Goal: Information Seeking & Learning: Learn about a topic

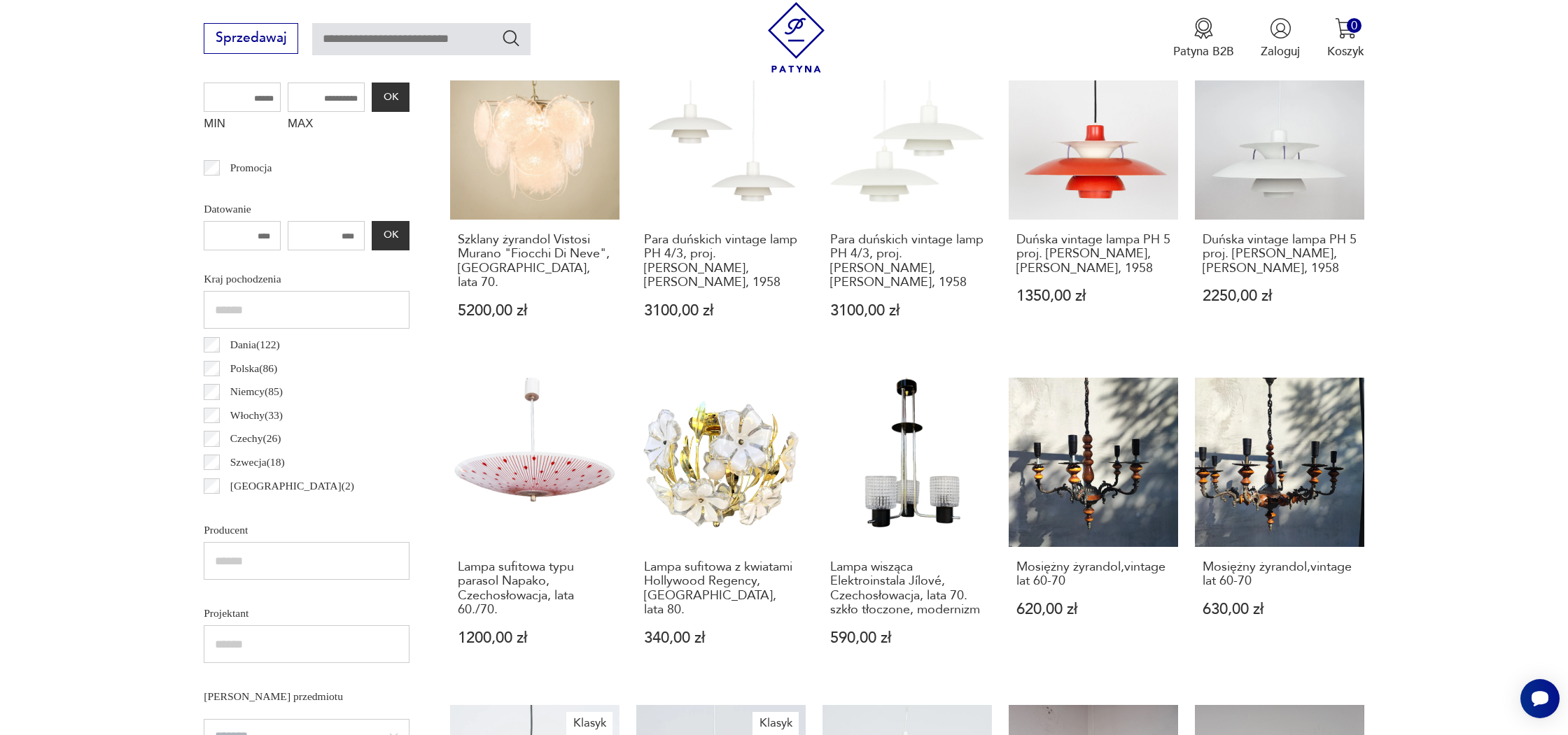
scroll to position [618, 0]
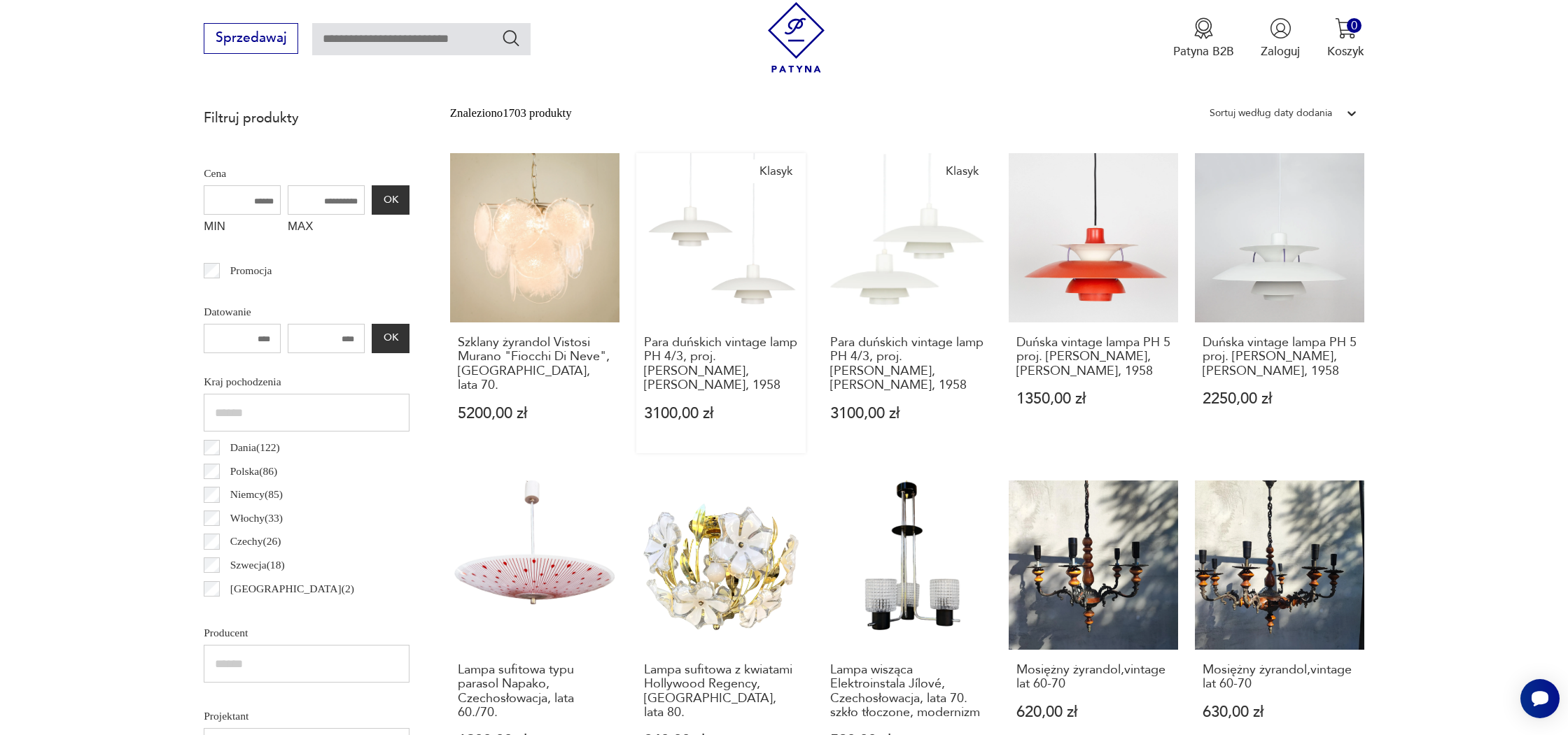
click at [653, 184] on link "Klasyk Para duńskich vintage lamp PH 4/3, proj. Poul Henningsen, Louis Poulsen,…" at bounding box center [721, 304] width 169 height 301
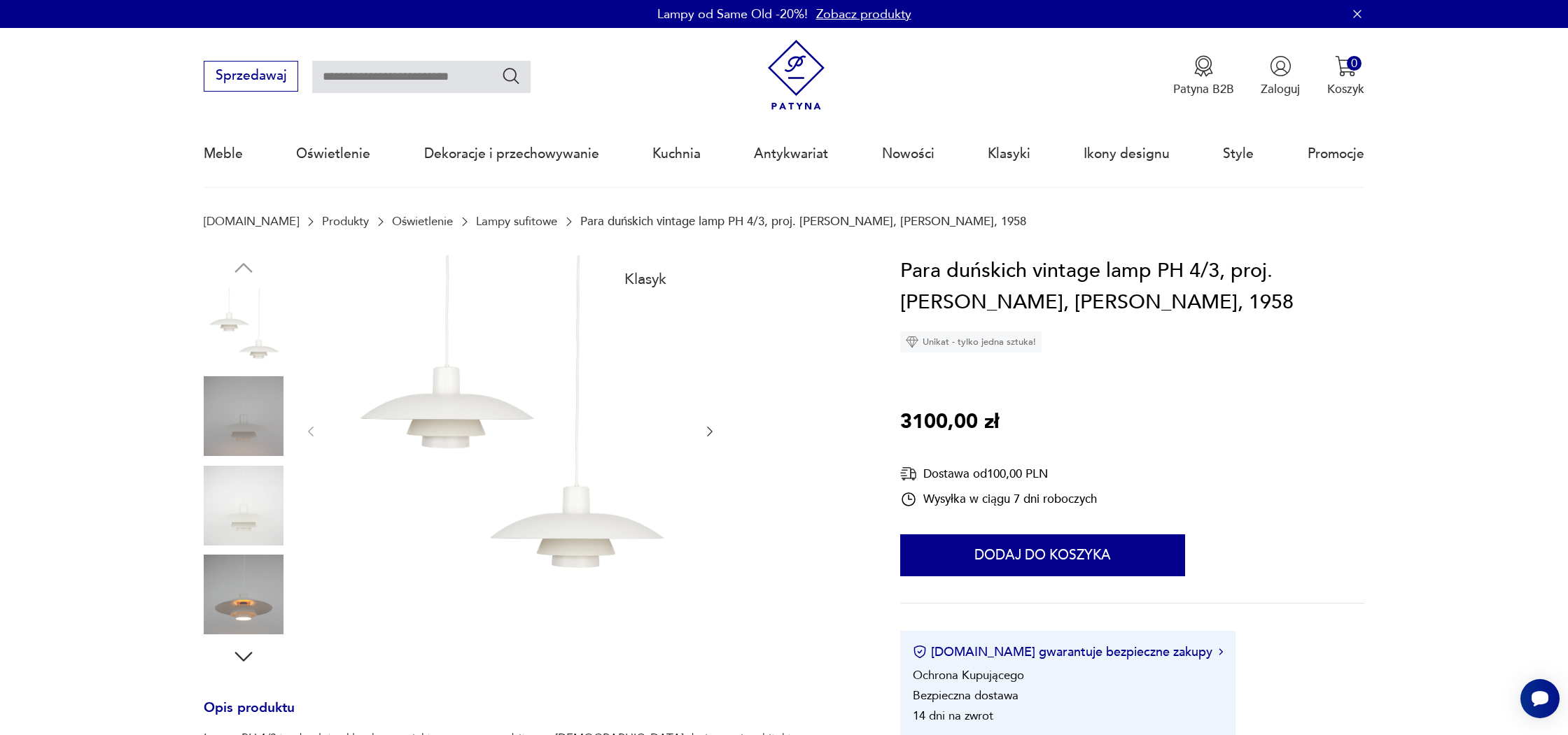
click at [248, 571] on img at bounding box center [244, 594] width 80 height 80
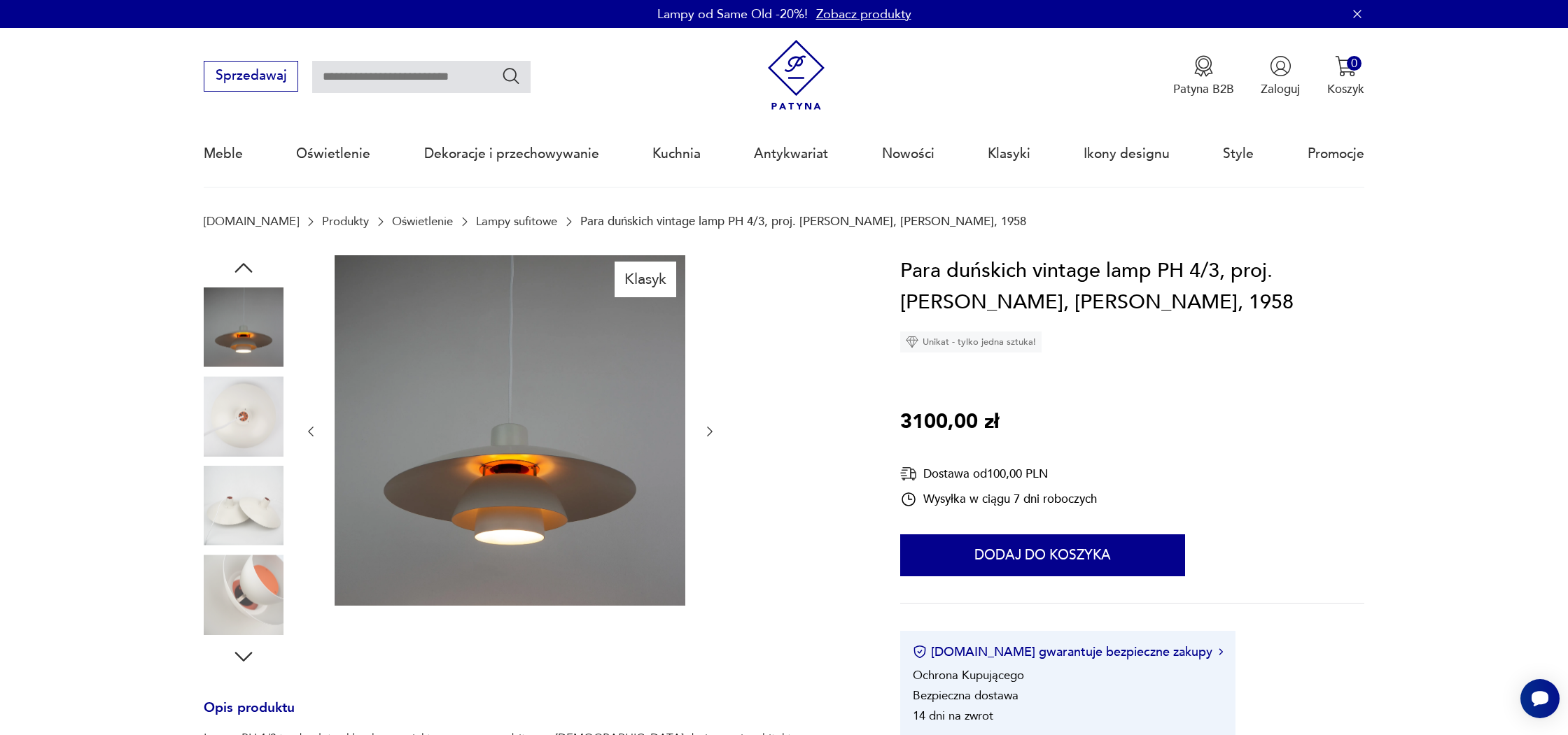
click at [265, 586] on img at bounding box center [244, 594] width 80 height 80
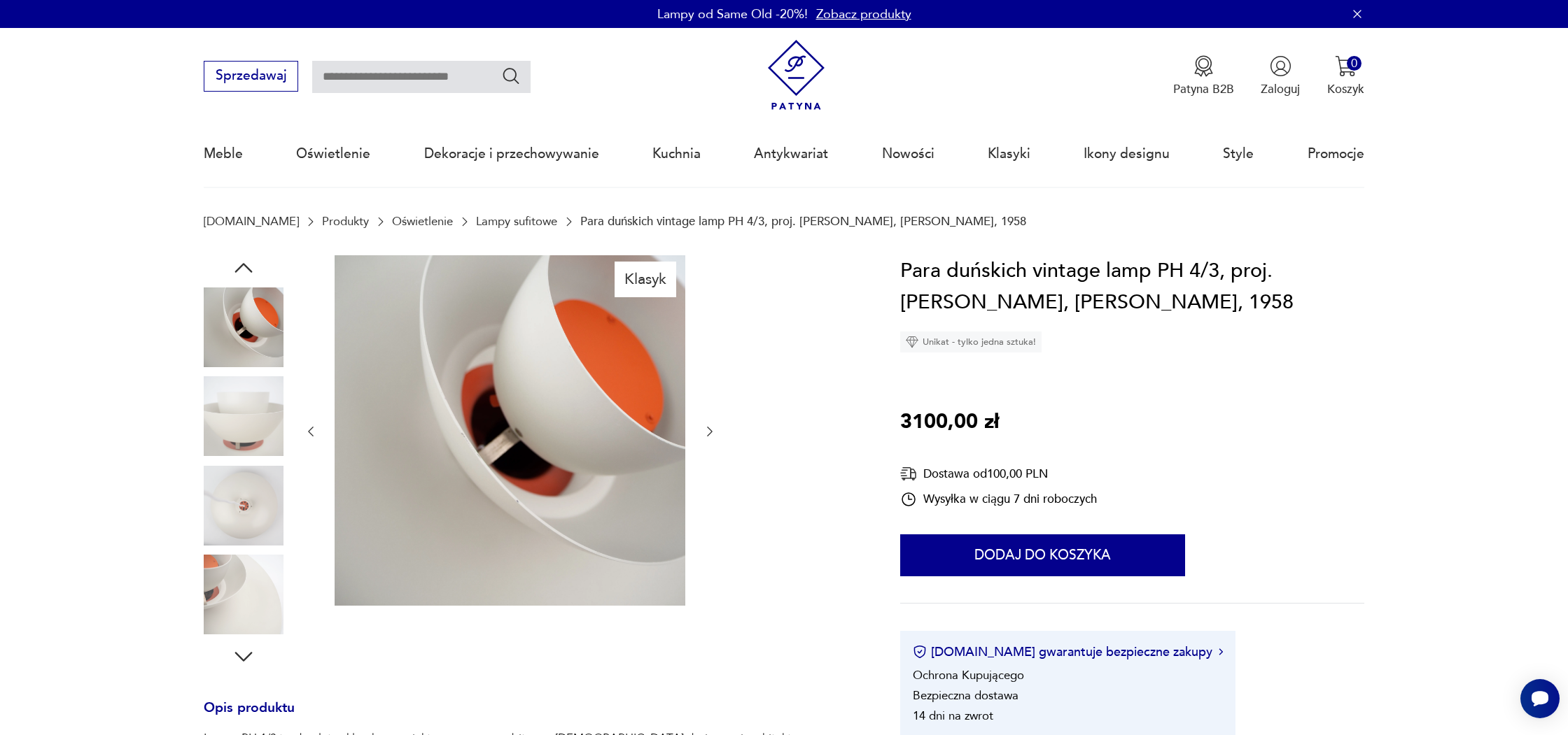
click at [259, 502] on img at bounding box center [244, 506] width 80 height 80
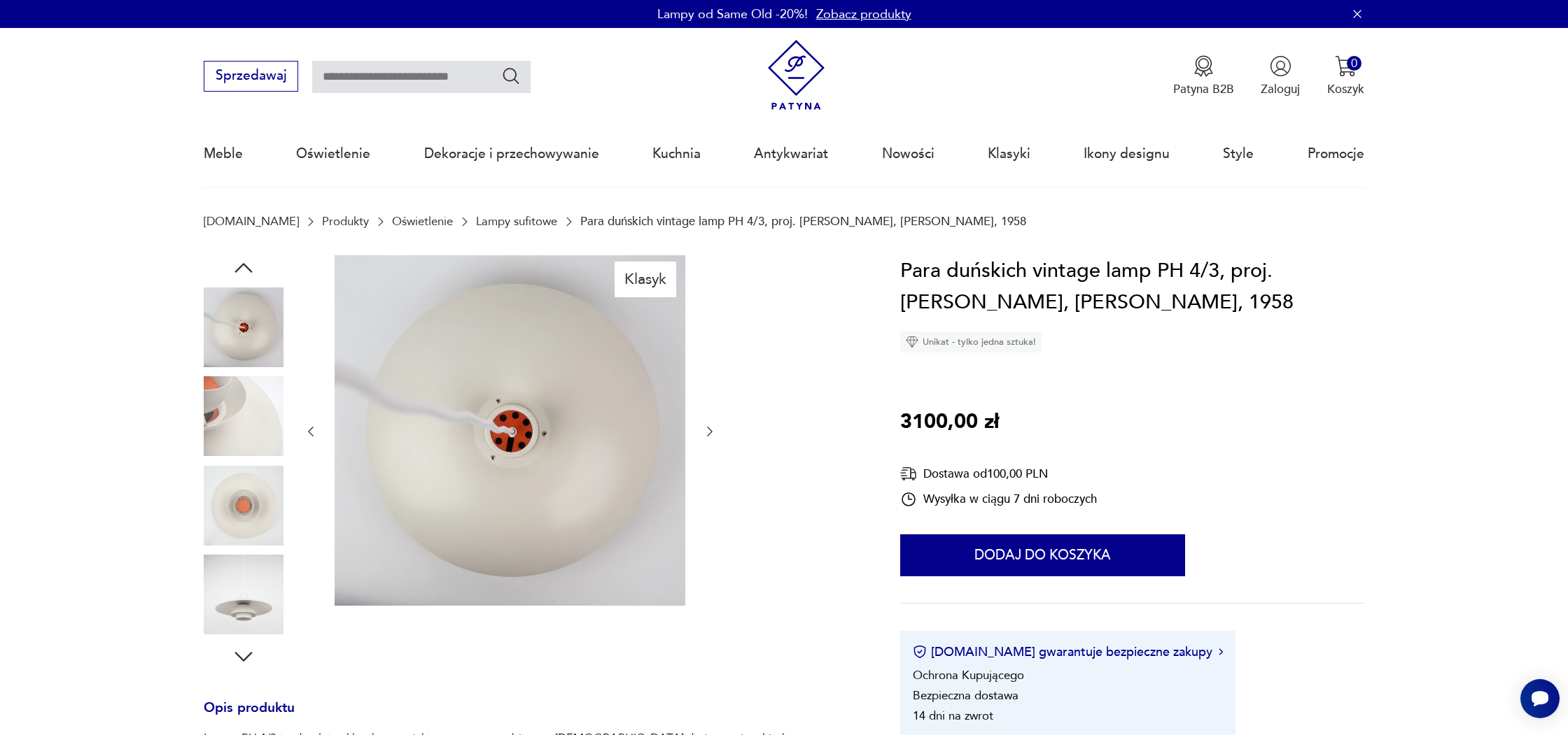
click at [262, 597] on img at bounding box center [244, 594] width 80 height 80
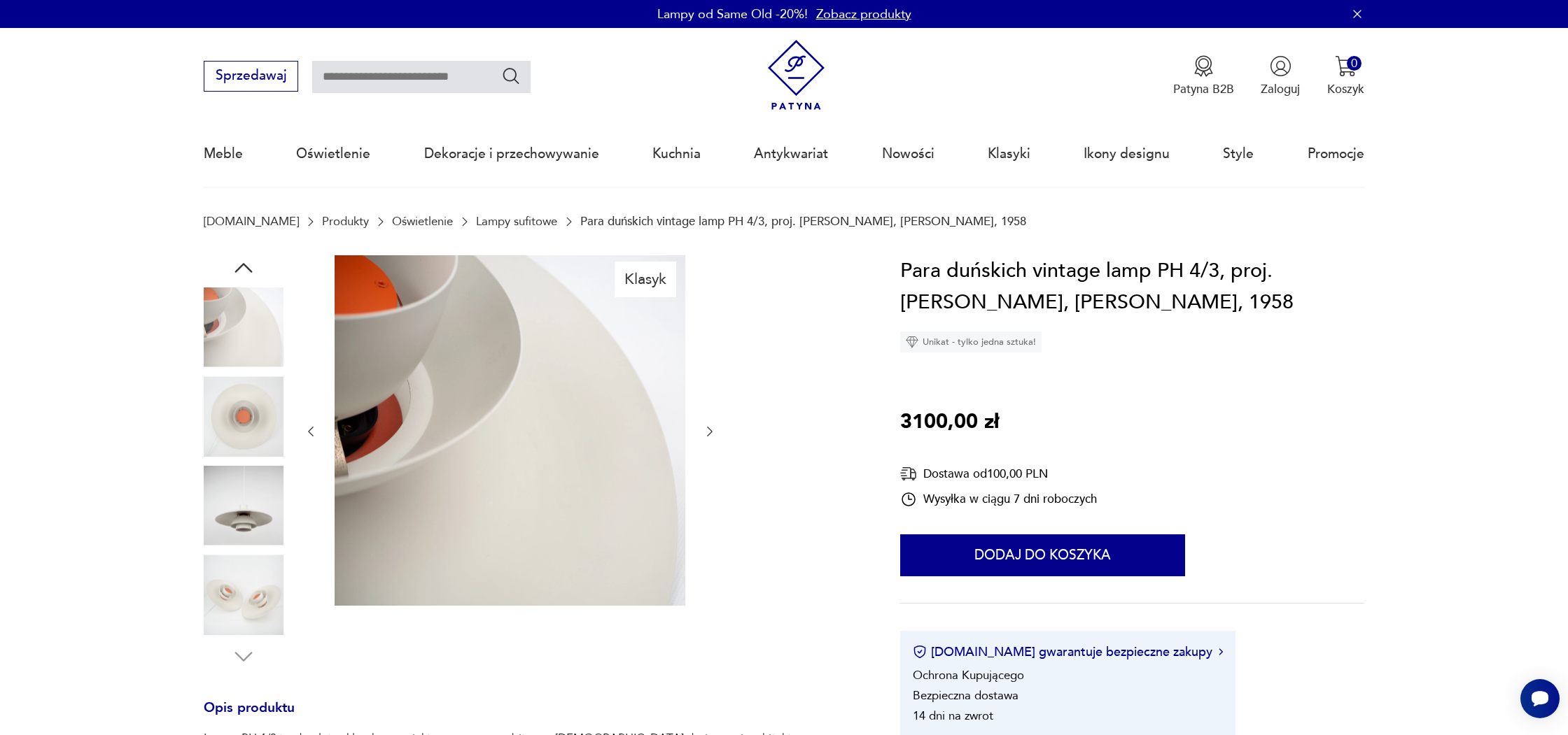
click at [263, 602] on img at bounding box center [244, 594] width 80 height 80
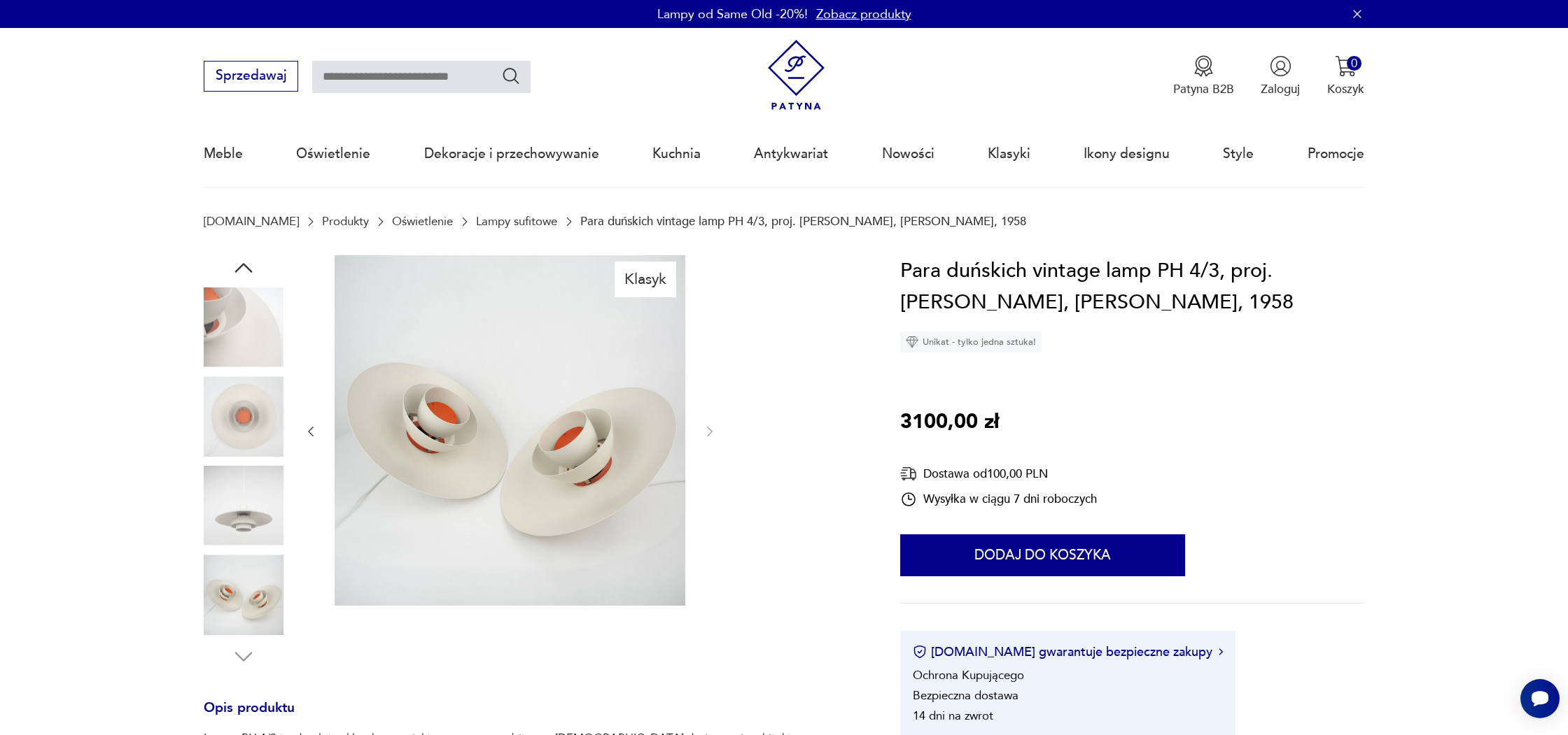
click at [263, 602] on img at bounding box center [244, 594] width 80 height 80
click at [262, 518] on img at bounding box center [244, 506] width 80 height 80
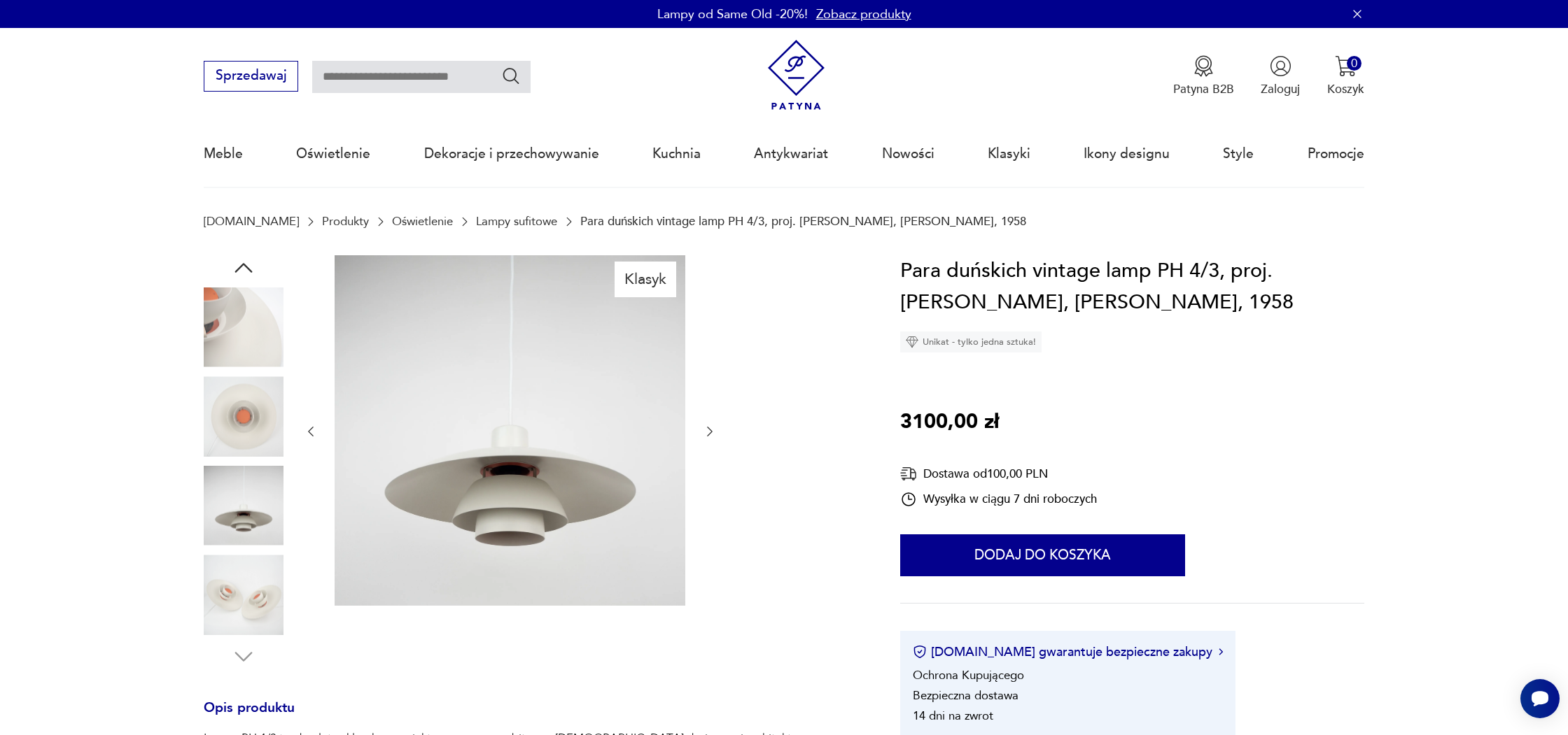
click at [252, 397] on img at bounding box center [244, 417] width 80 height 80
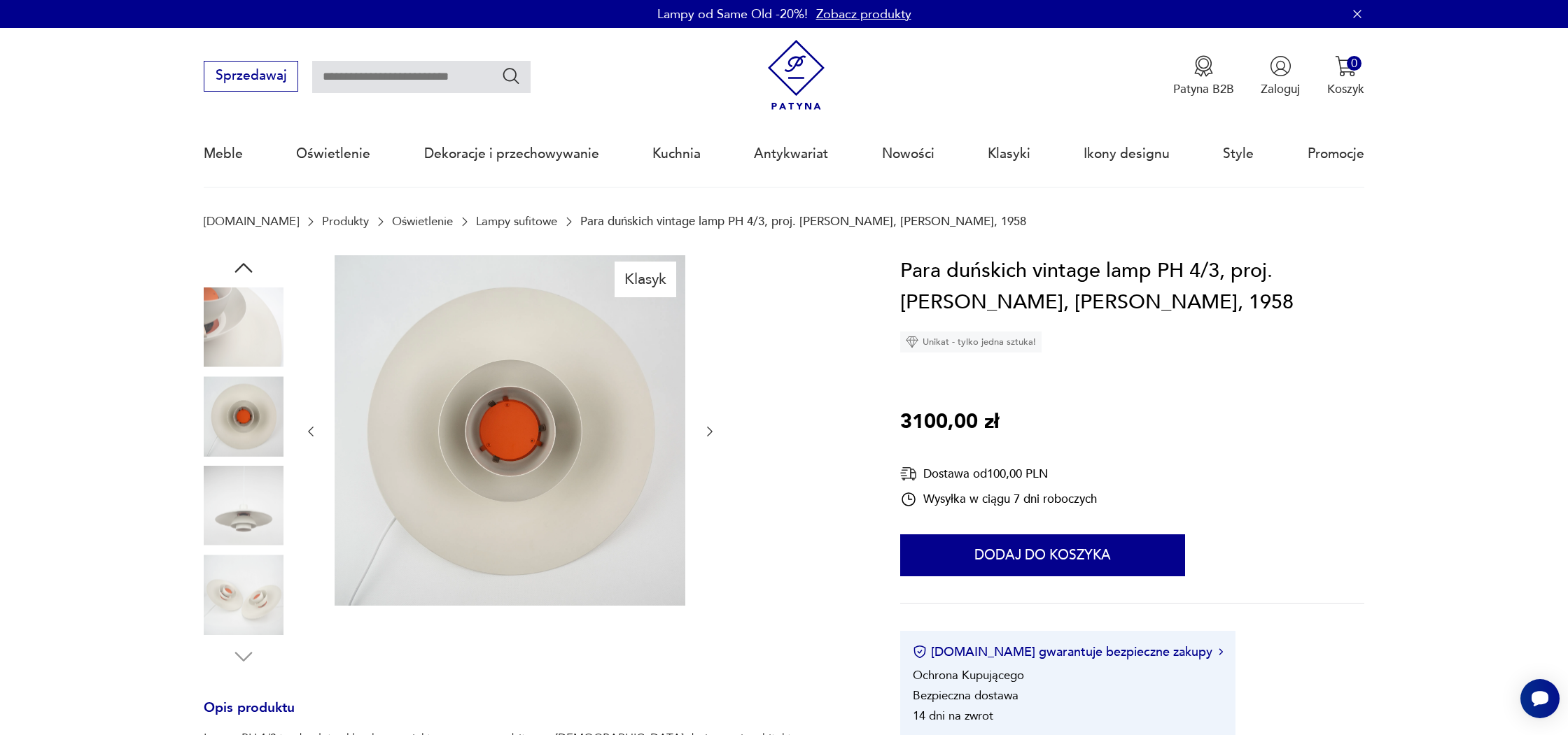
click at [261, 346] on img at bounding box center [244, 327] width 80 height 80
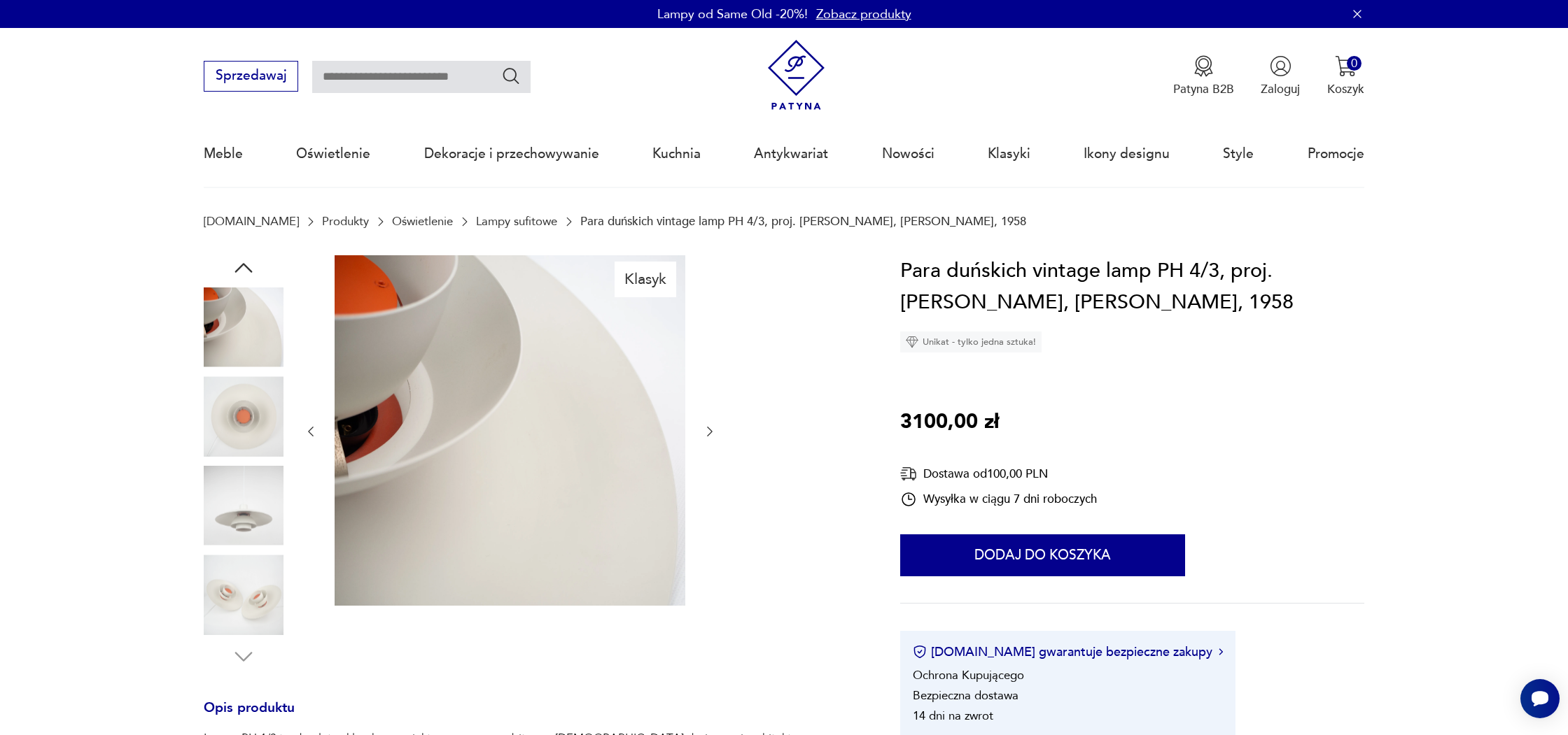
click at [249, 291] on img at bounding box center [244, 327] width 80 height 80
click at [264, 271] on div at bounding box center [244, 462] width 80 height 415
click at [248, 271] on icon "button" at bounding box center [244, 268] width 25 height 25
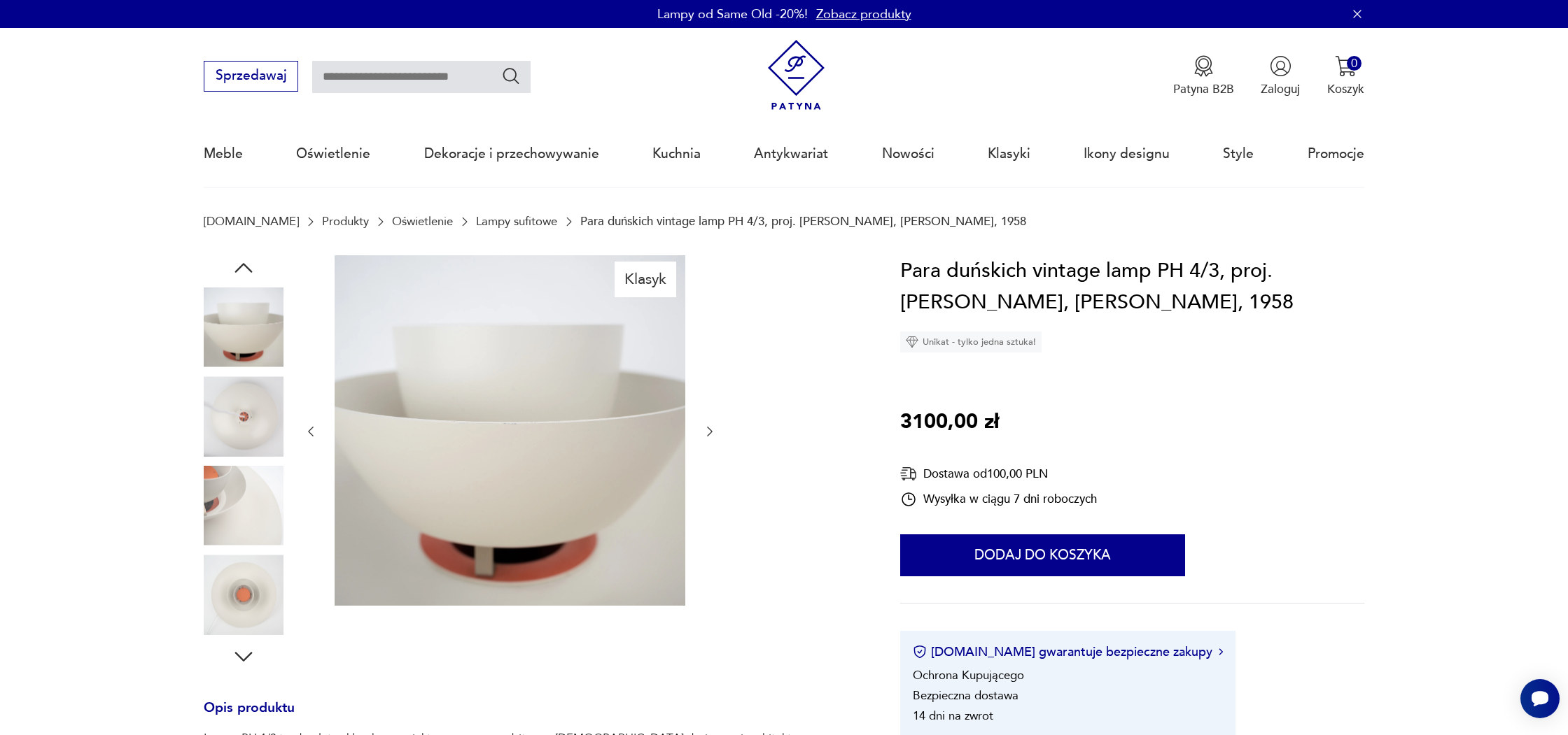
click at [248, 271] on icon "button" at bounding box center [244, 268] width 25 height 25
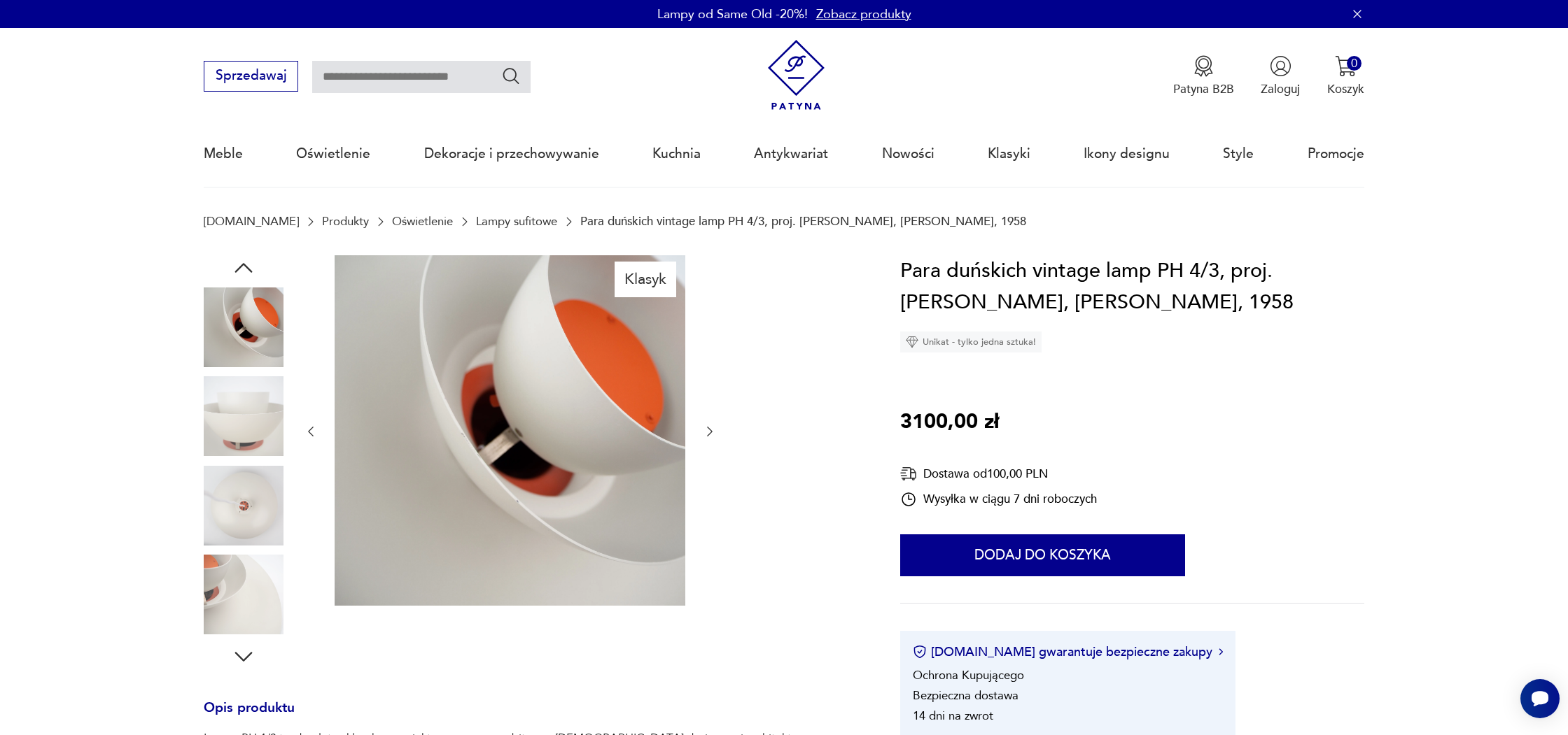
click at [248, 271] on icon "button" at bounding box center [244, 268] width 25 height 25
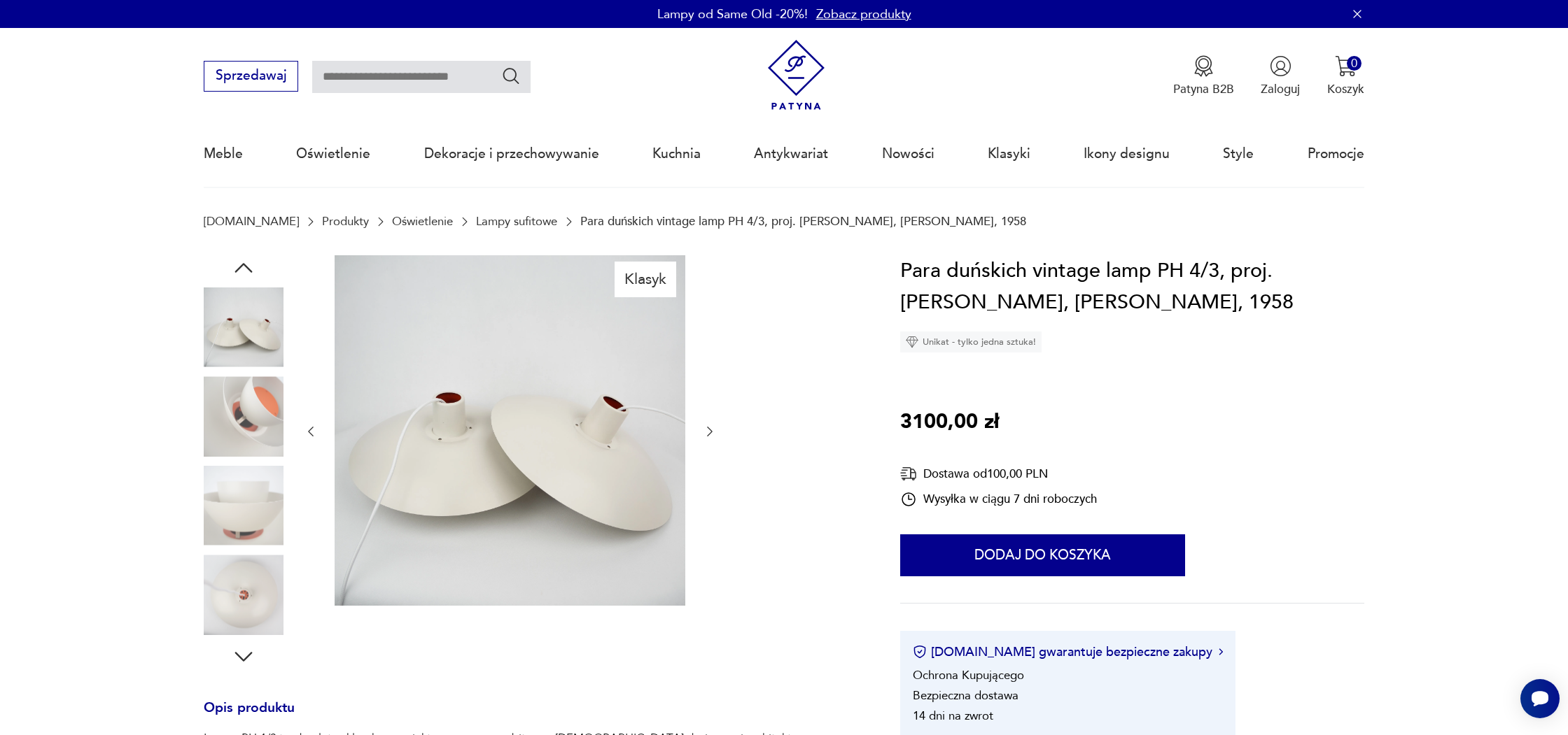
click at [244, 319] on img at bounding box center [244, 327] width 80 height 80
click at [243, 267] on icon "button" at bounding box center [244, 268] width 25 height 25
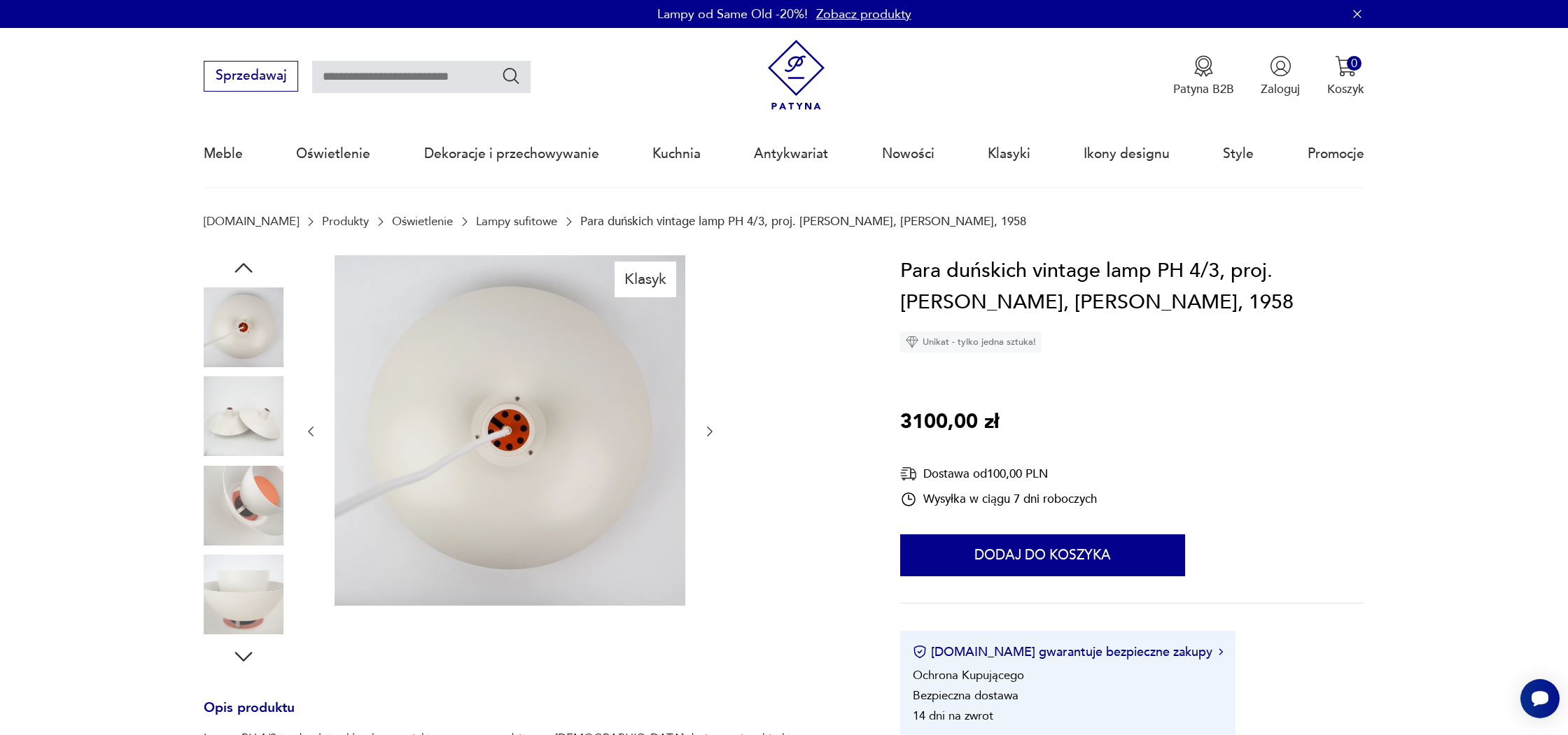
click at [243, 267] on icon "button" at bounding box center [244, 268] width 25 height 25
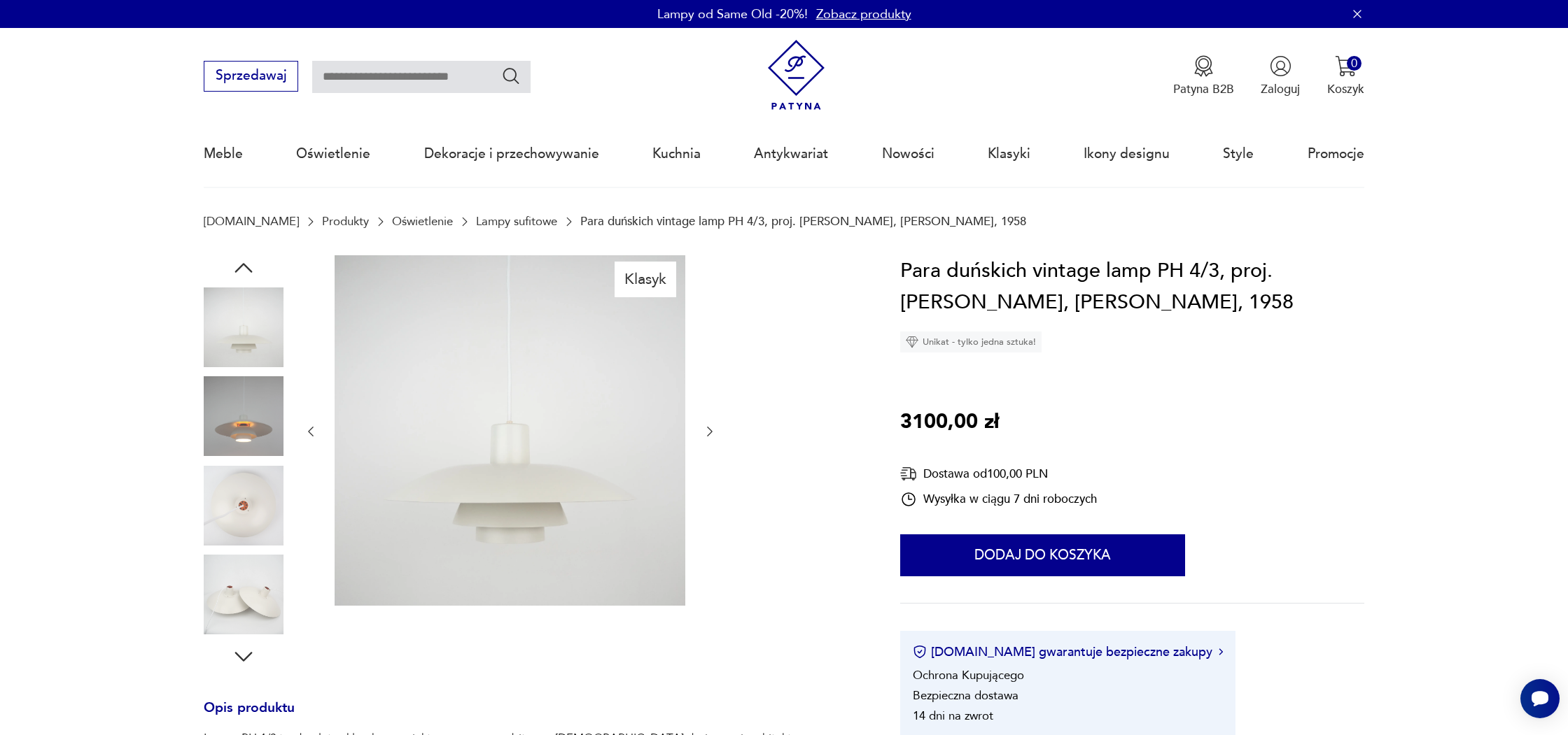
click at [243, 267] on icon "button" at bounding box center [244, 268] width 25 height 25
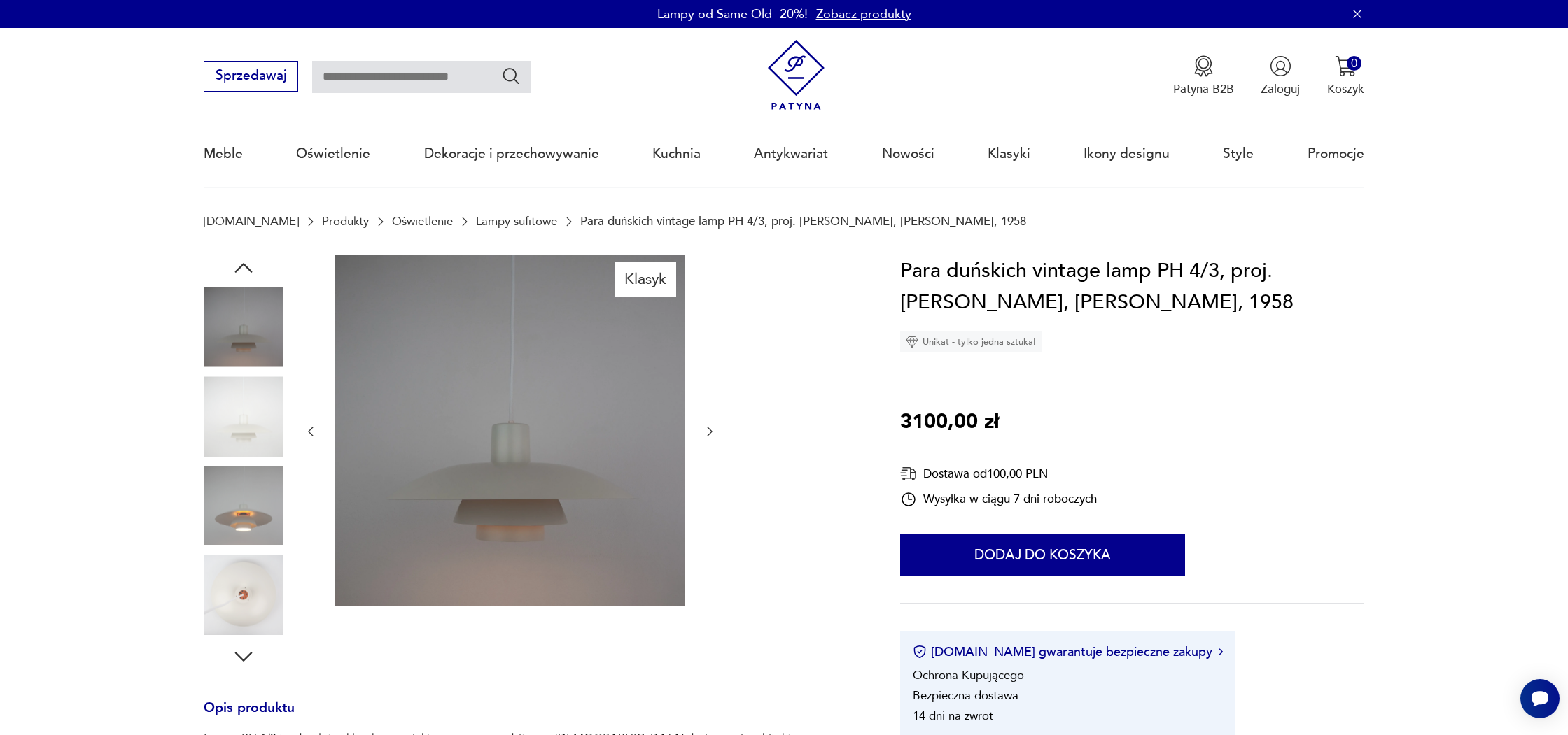
click at [245, 396] on img at bounding box center [244, 417] width 80 height 80
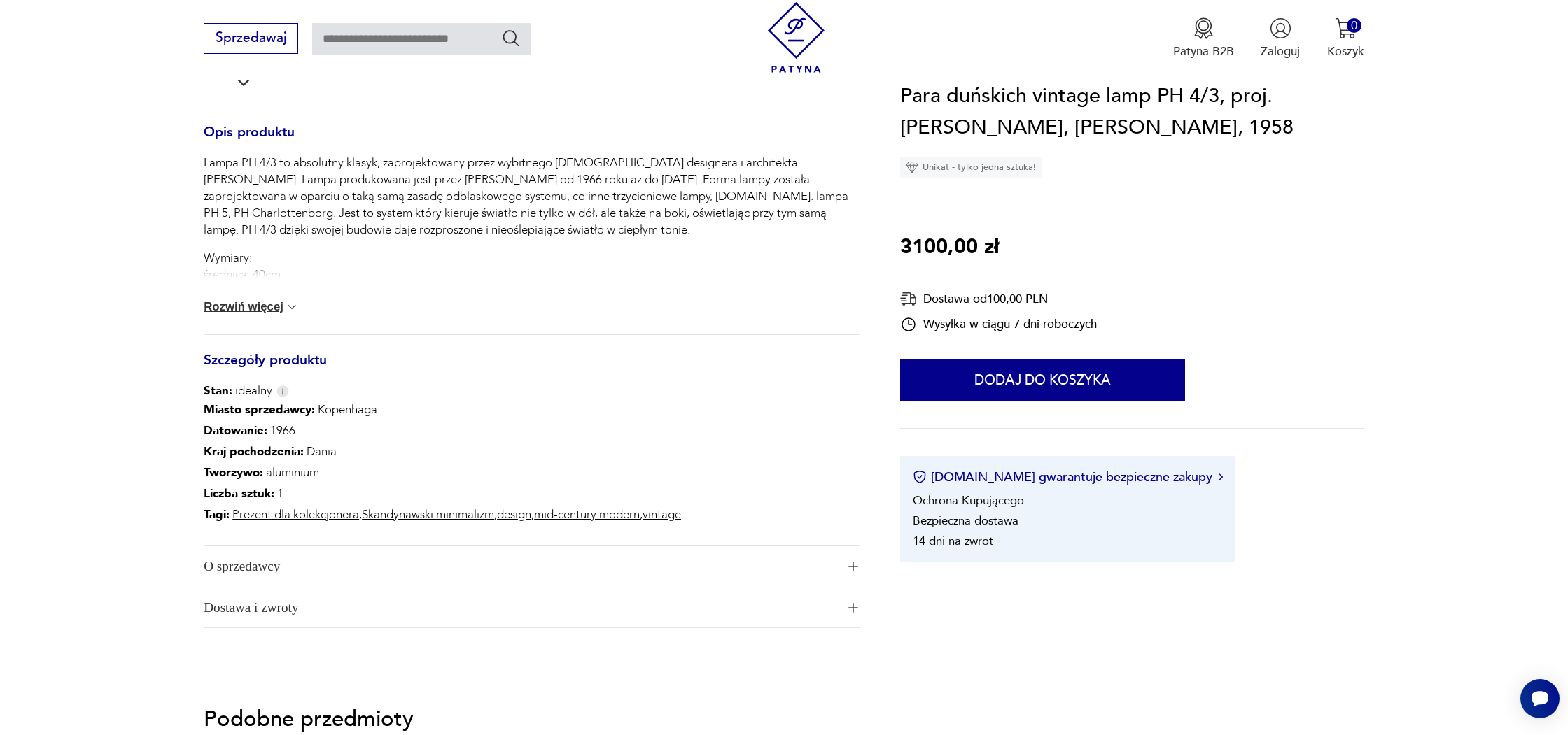
scroll to position [577, 0]
click at [270, 307] on button "Rozwiń więcej" at bounding box center [252, 306] width 95 height 14
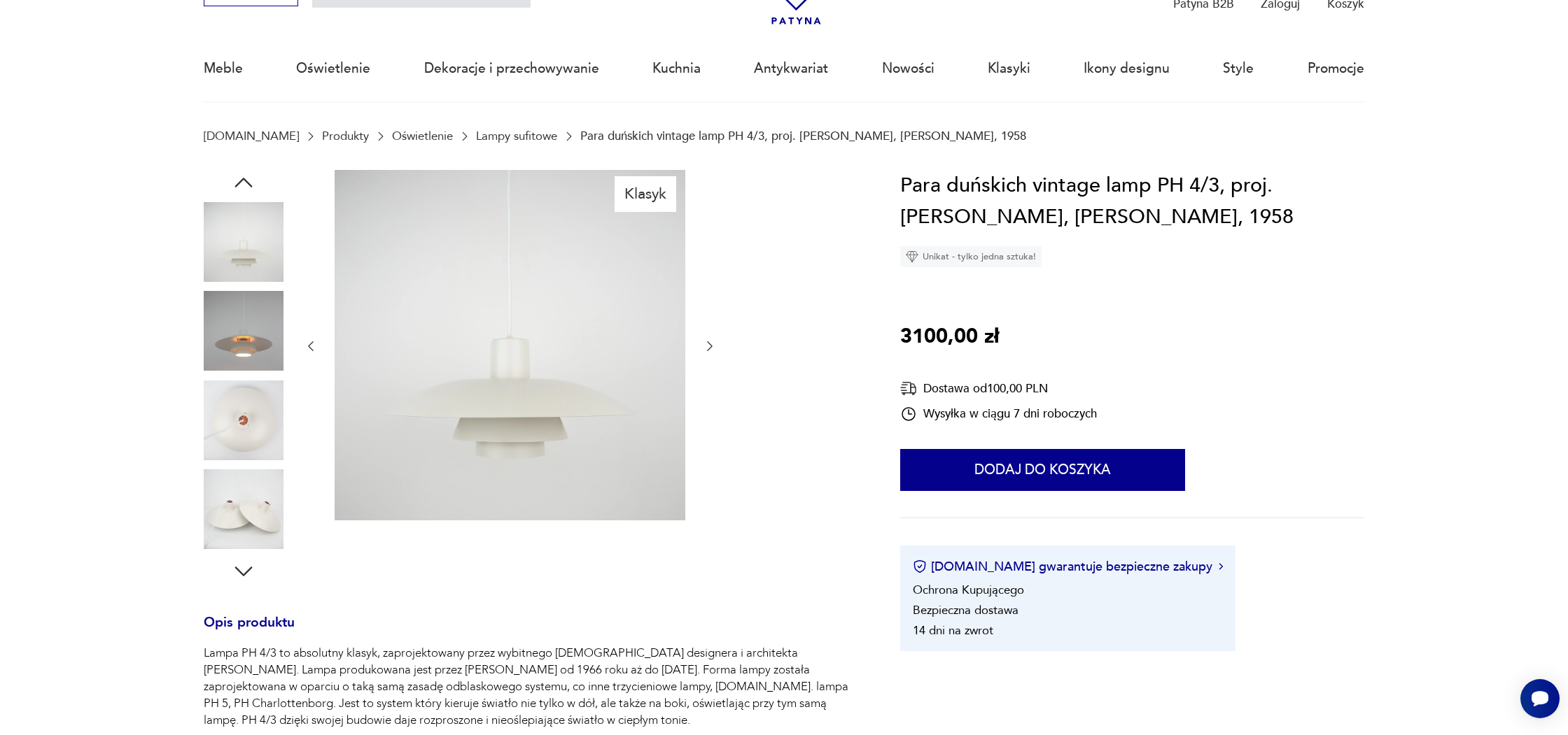
scroll to position [84, 0]
click at [248, 360] on img at bounding box center [244, 332] width 80 height 80
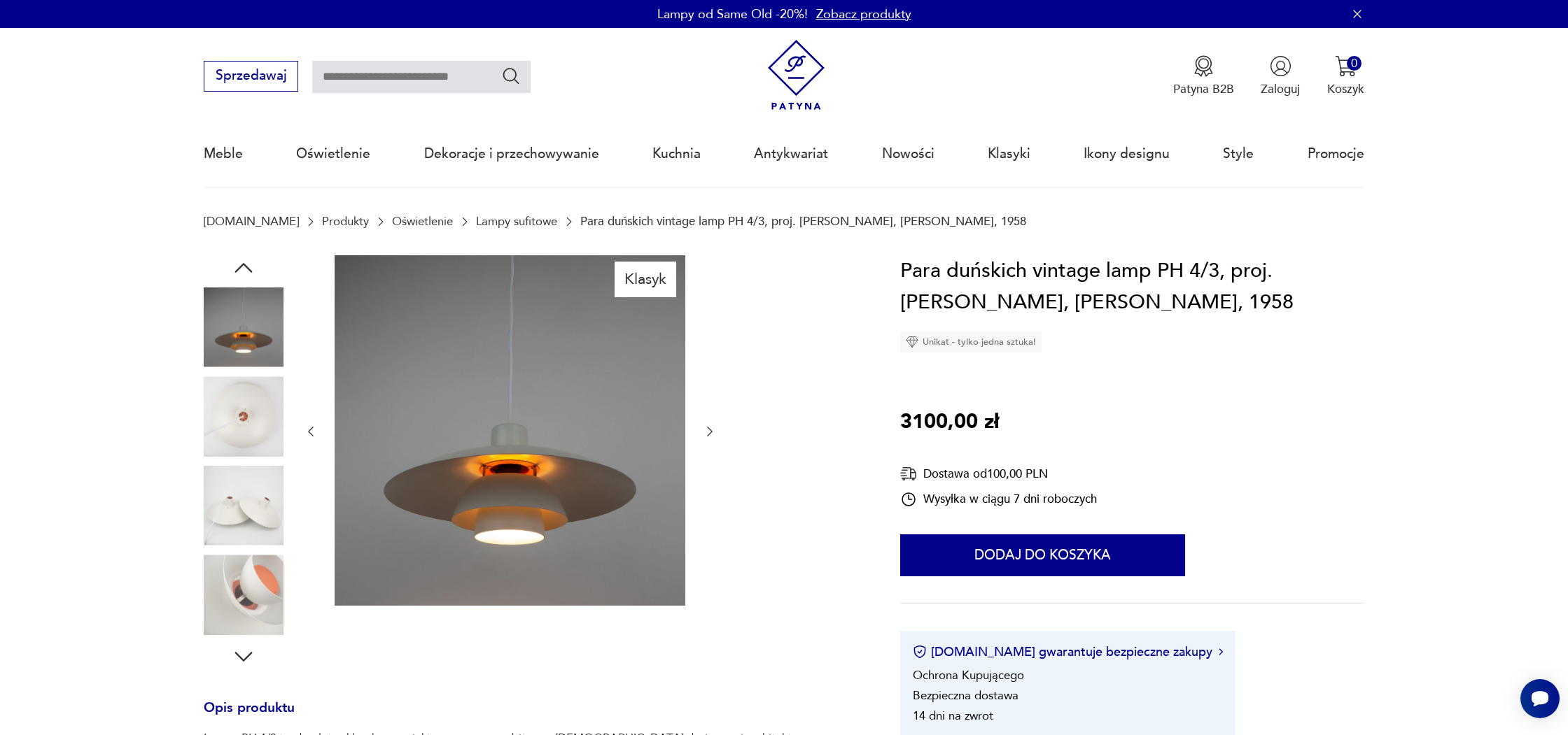
scroll to position [0, 0]
click at [240, 256] on icon "button" at bounding box center [244, 268] width 25 height 25
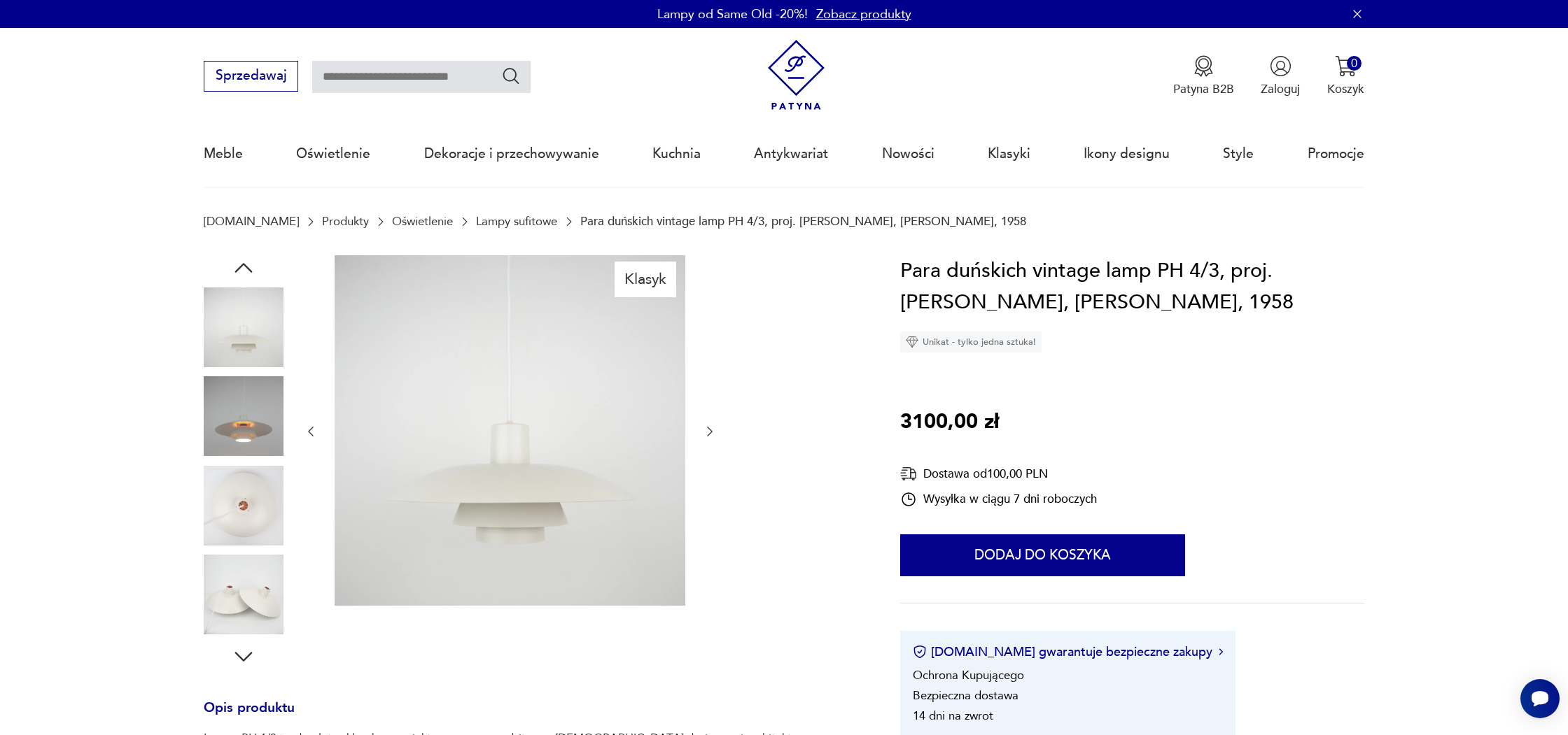
click at [244, 317] on img at bounding box center [244, 327] width 80 height 80
click at [476, 215] on link "Lampy sufitowe" at bounding box center [517, 221] width 82 height 14
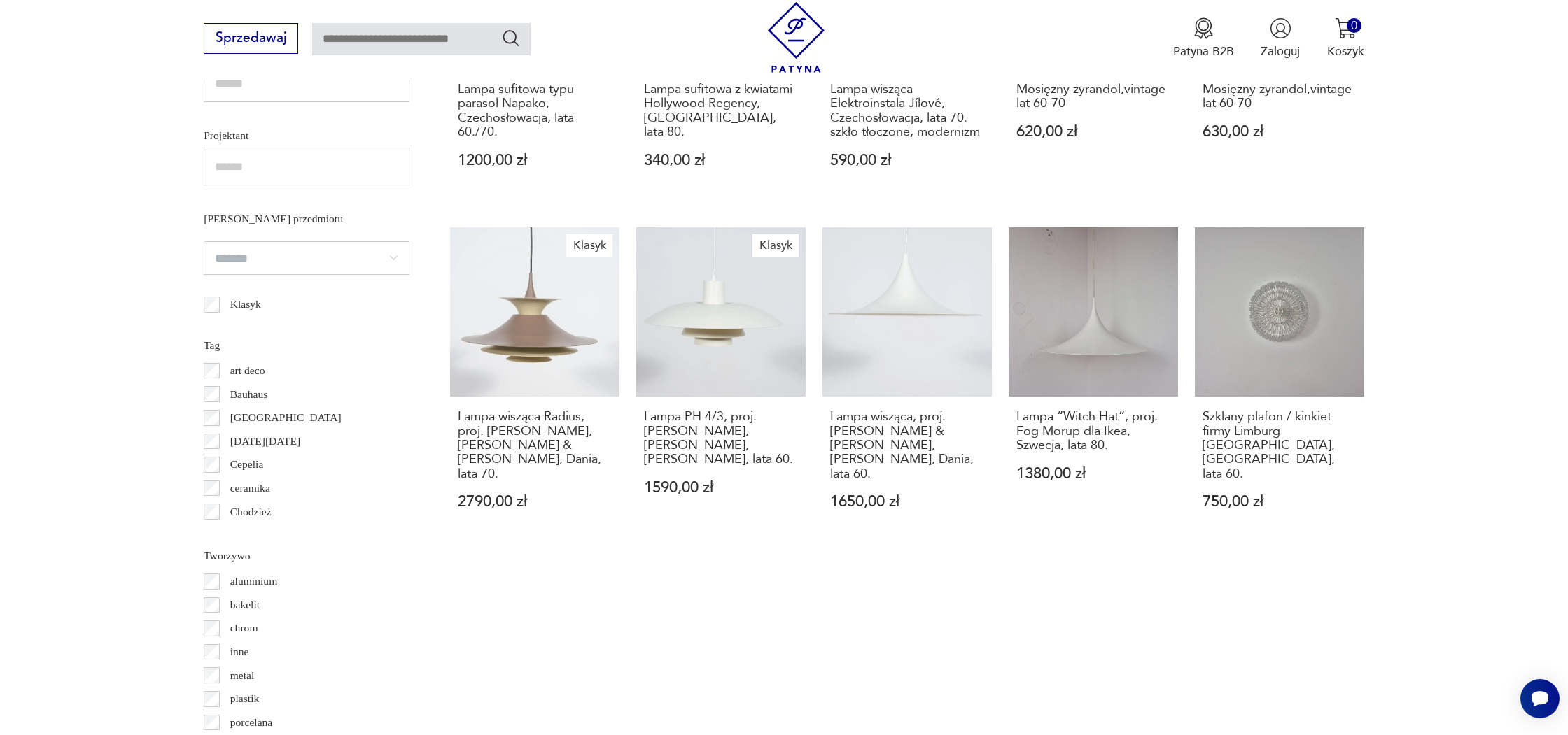
scroll to position [1108, 0]
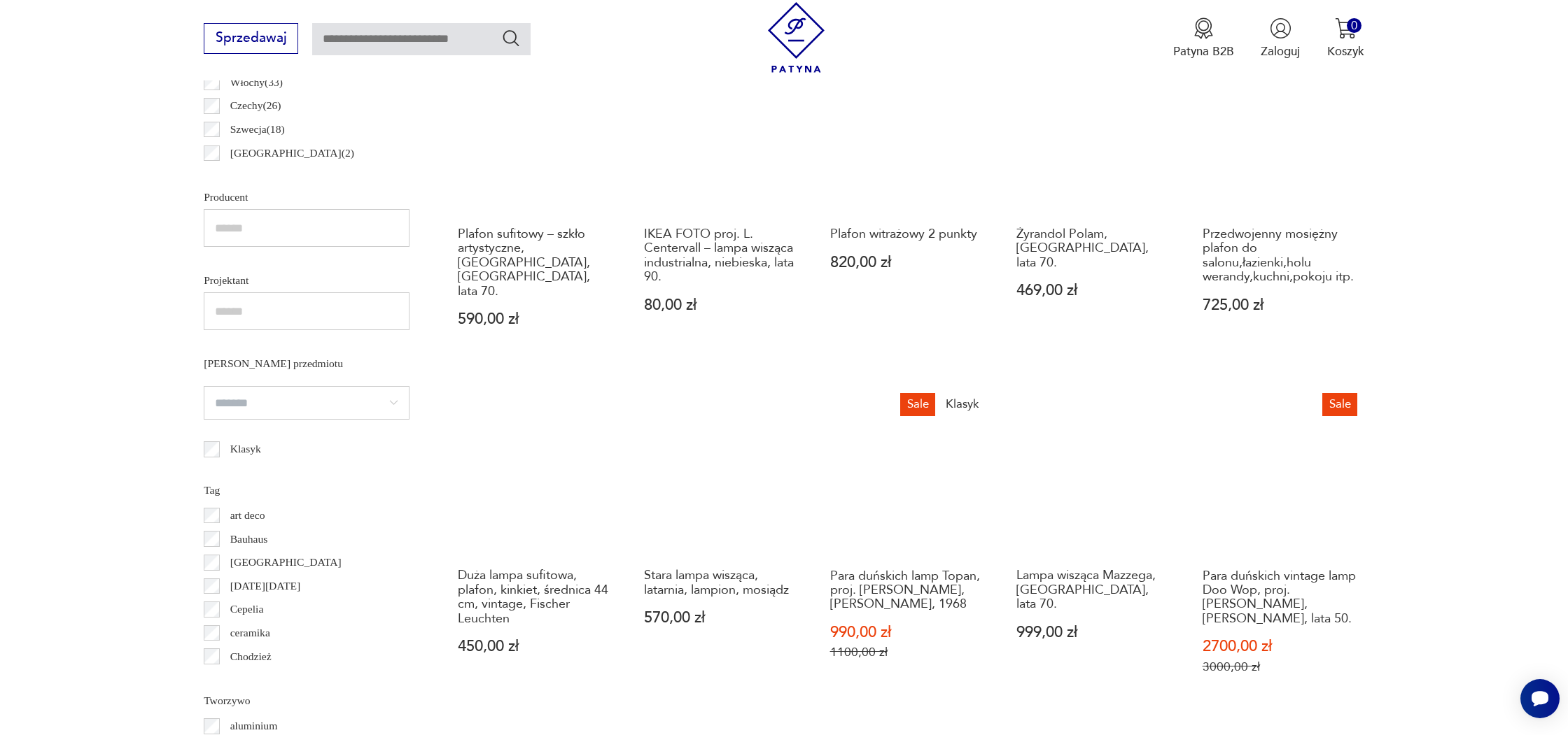
scroll to position [964, 0]
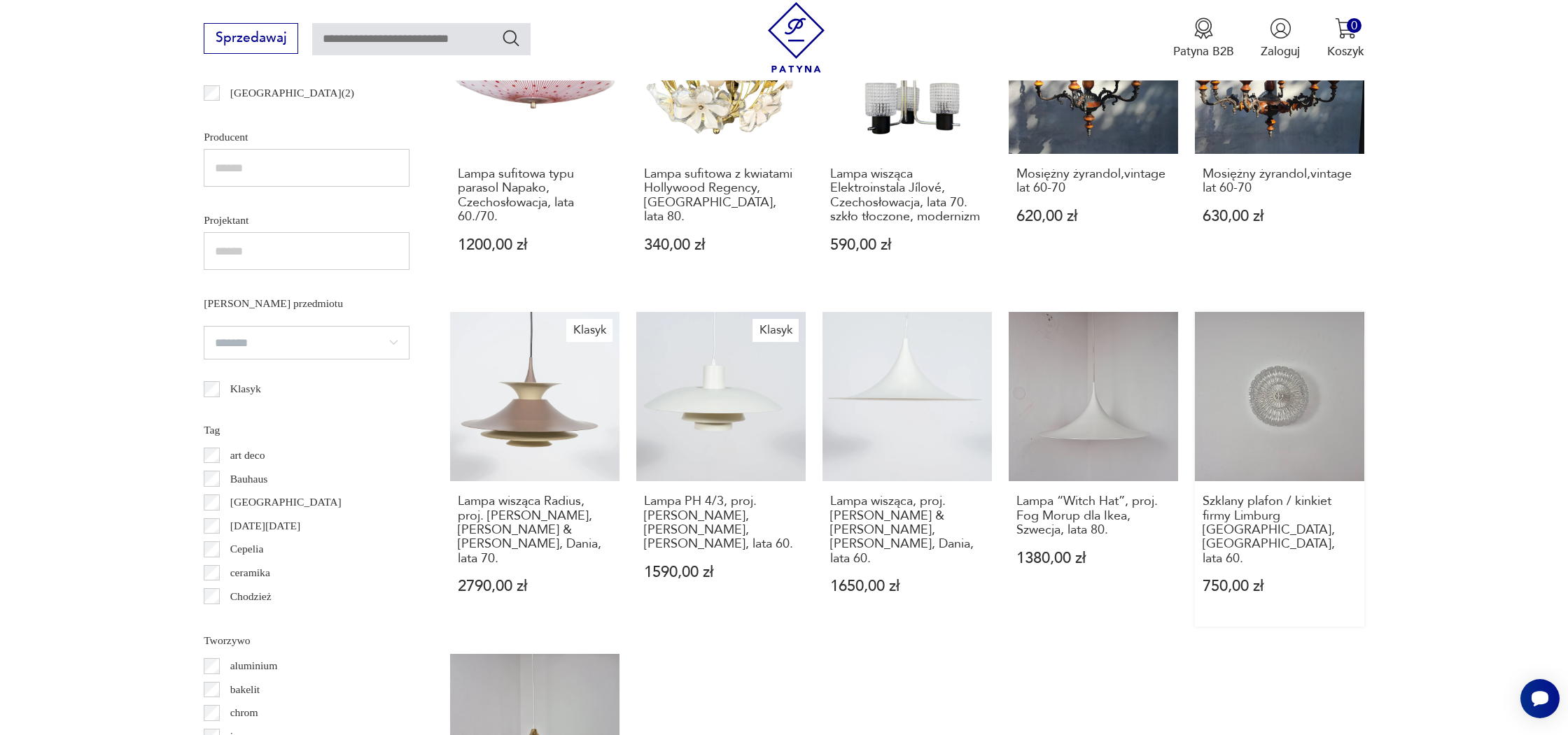
click at [1195, 385] on link "Szklany plafon / kinkiet firmy Limburg Glashütte, Niemcy, lata 60. 750,00 zł" at bounding box center [1279, 469] width 169 height 315
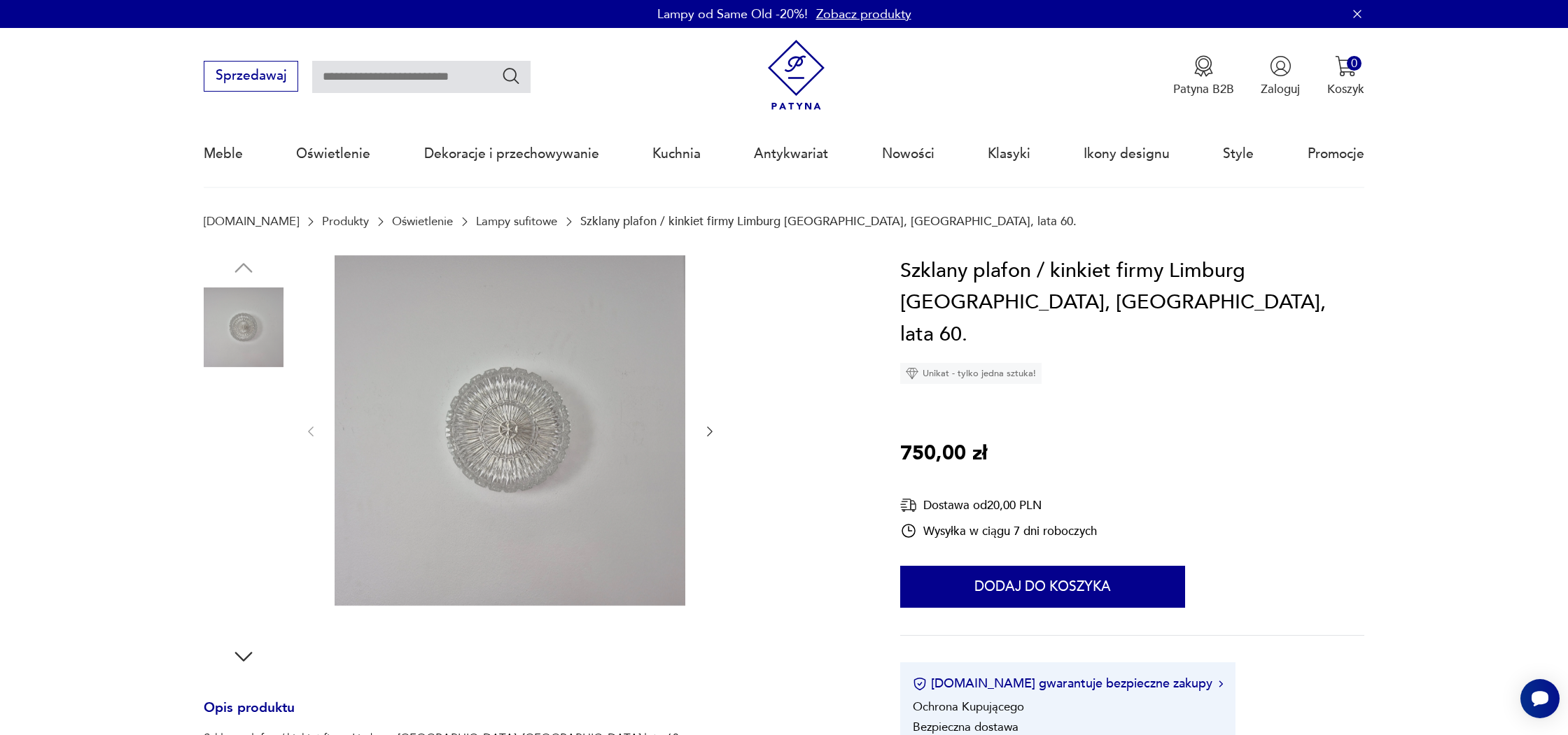
click at [258, 409] on img at bounding box center [244, 417] width 80 height 80
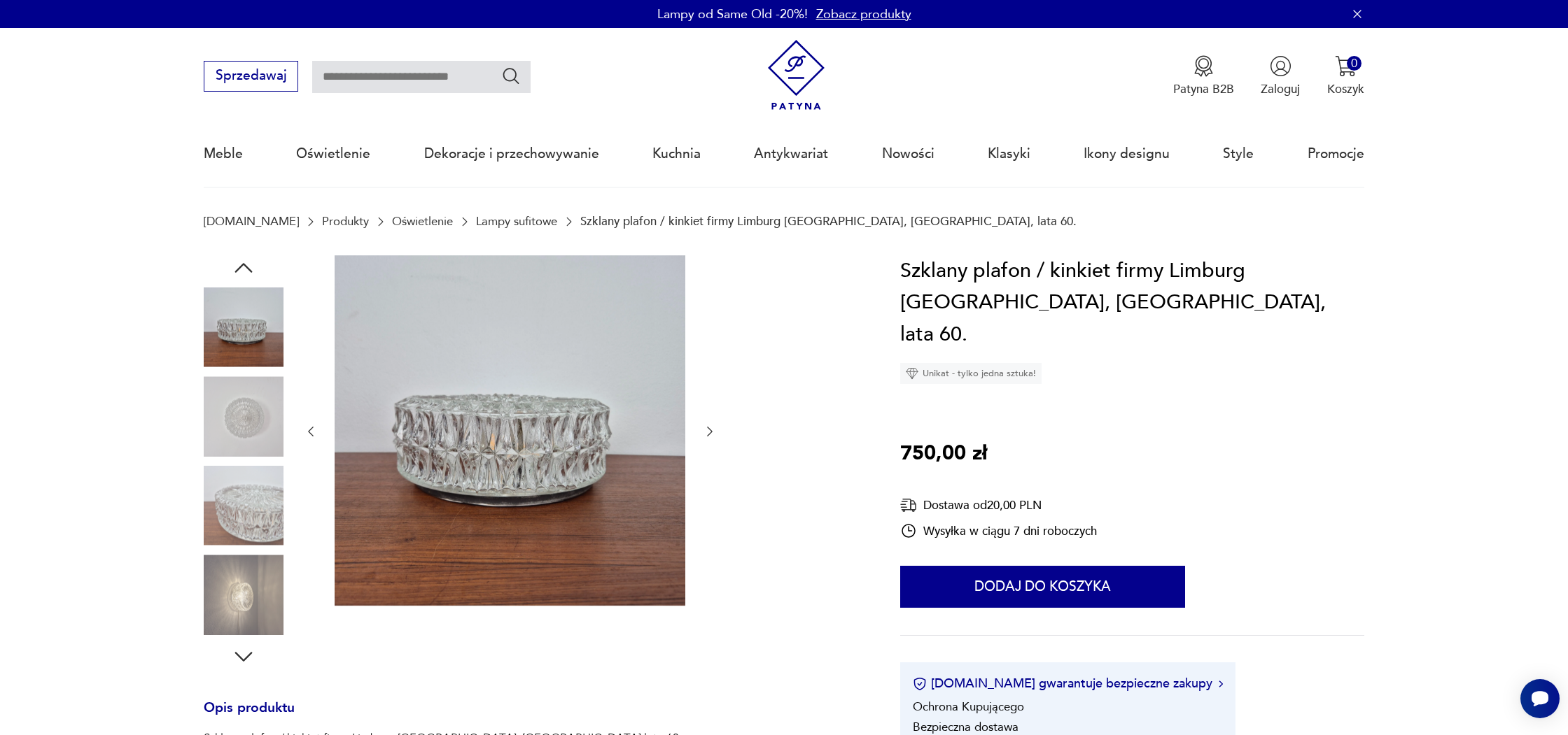
click at [241, 477] on img at bounding box center [244, 506] width 80 height 80
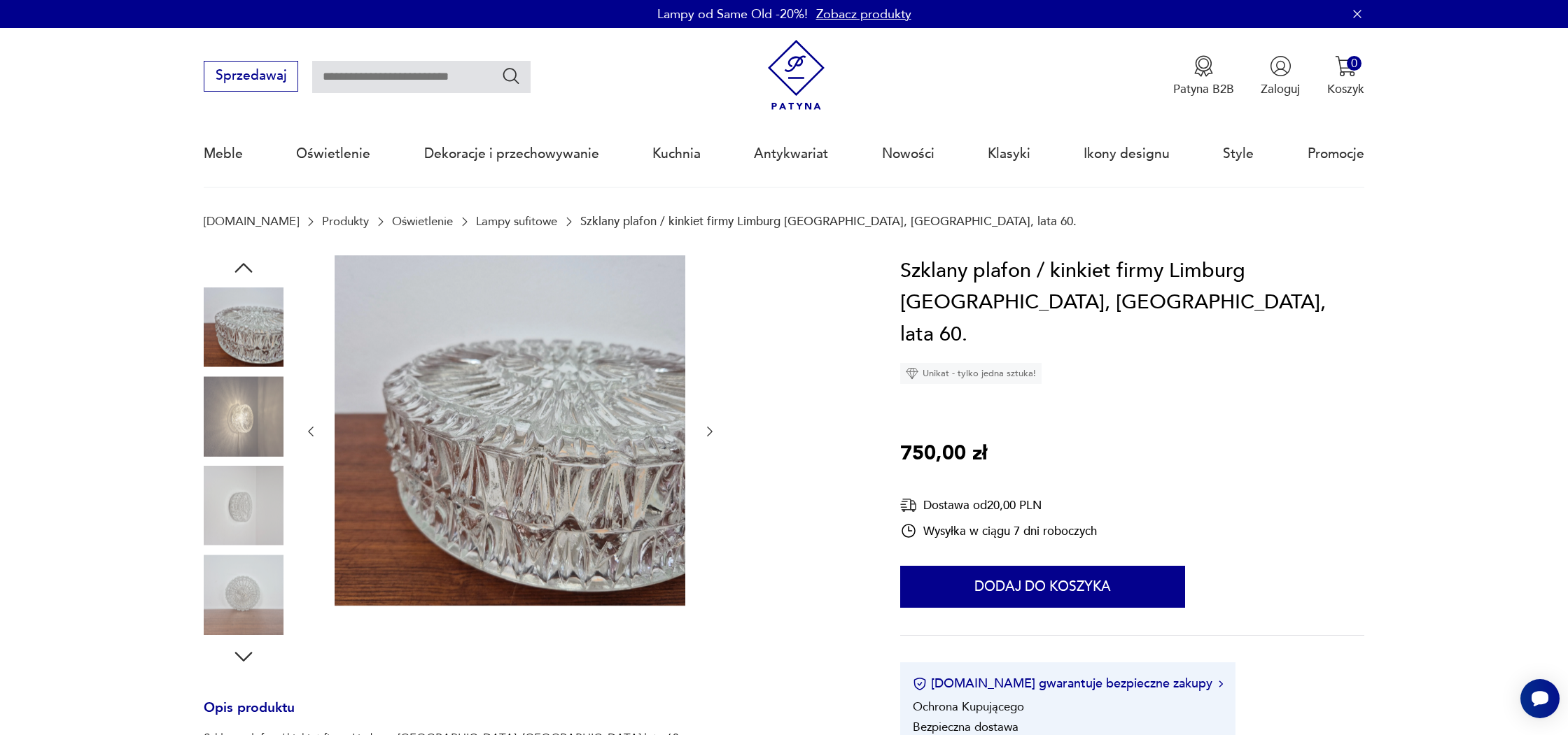
click at [237, 406] on img at bounding box center [244, 417] width 80 height 80
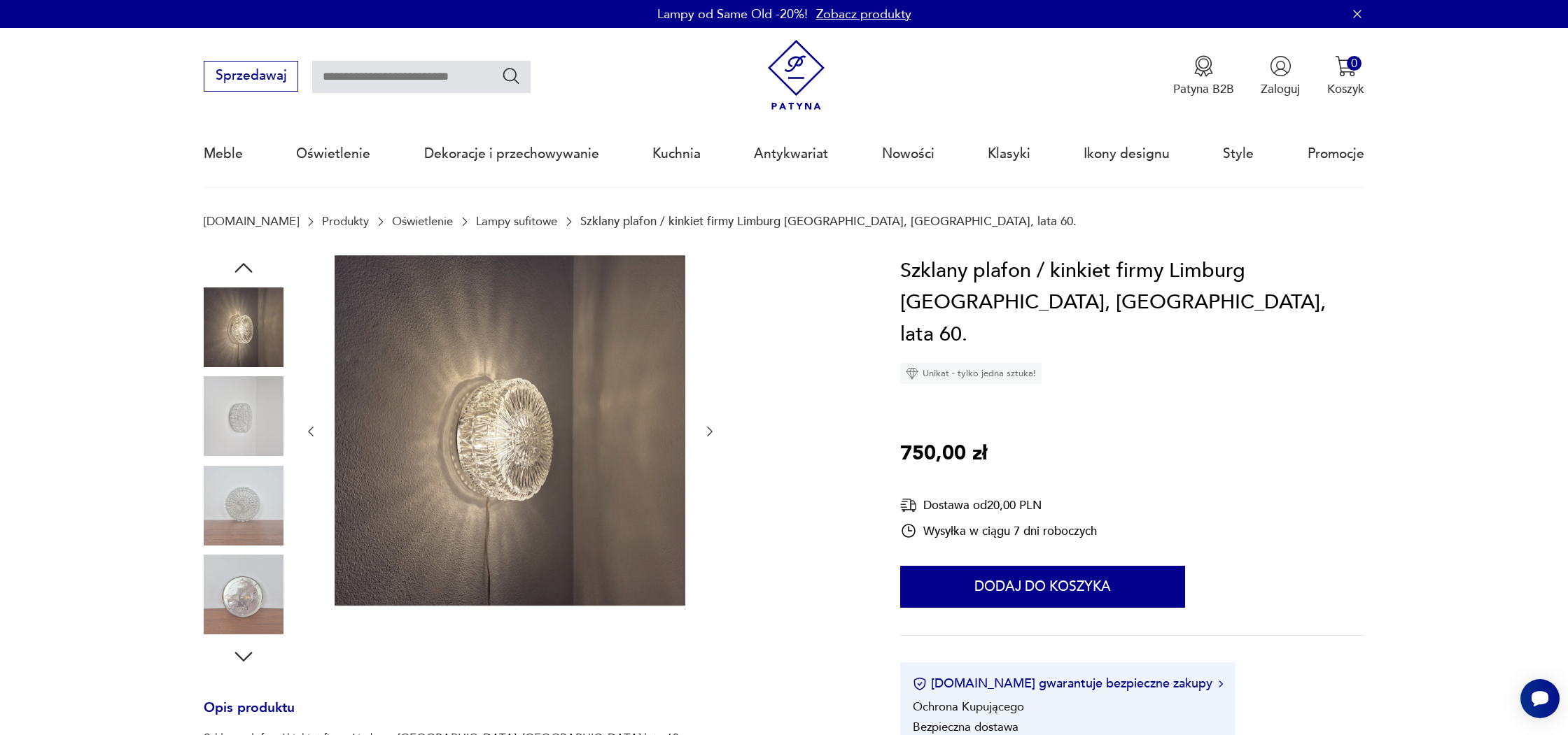
click at [245, 592] on img at bounding box center [244, 594] width 80 height 80
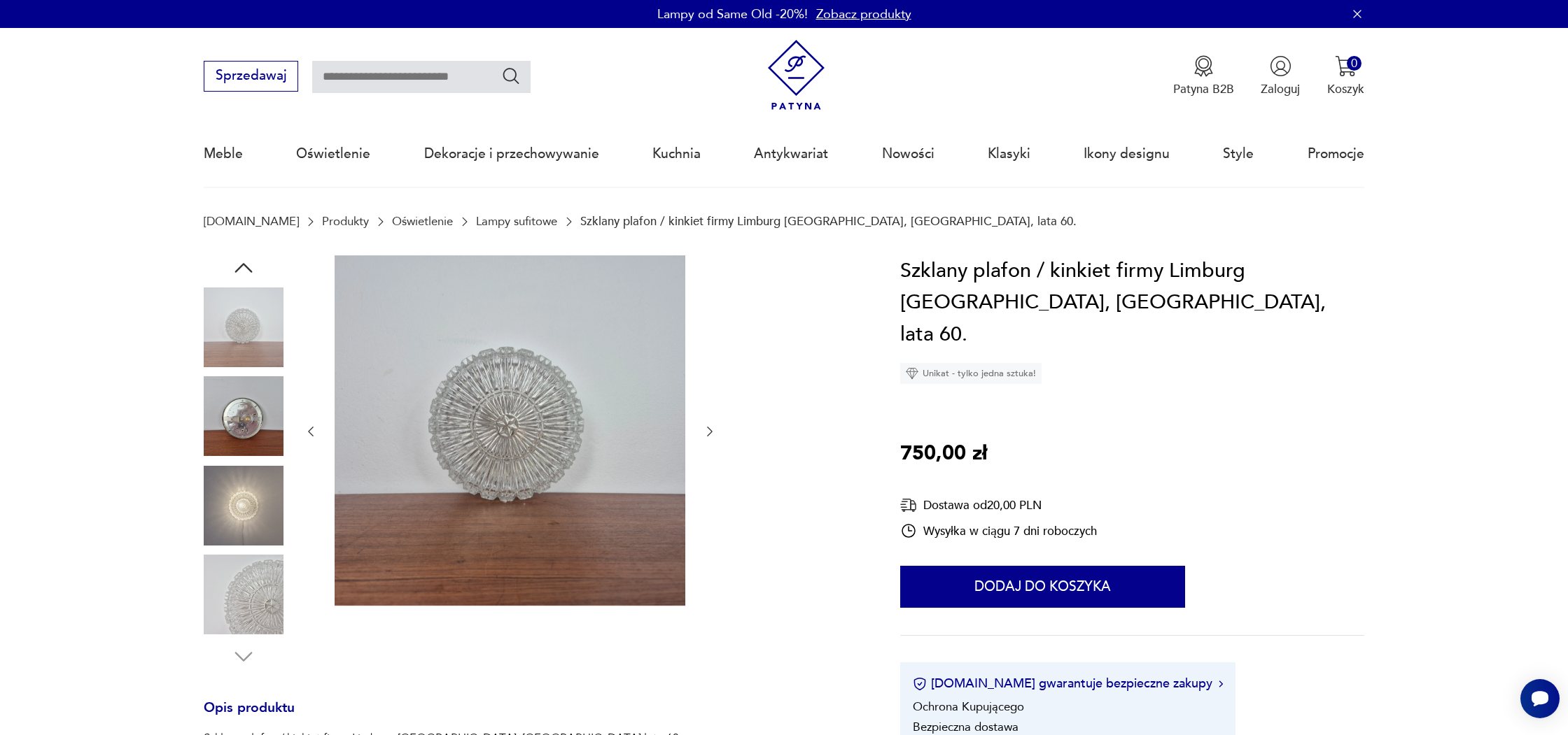
click at [250, 529] on img at bounding box center [244, 506] width 80 height 80
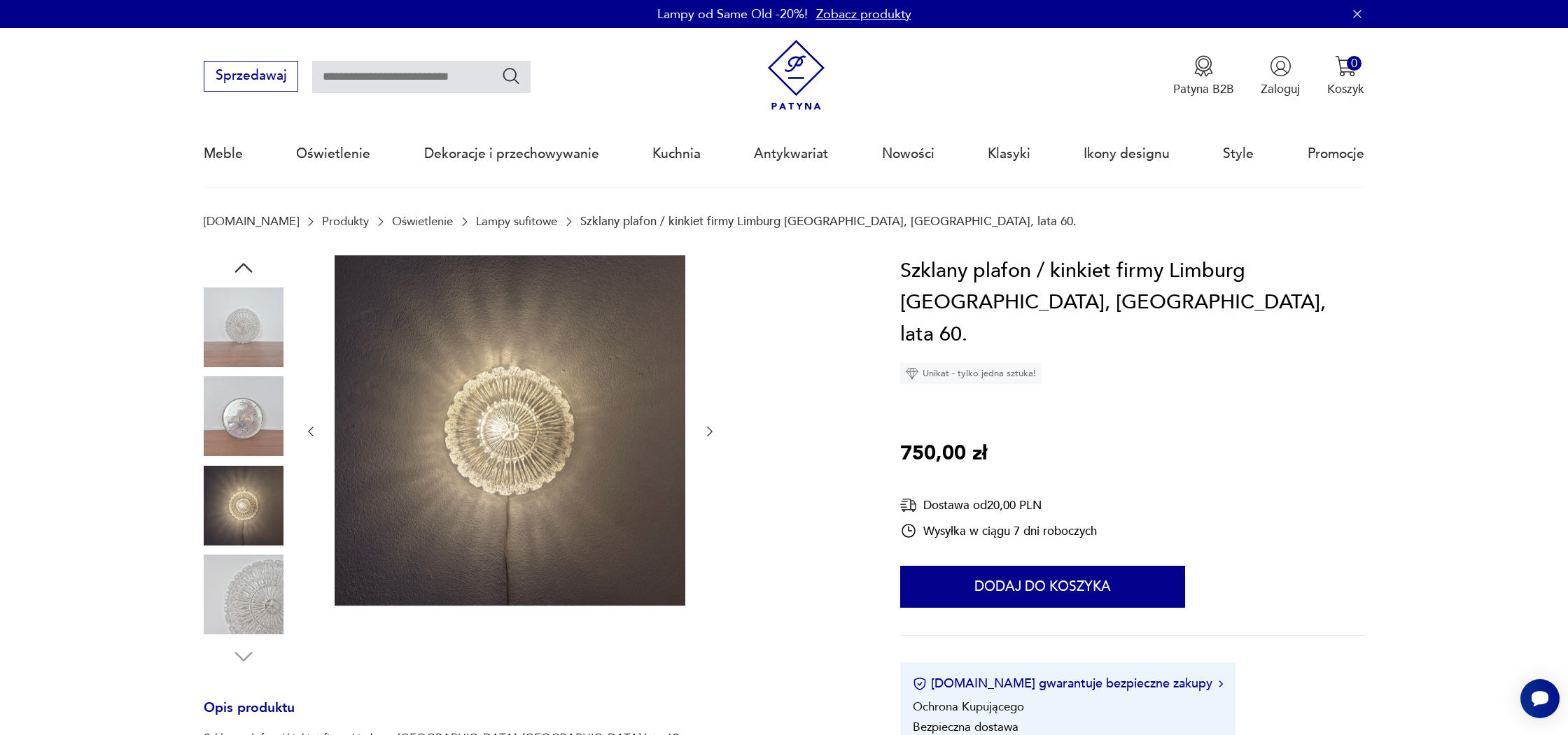
click at [262, 418] on img at bounding box center [244, 417] width 80 height 80
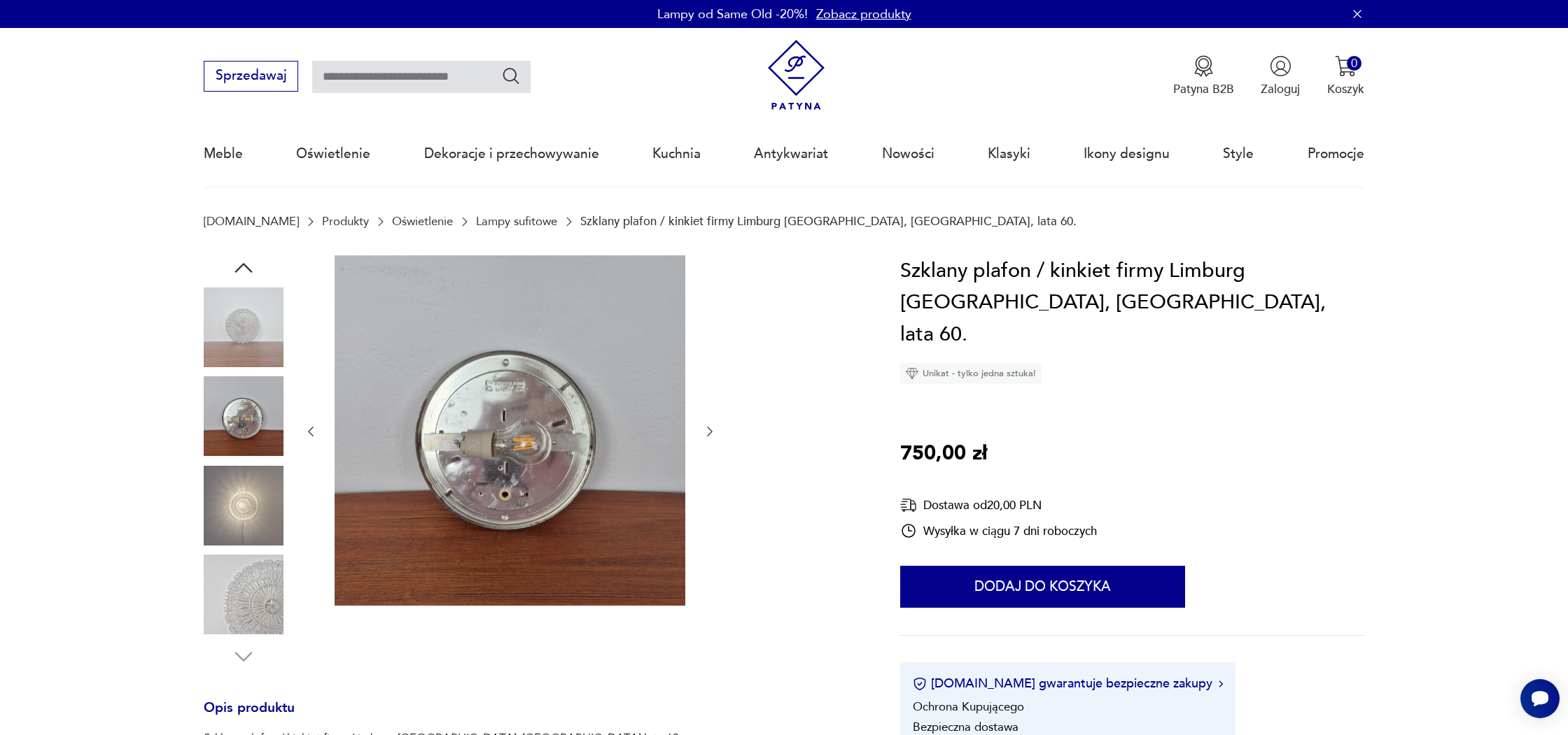
click at [215, 306] on img at bounding box center [244, 327] width 80 height 80
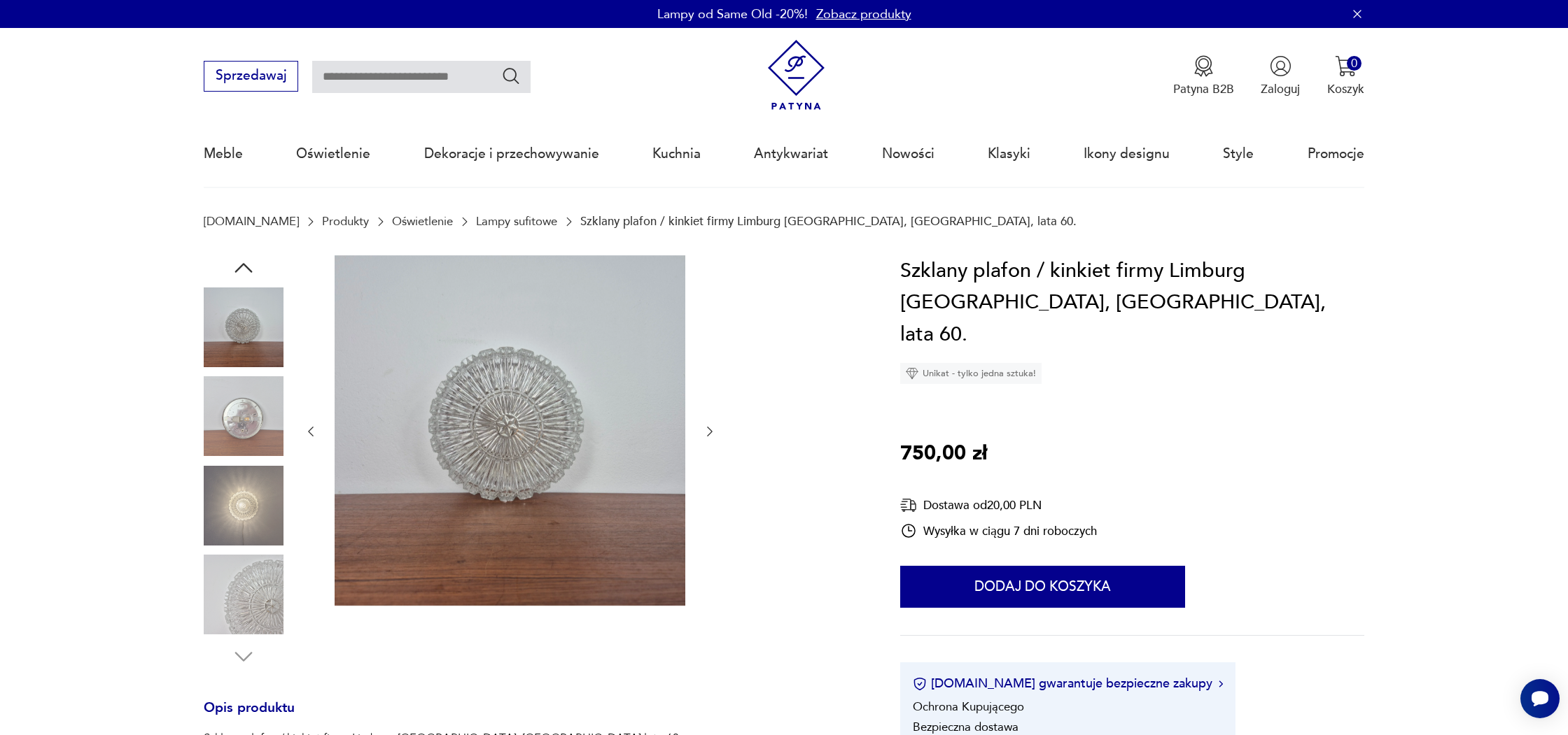
click at [696, 429] on div at bounding box center [510, 432] width 413 height 353
click at [719, 429] on div at bounding box center [531, 462] width 656 height 415
click at [491, 223] on link "Lampy sufitowe" at bounding box center [517, 221] width 82 height 14
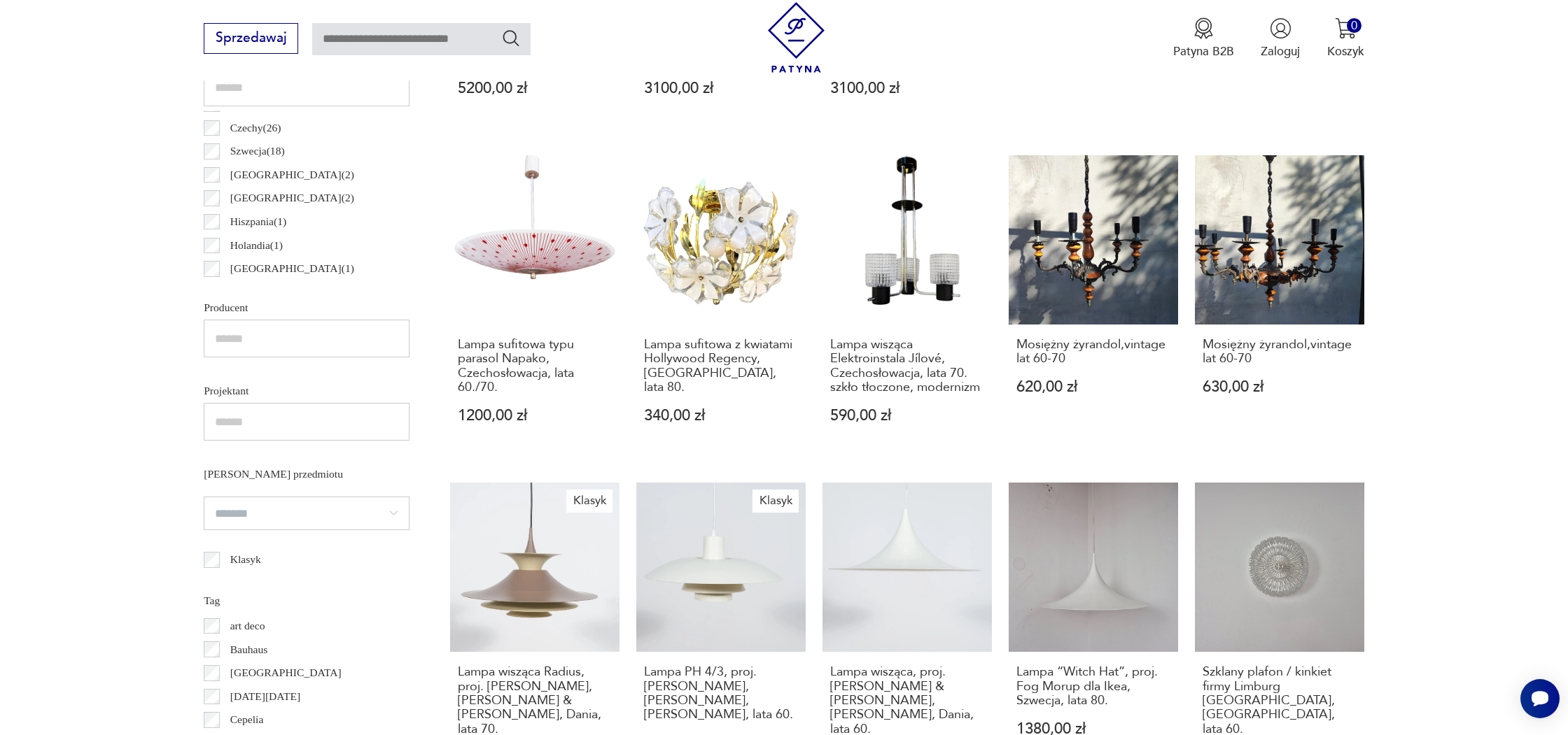
scroll to position [852, 0]
click at [232, 327] on input "text" at bounding box center [307, 337] width 206 height 38
click at [259, 418] on input "text" at bounding box center [307, 420] width 206 height 38
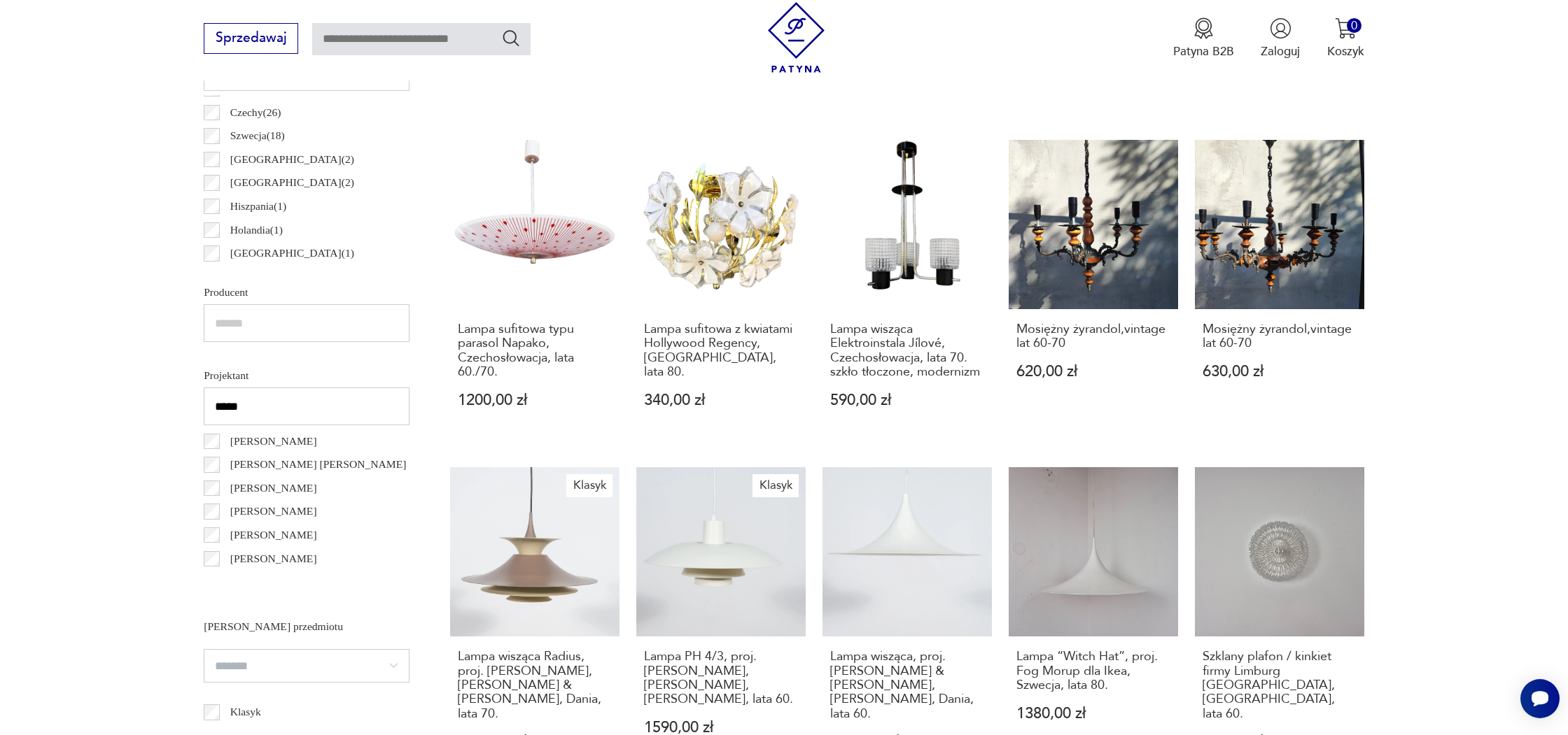
scroll to position [904, 0]
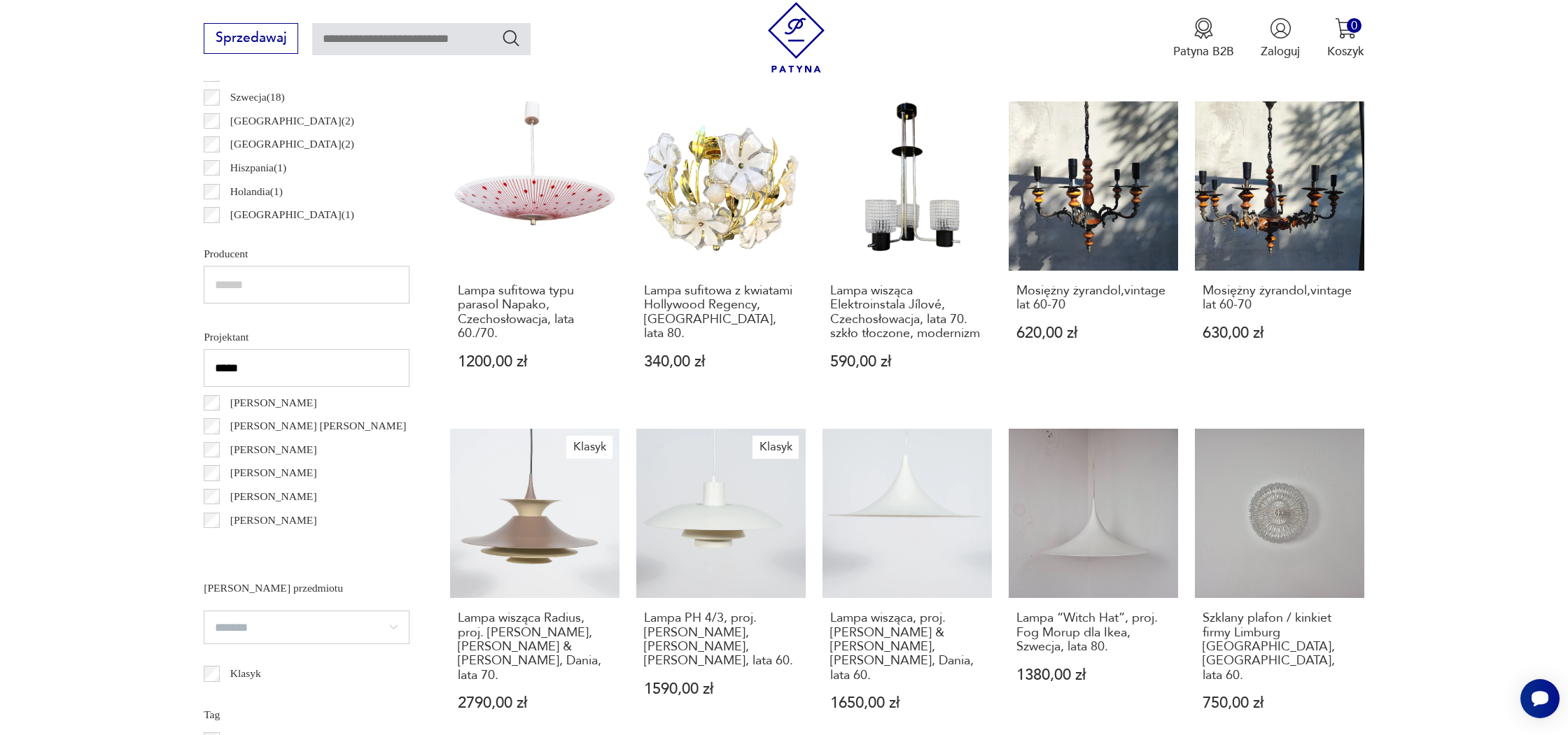
drag, startPoint x: 209, startPoint y: 360, endPoint x: 178, endPoint y: 357, distance: 31.1
click at [178, 357] on section "Filtruj produkty Cena MIN MAX OK Promocja Datowanie OK Kraj pochodzenia Włochy …" at bounding box center [784, 479] width 1568 height 1515
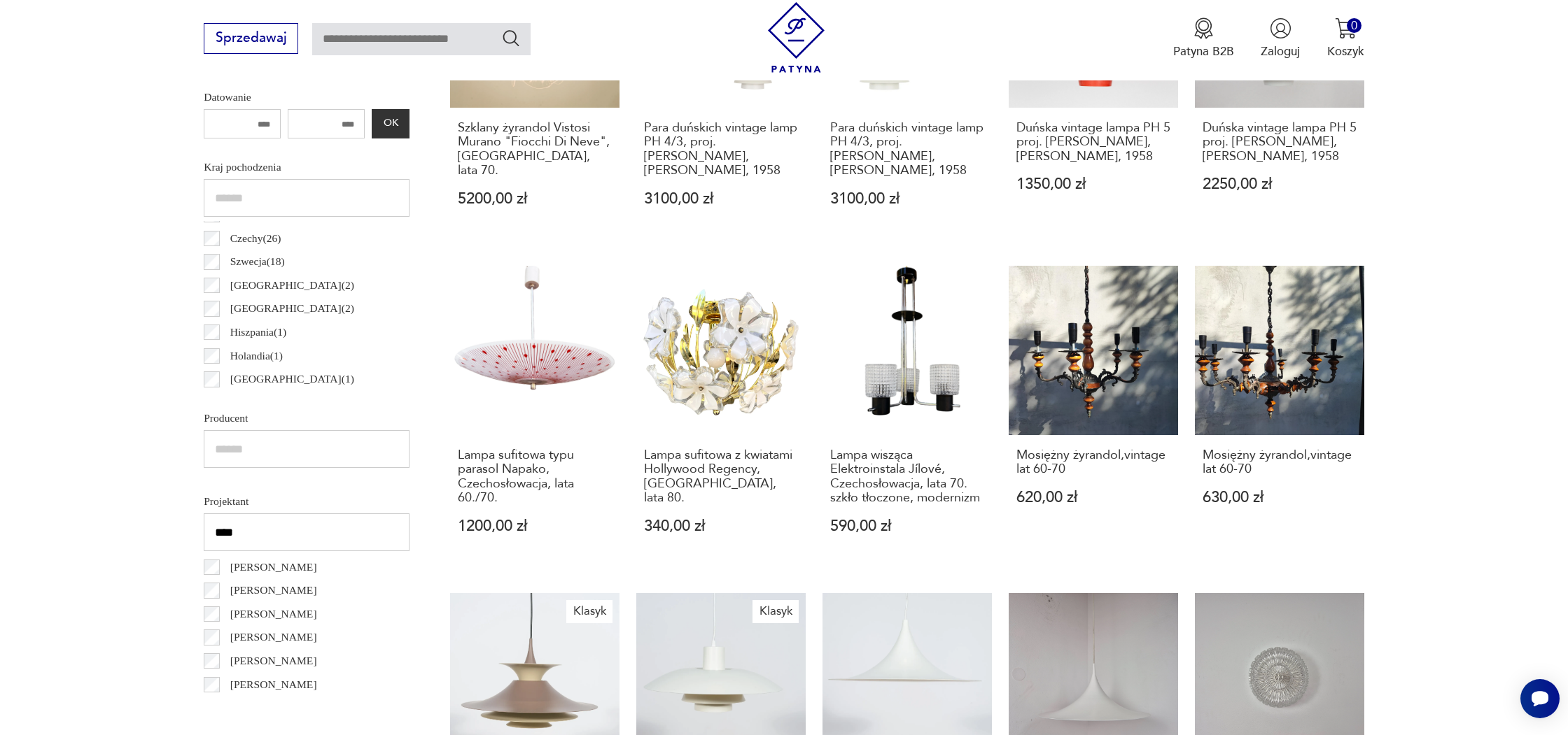
scroll to position [740, 0]
drag, startPoint x: 202, startPoint y: 531, endPoint x: 194, endPoint y: 531, distance: 8.0
click at [194, 531] on section "Filtruj produkty Cena MIN MAX OK Promocja Datowanie OK Kraj pochodzenia Włochy …" at bounding box center [784, 643] width 1568 height 1515
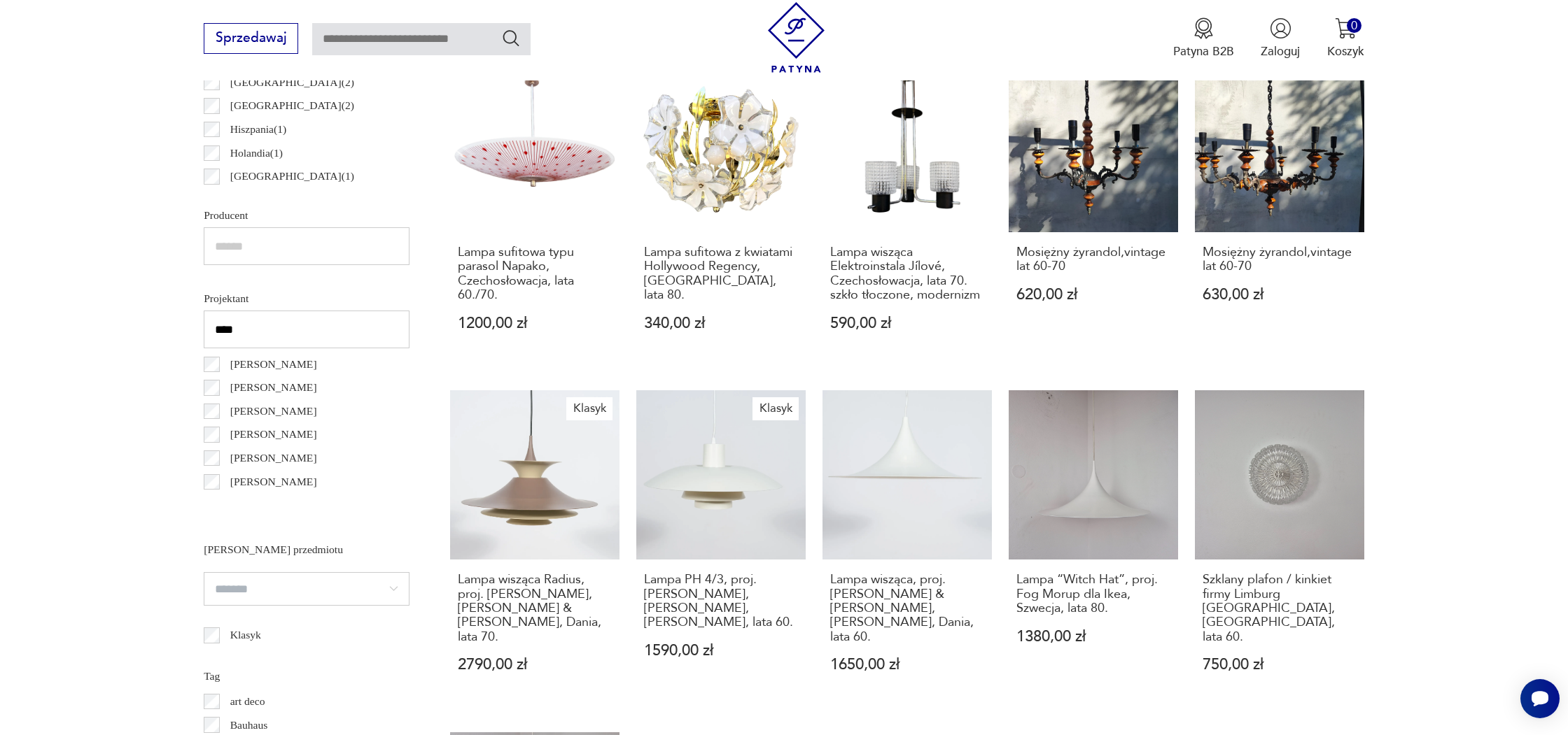
scroll to position [952, 0]
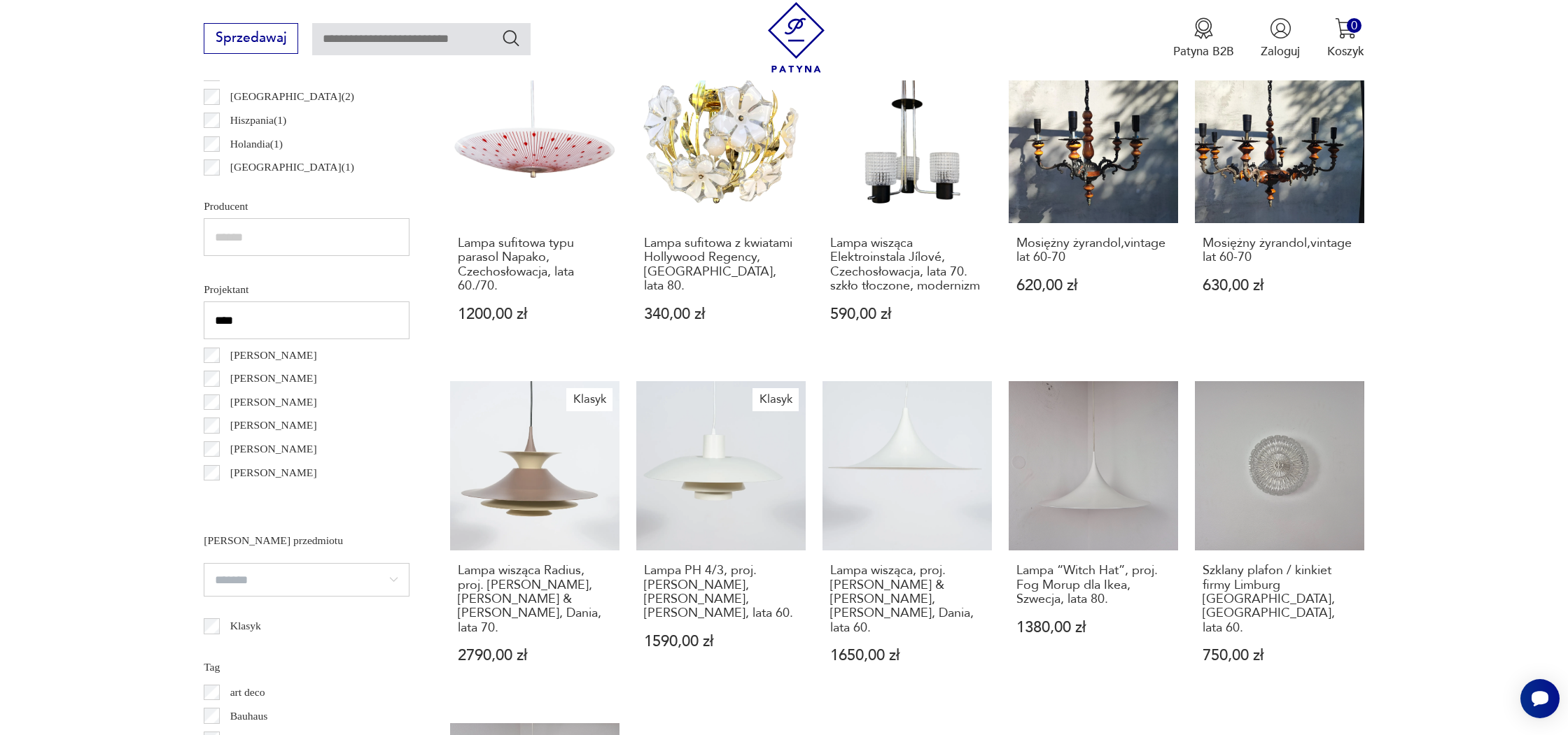
type input "****"
click at [149, 510] on section "Filtruj produkty Cena MIN MAX OK Promocja Datowanie OK Kraj pochodzenia Włochy …" at bounding box center [784, 431] width 1568 height 1515
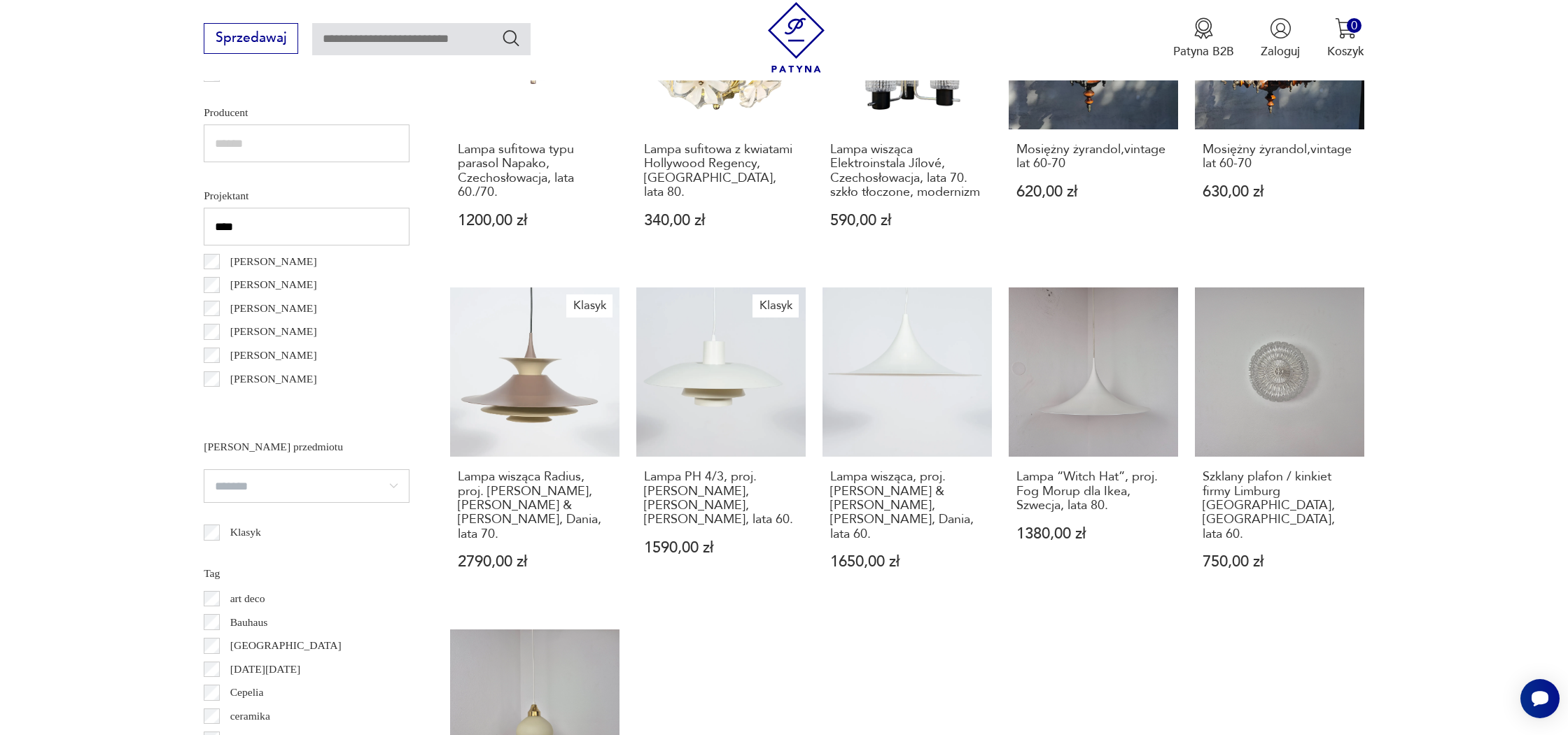
scroll to position [1048, 0]
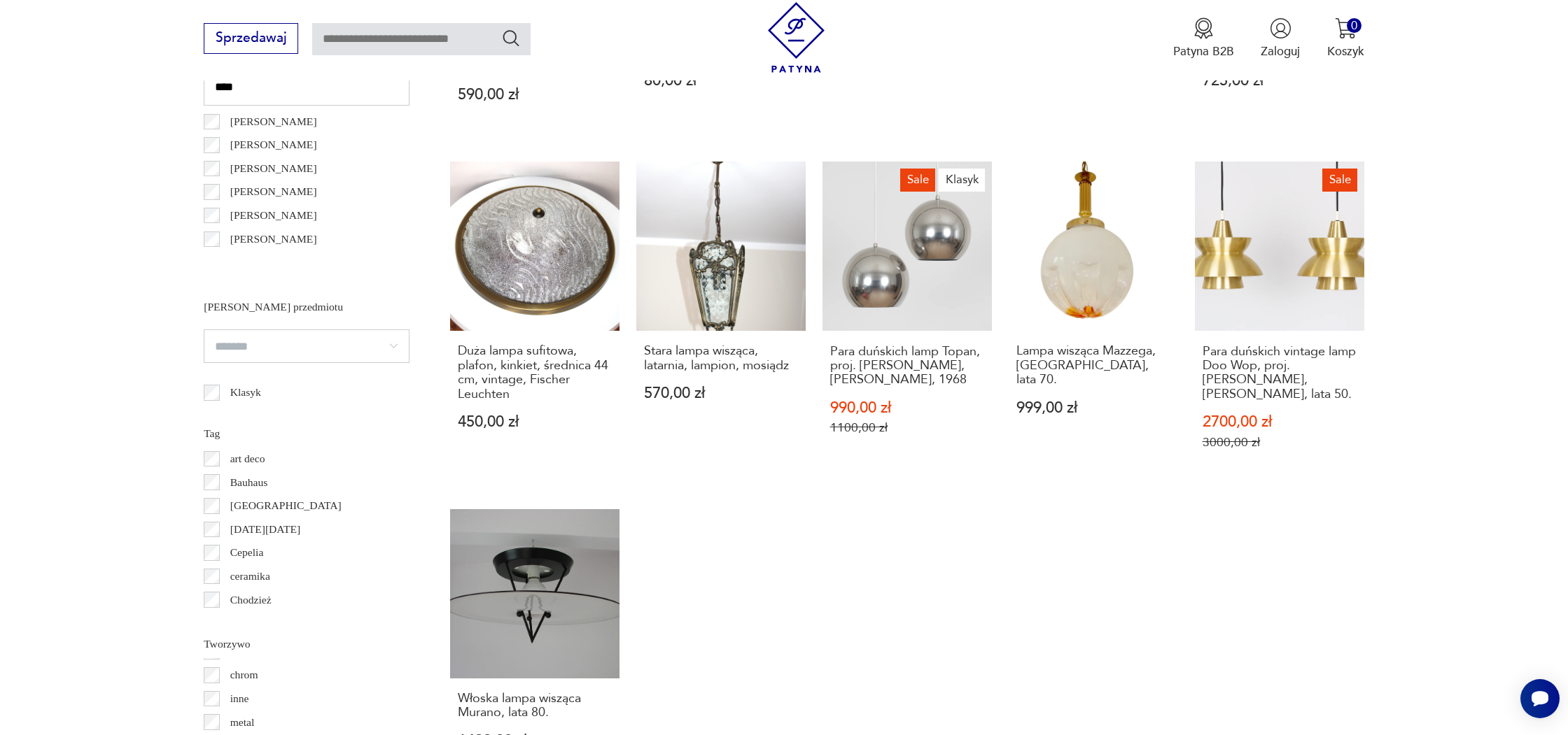
scroll to position [1191, 0]
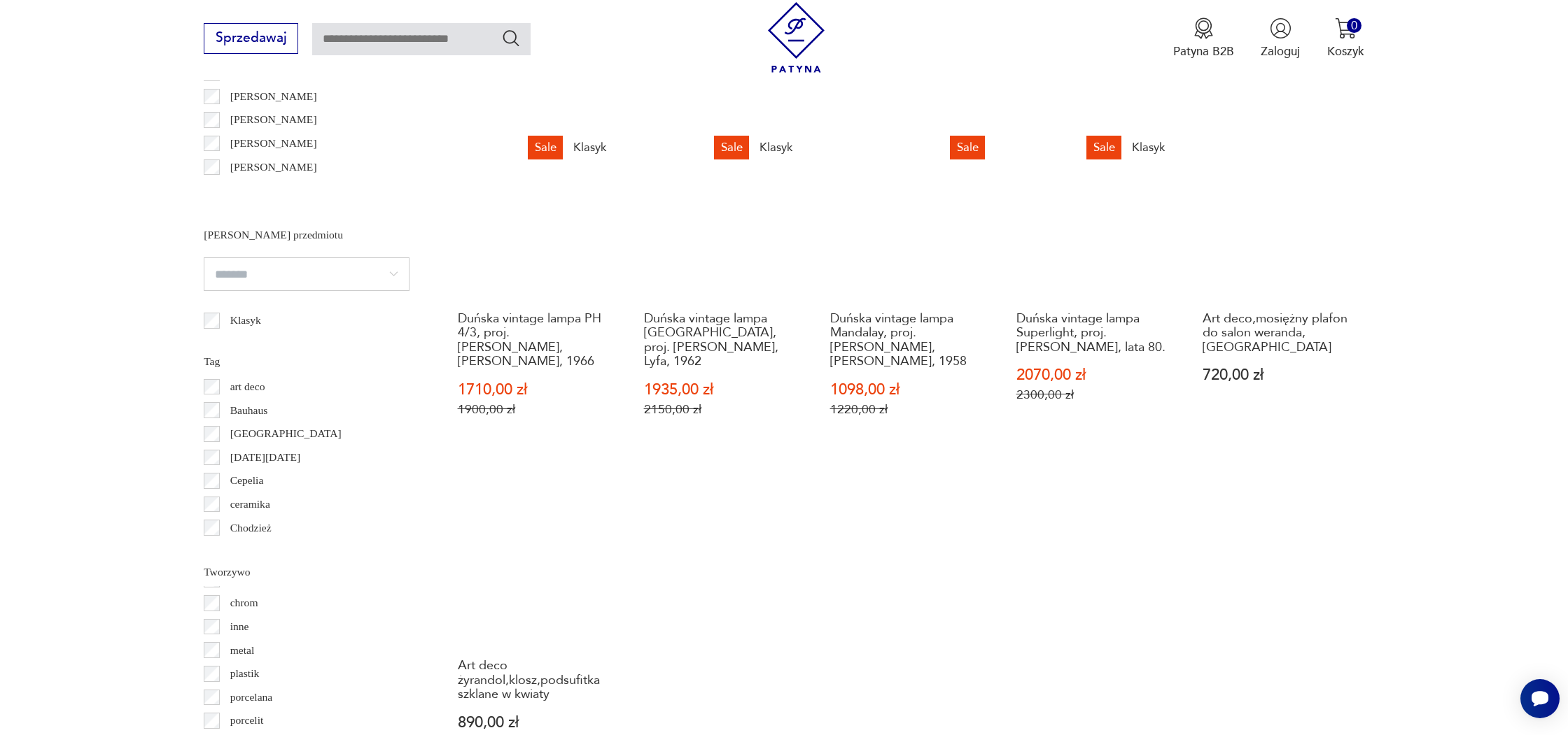
scroll to position [1258, 0]
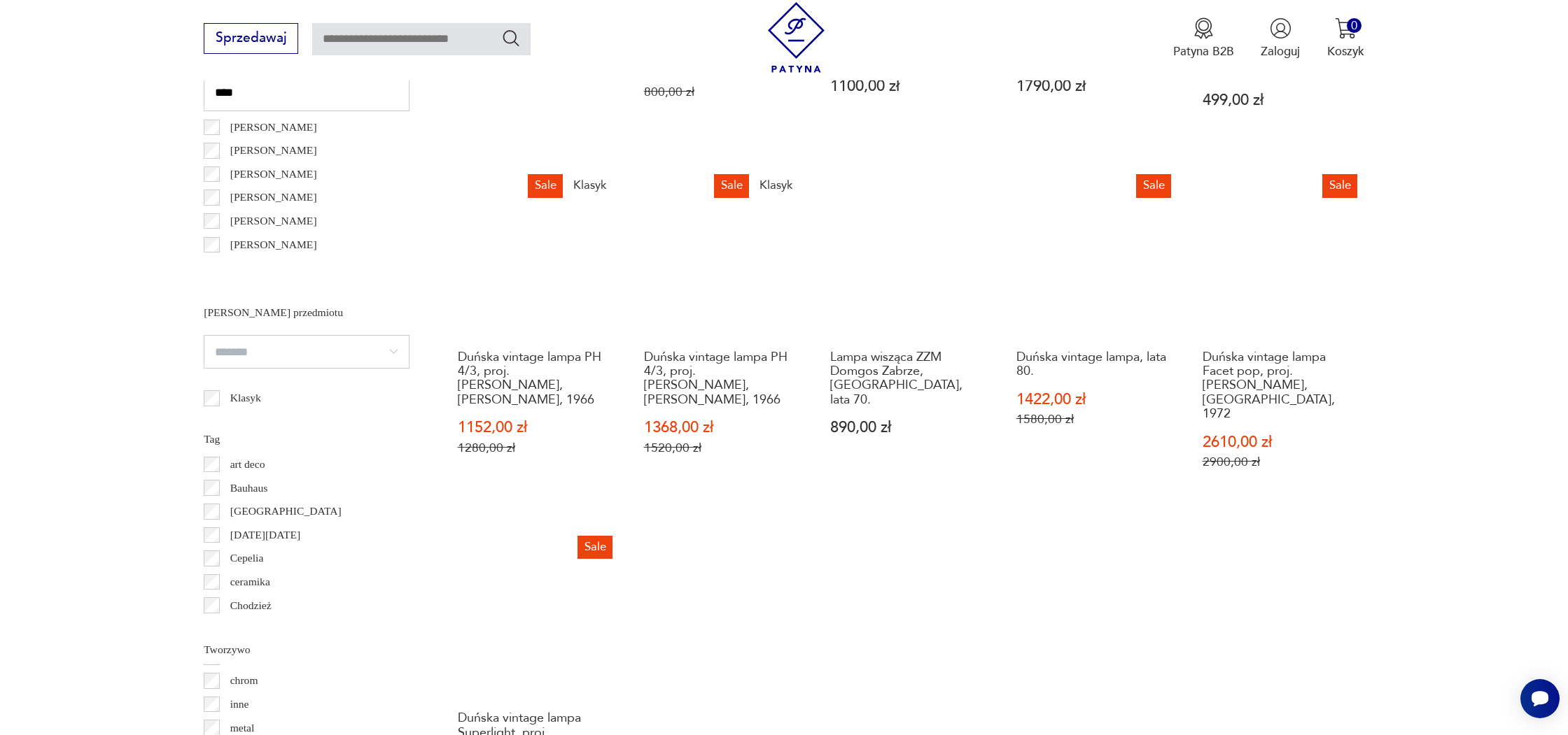
scroll to position [1181, 0]
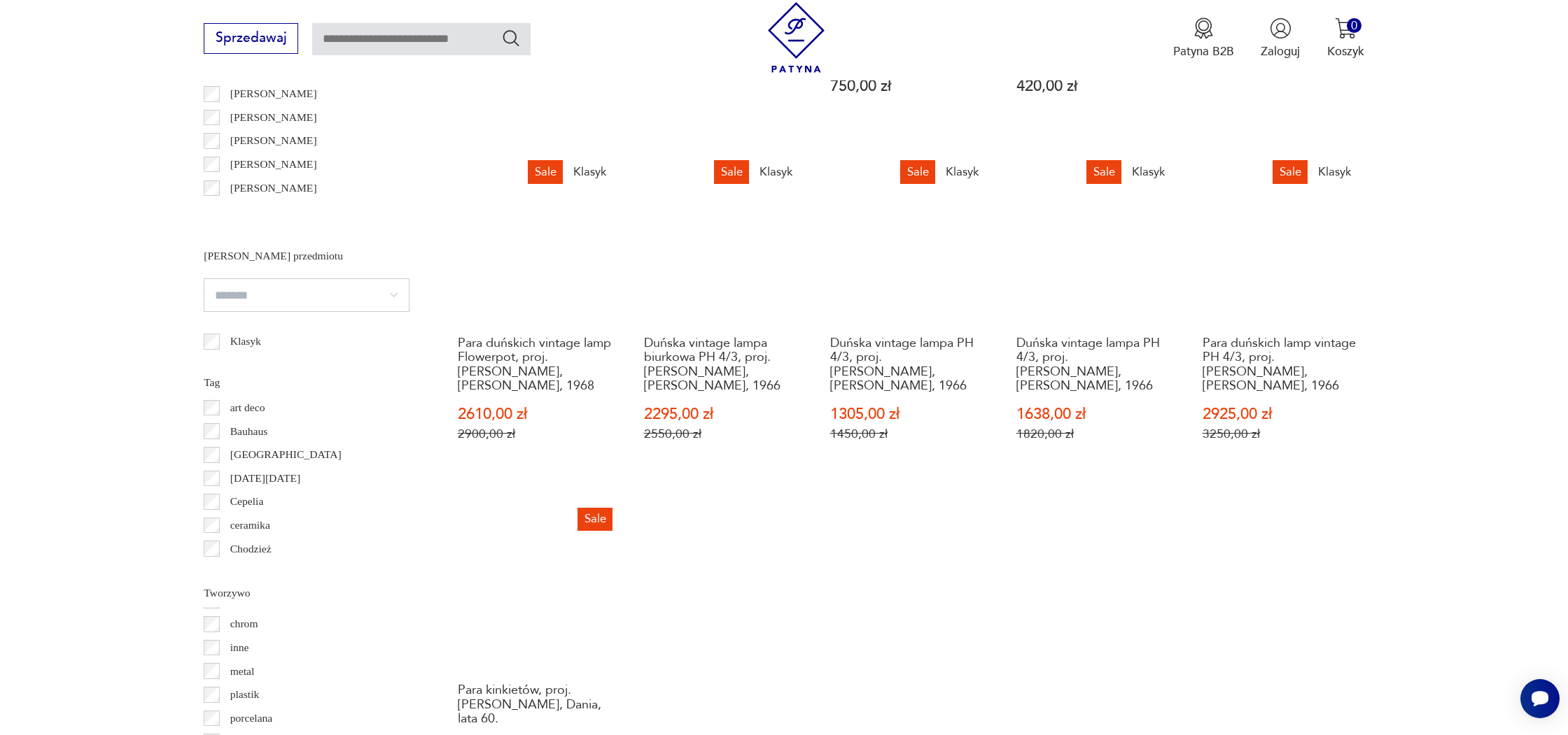
scroll to position [1263, 0]
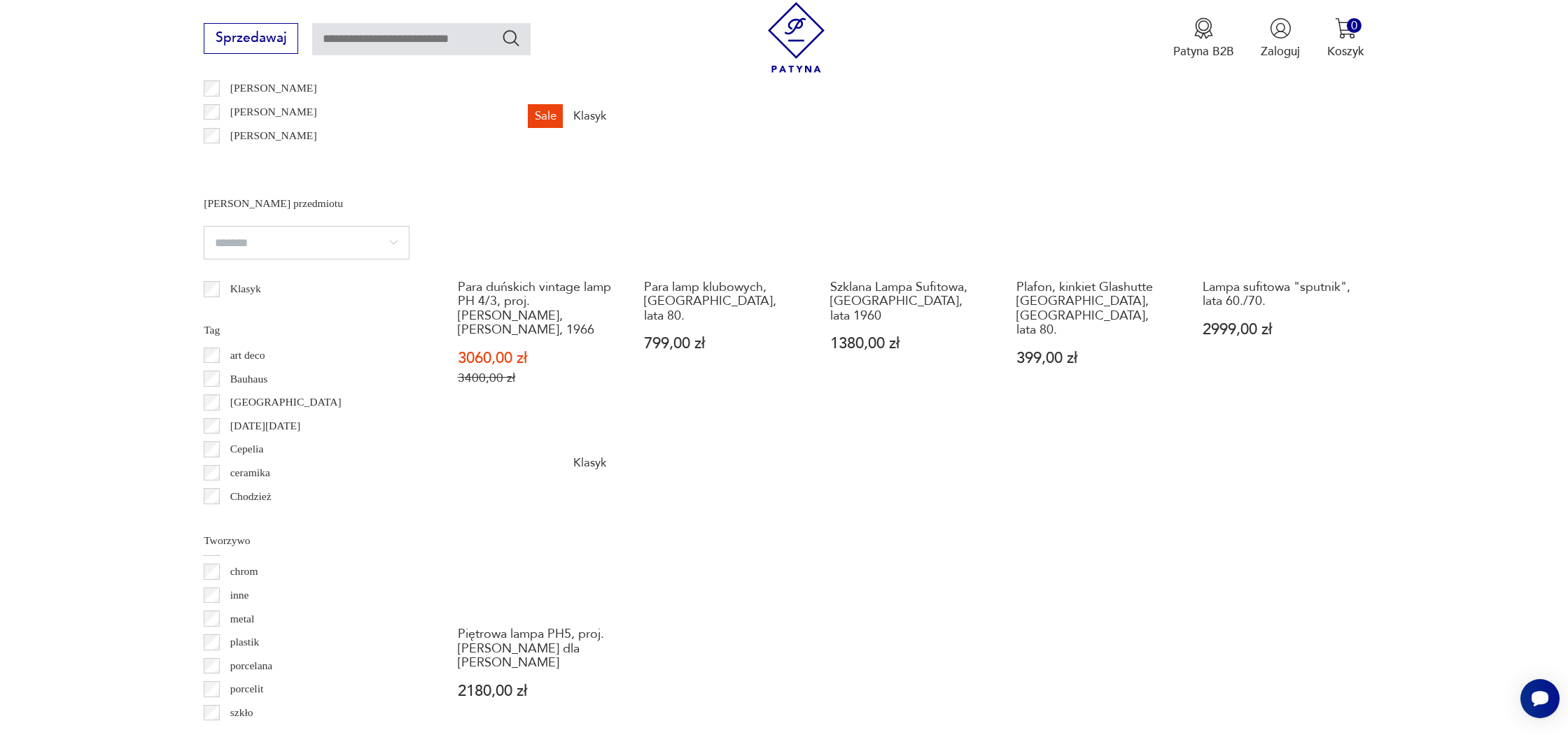
scroll to position [1293, 0]
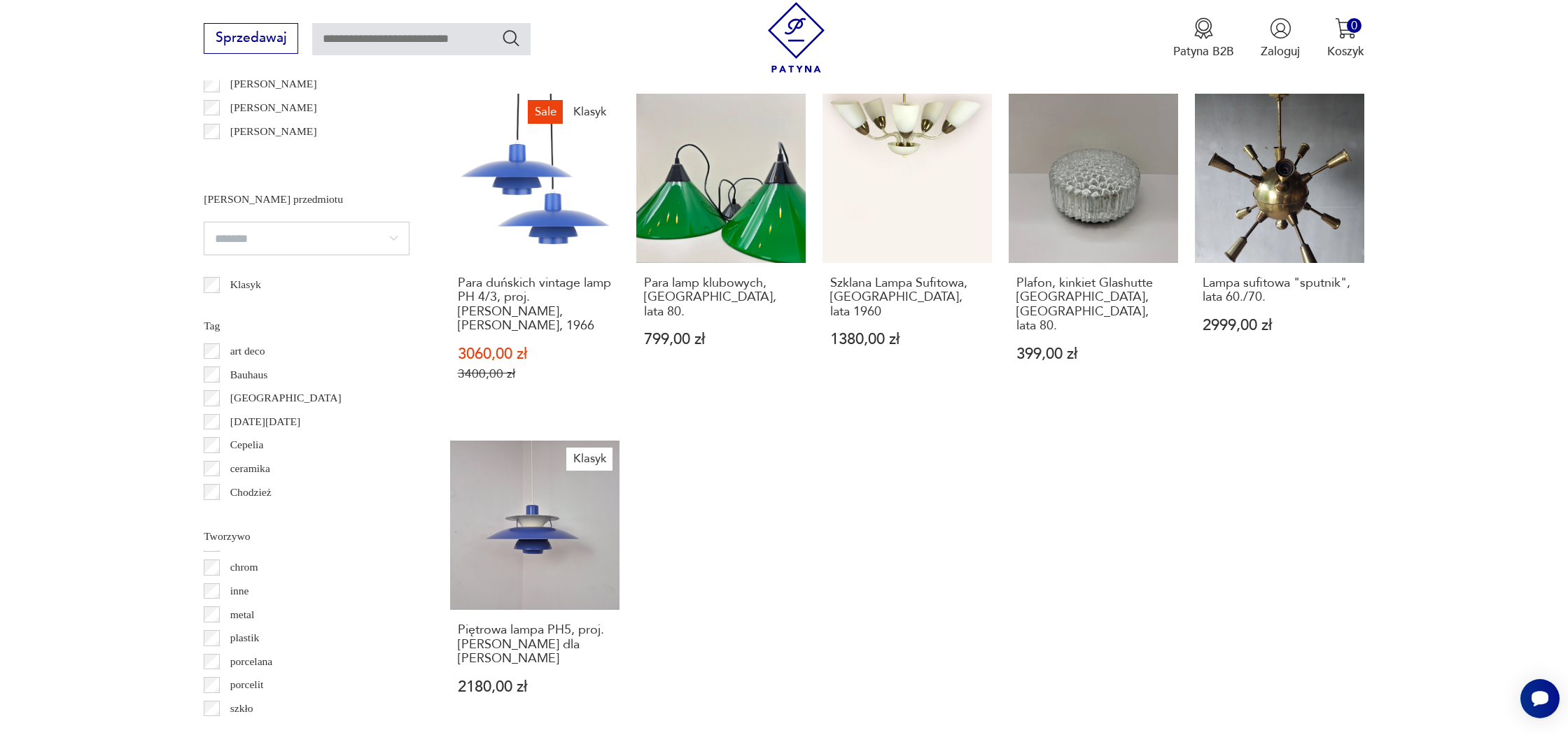
drag, startPoint x: 1172, startPoint y: 361, endPoint x: 1175, endPoint y: 349, distance: 12.4
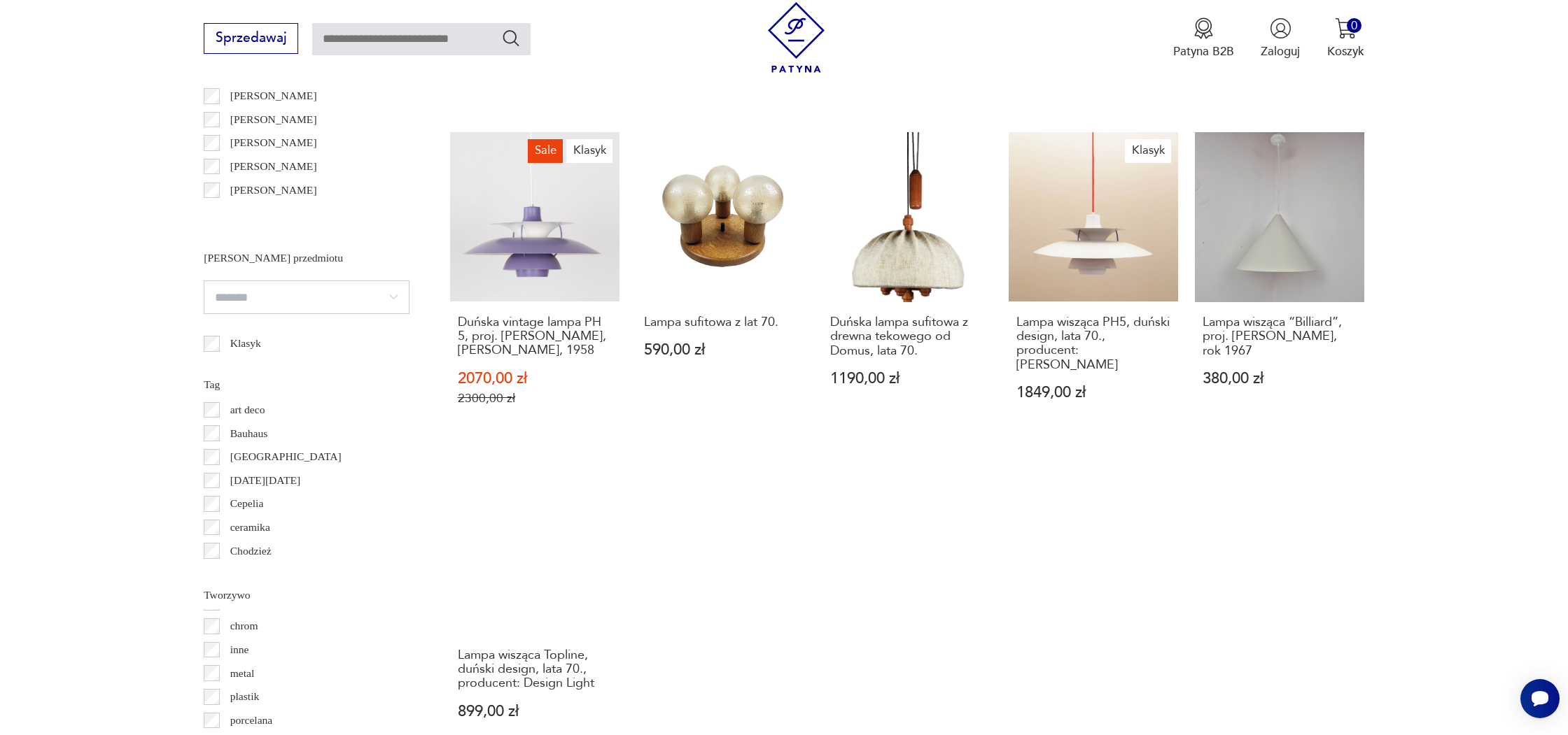
scroll to position [1236, 0]
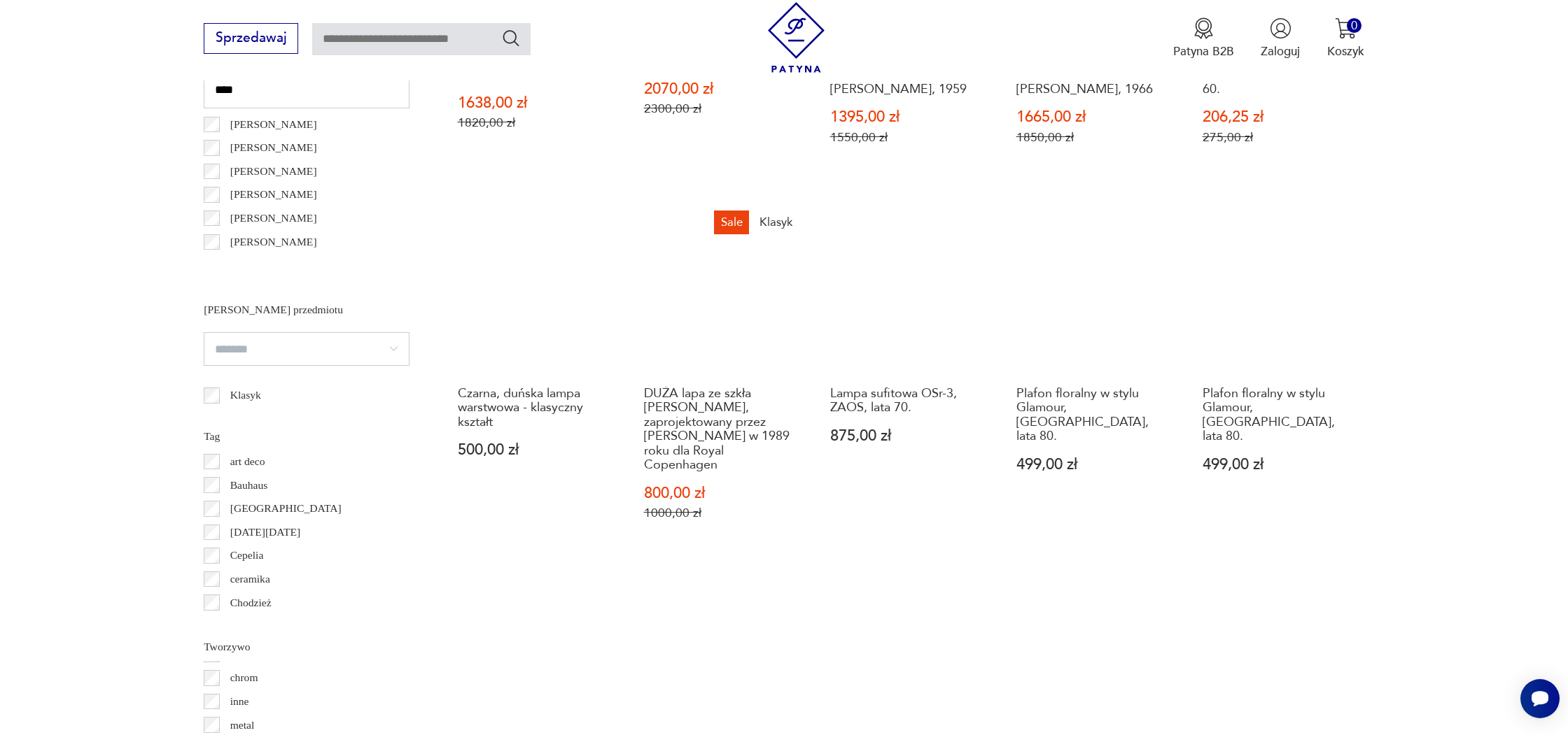
scroll to position [1184, 0]
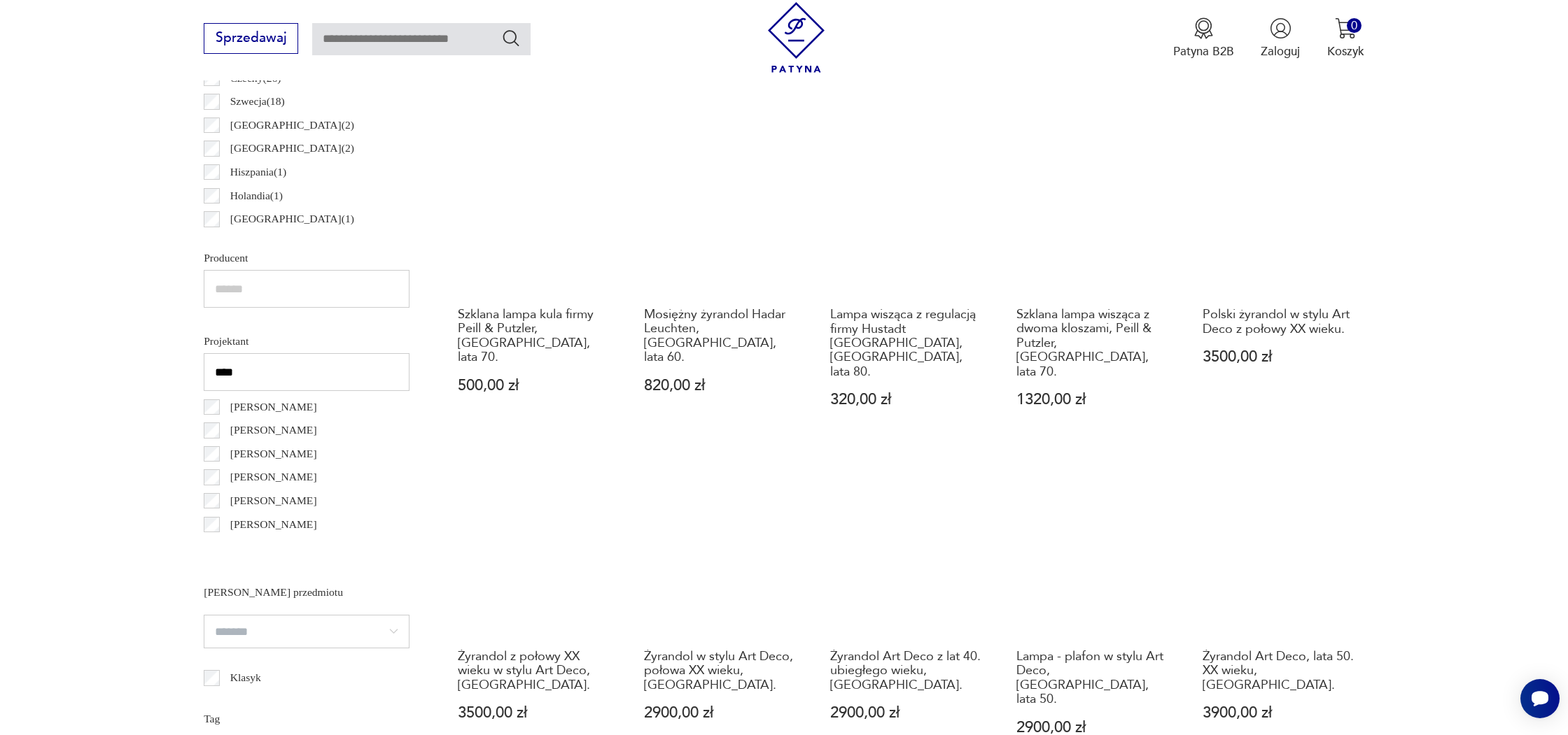
scroll to position [841, 1]
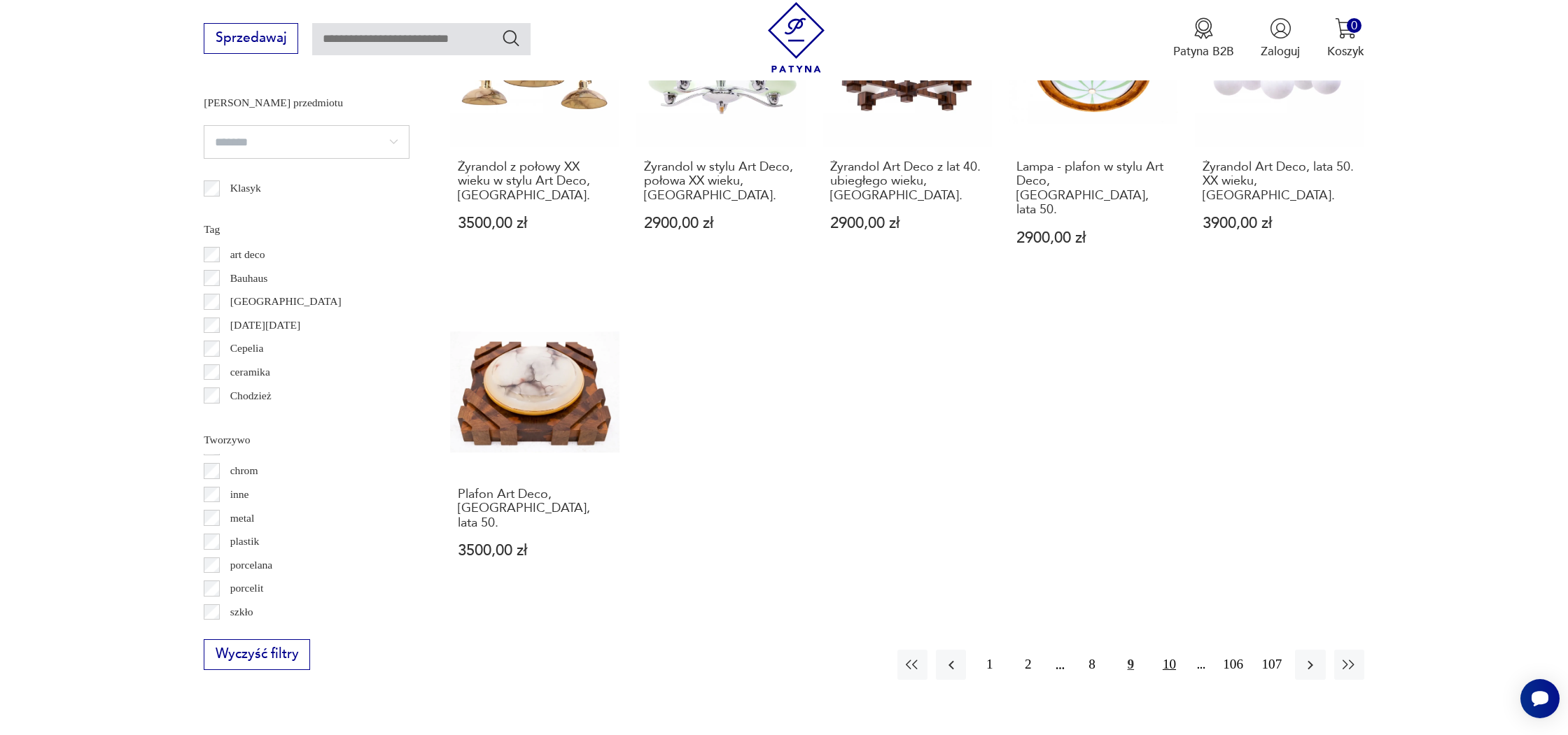
click at [1170, 650] on button "10" at bounding box center [1169, 664] width 30 height 30
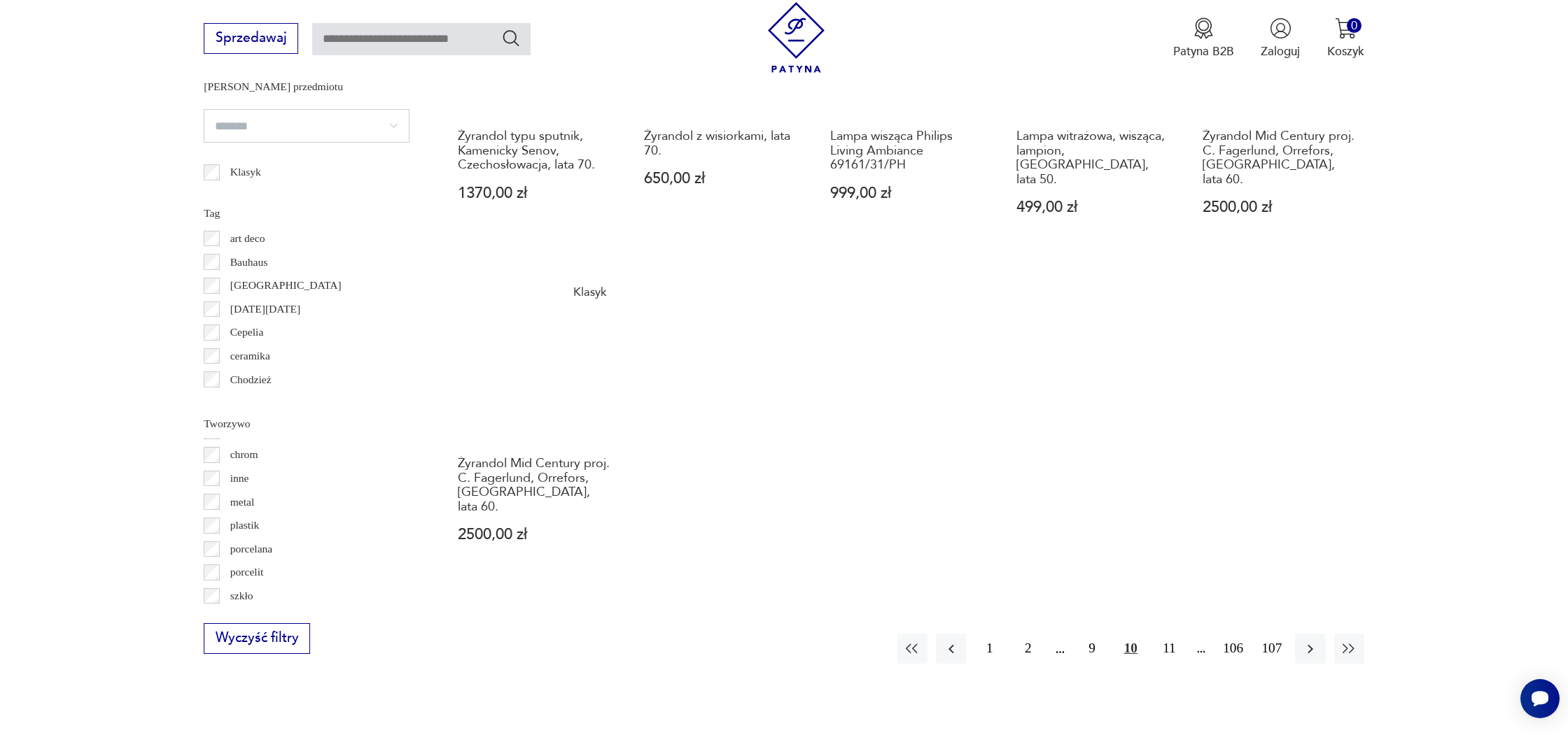
scroll to position [1392, 0]
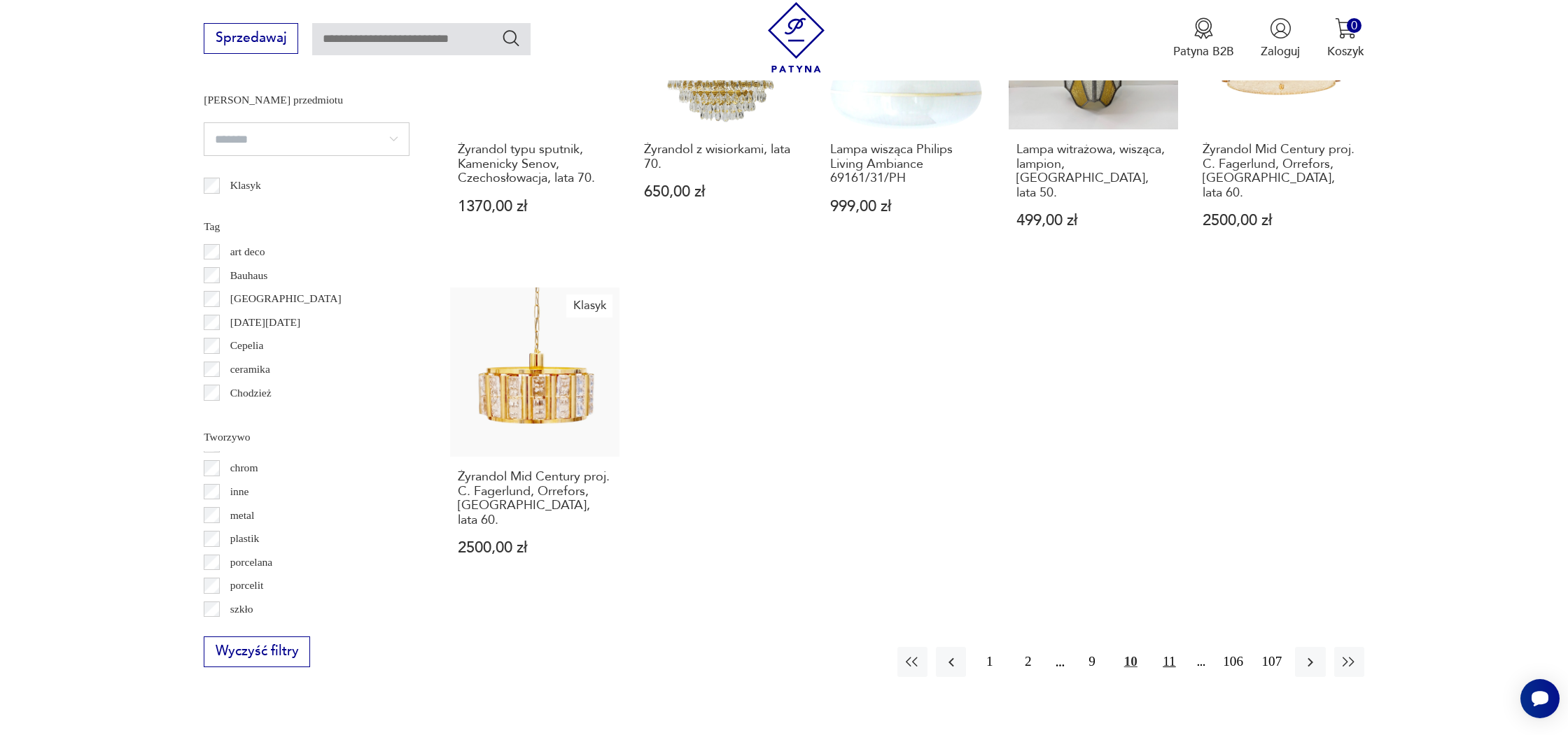
click at [1176, 648] on button "11" at bounding box center [1169, 662] width 30 height 30
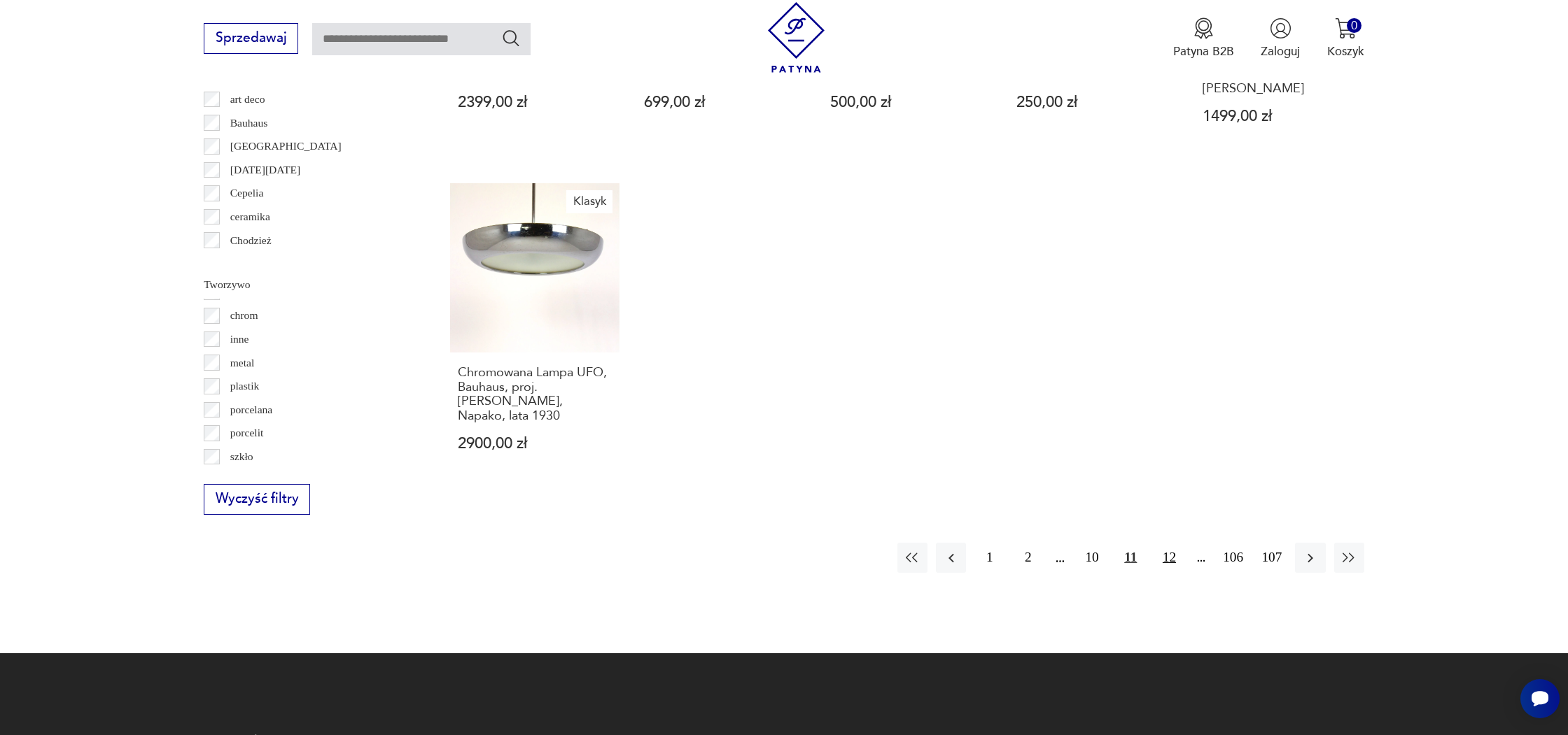
click at [1169, 543] on button "12" at bounding box center [1169, 557] width 30 height 30
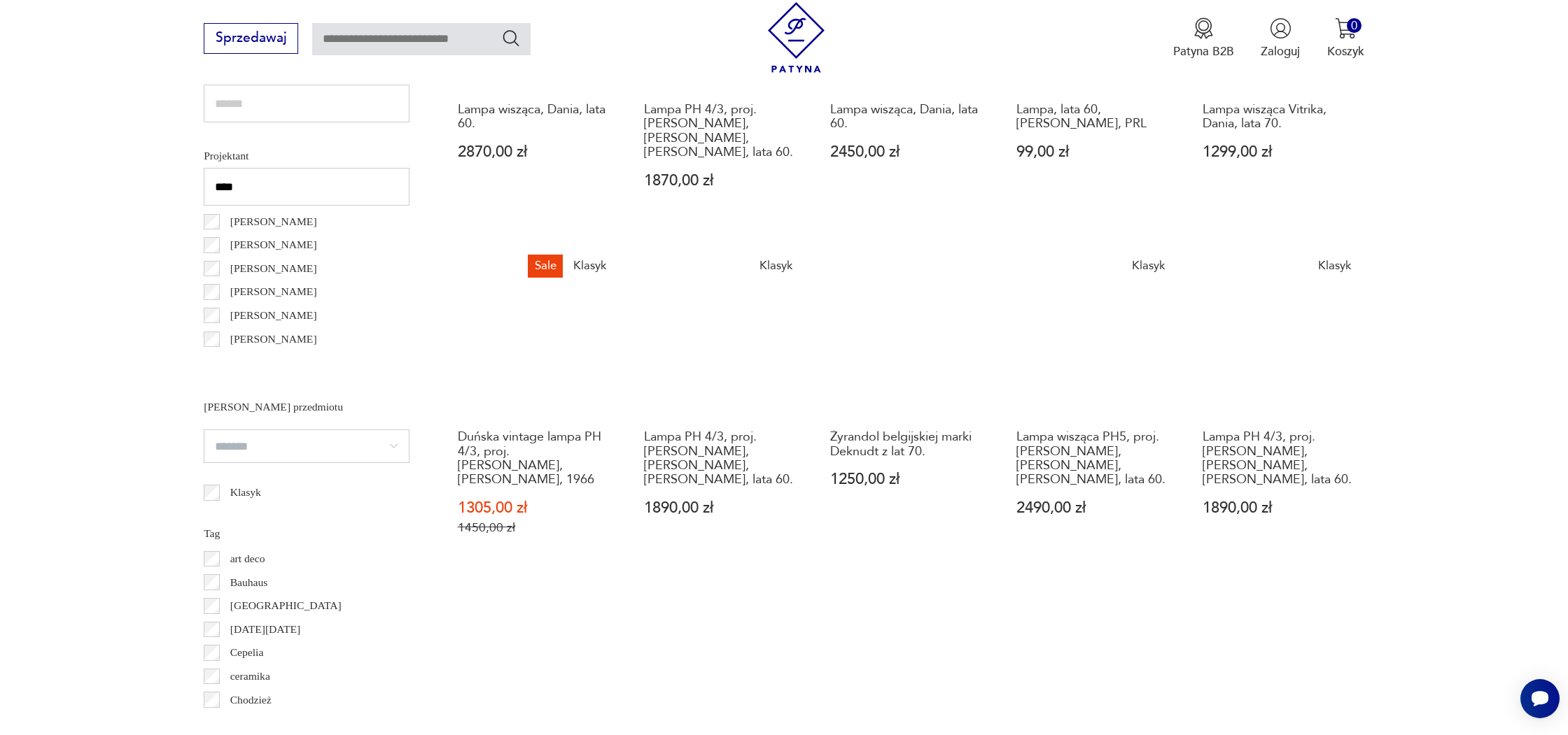
scroll to position [1086, 0]
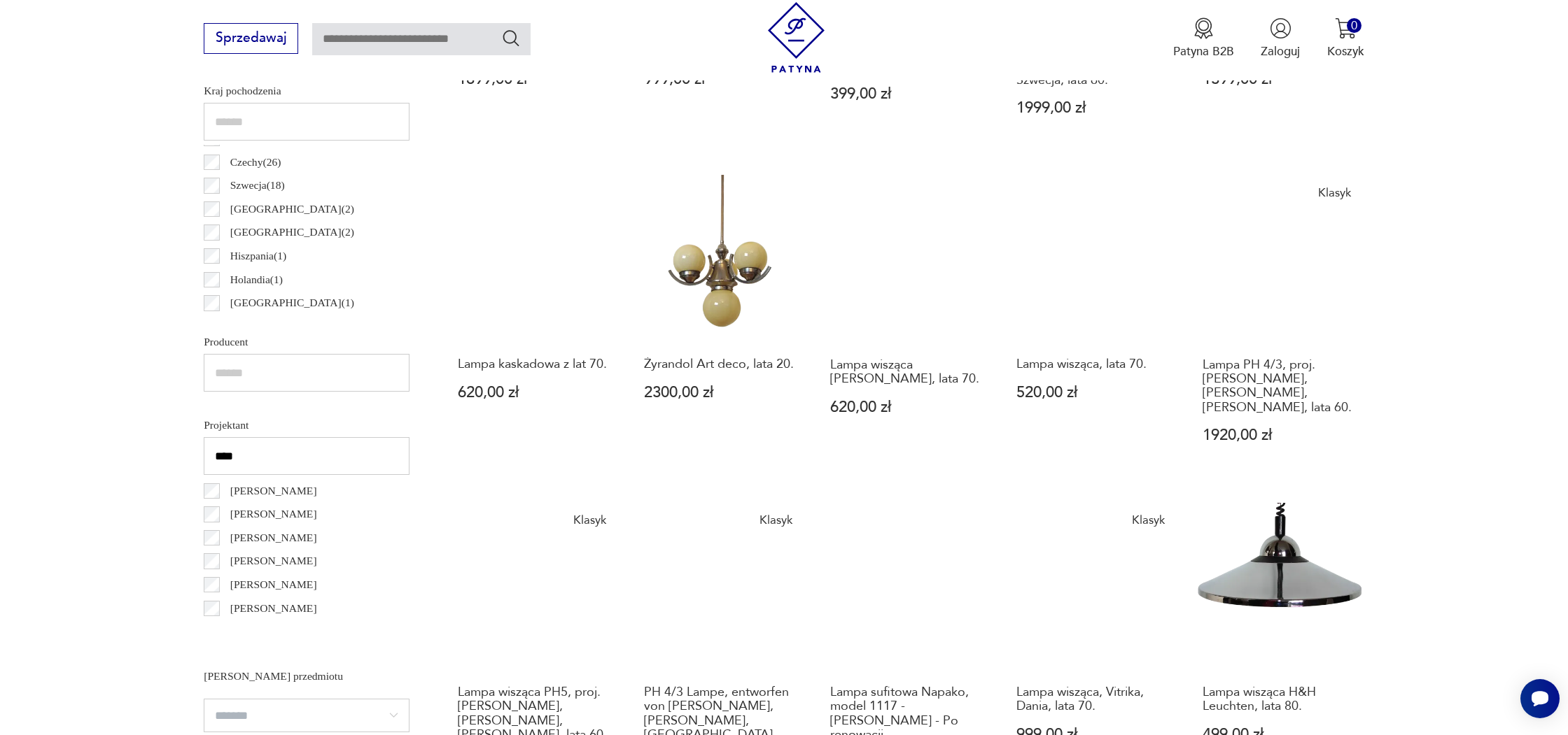
scroll to position [818, 0]
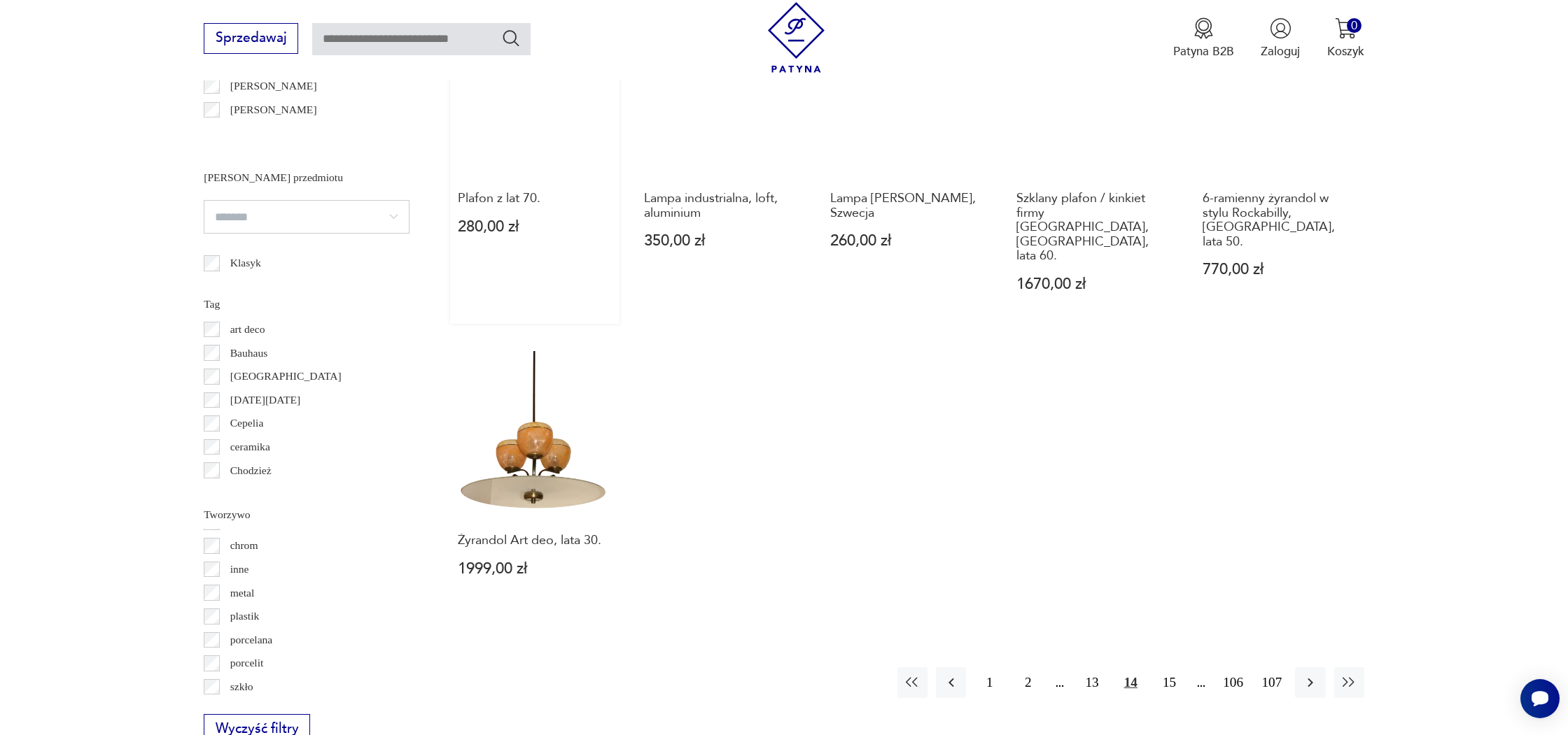
scroll to position [1323, 0]
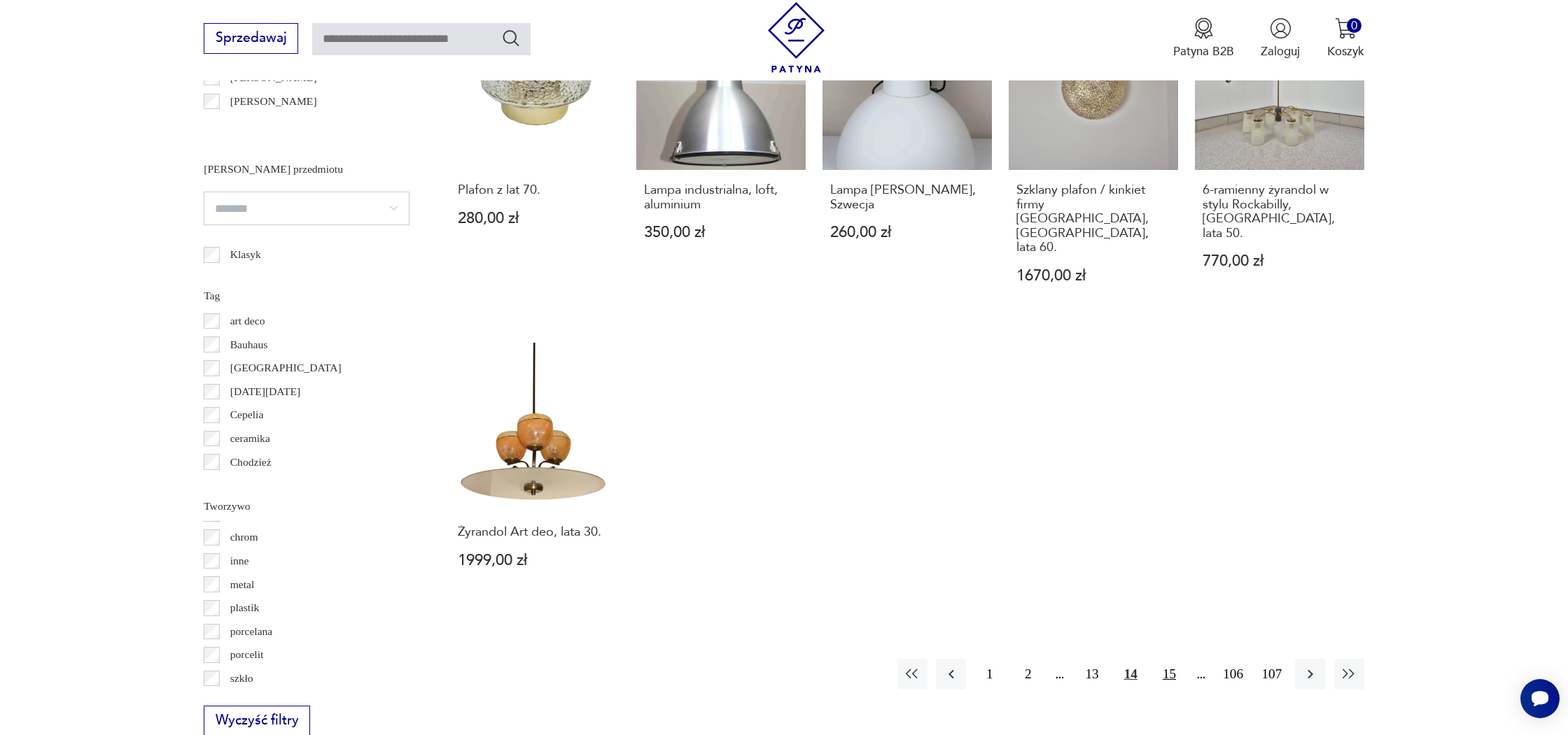
click at [1177, 659] on button "15" at bounding box center [1169, 674] width 30 height 30
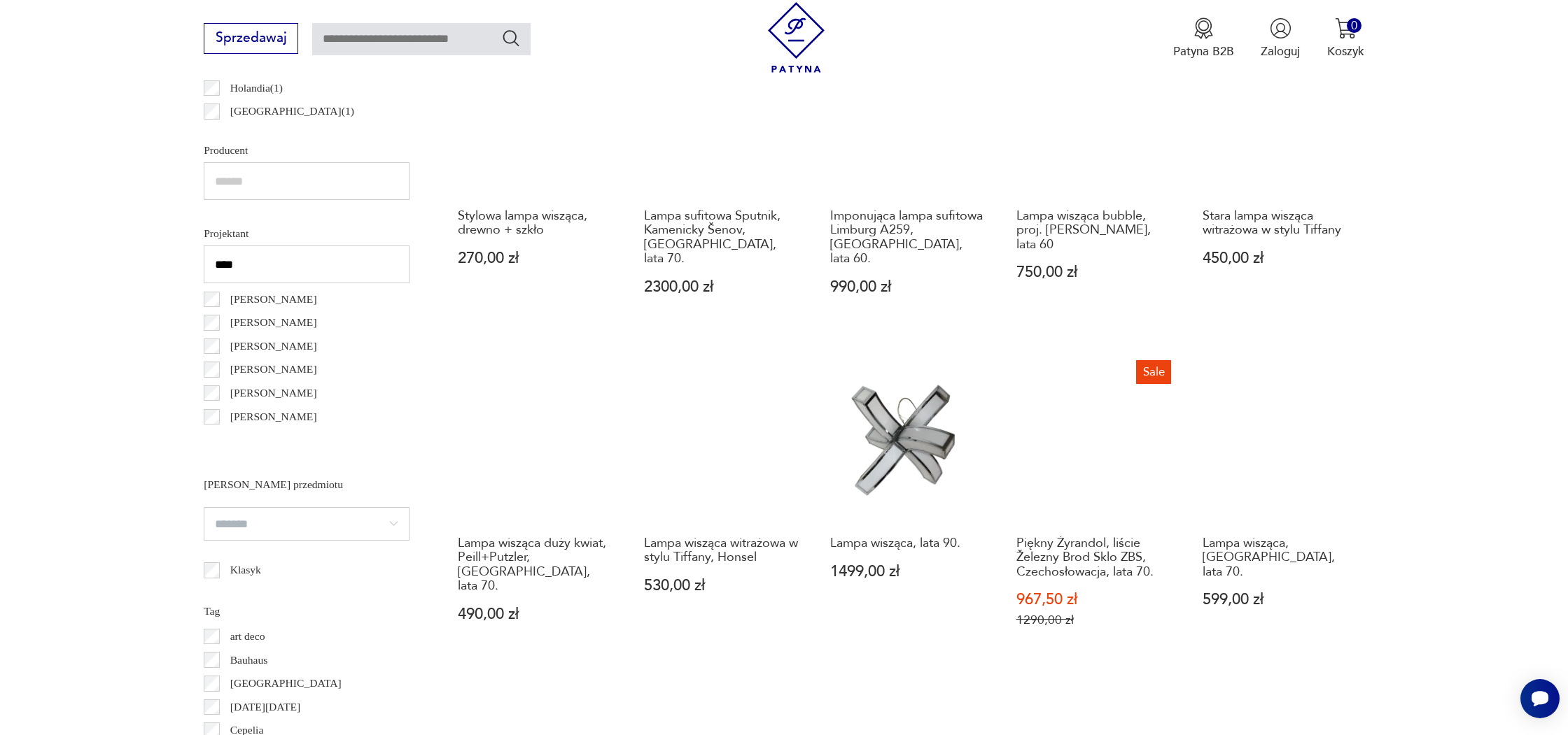
scroll to position [1043, 0]
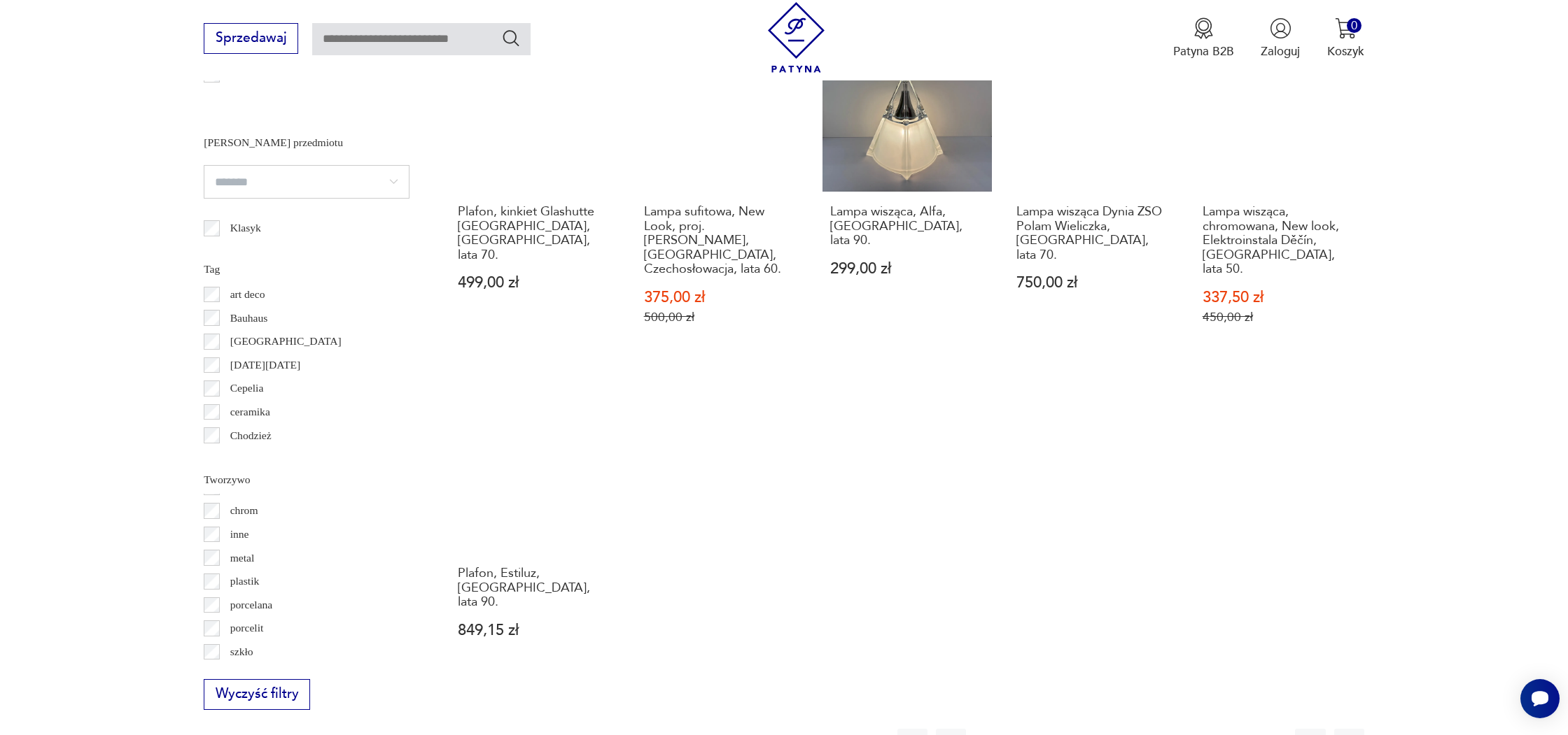
scroll to position [1366, 0]
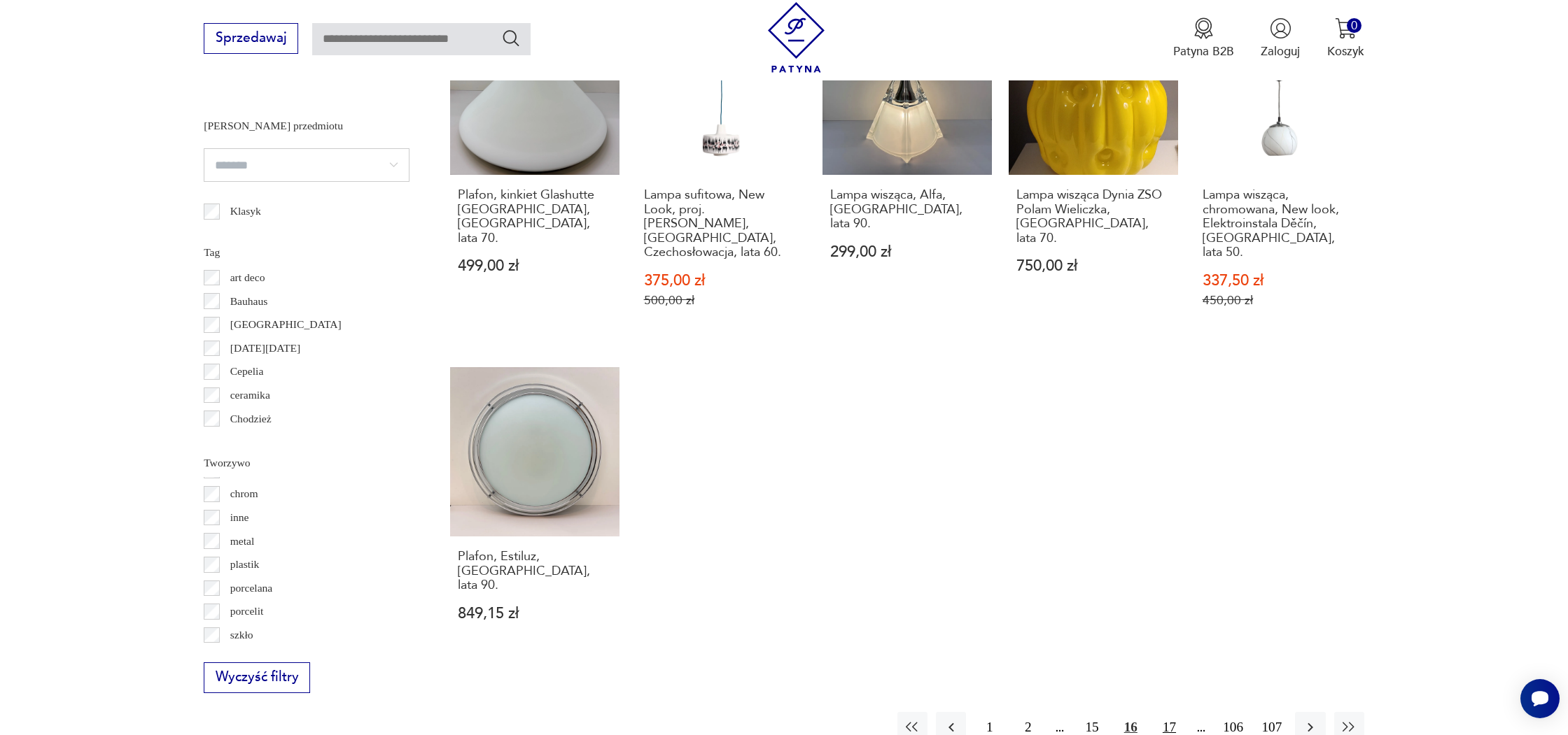
click at [1176, 713] on button "17" at bounding box center [1169, 727] width 30 height 30
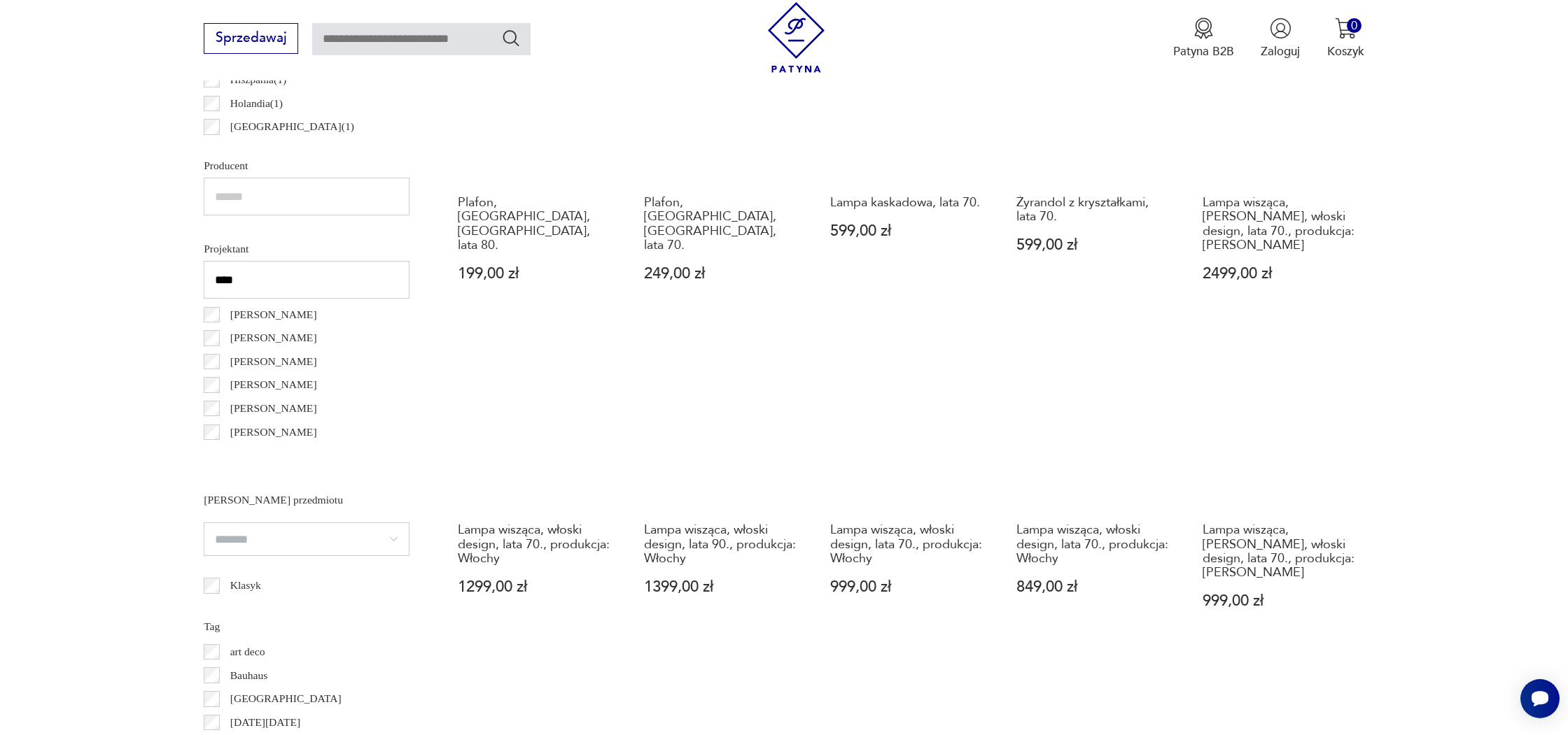
scroll to position [993, 0]
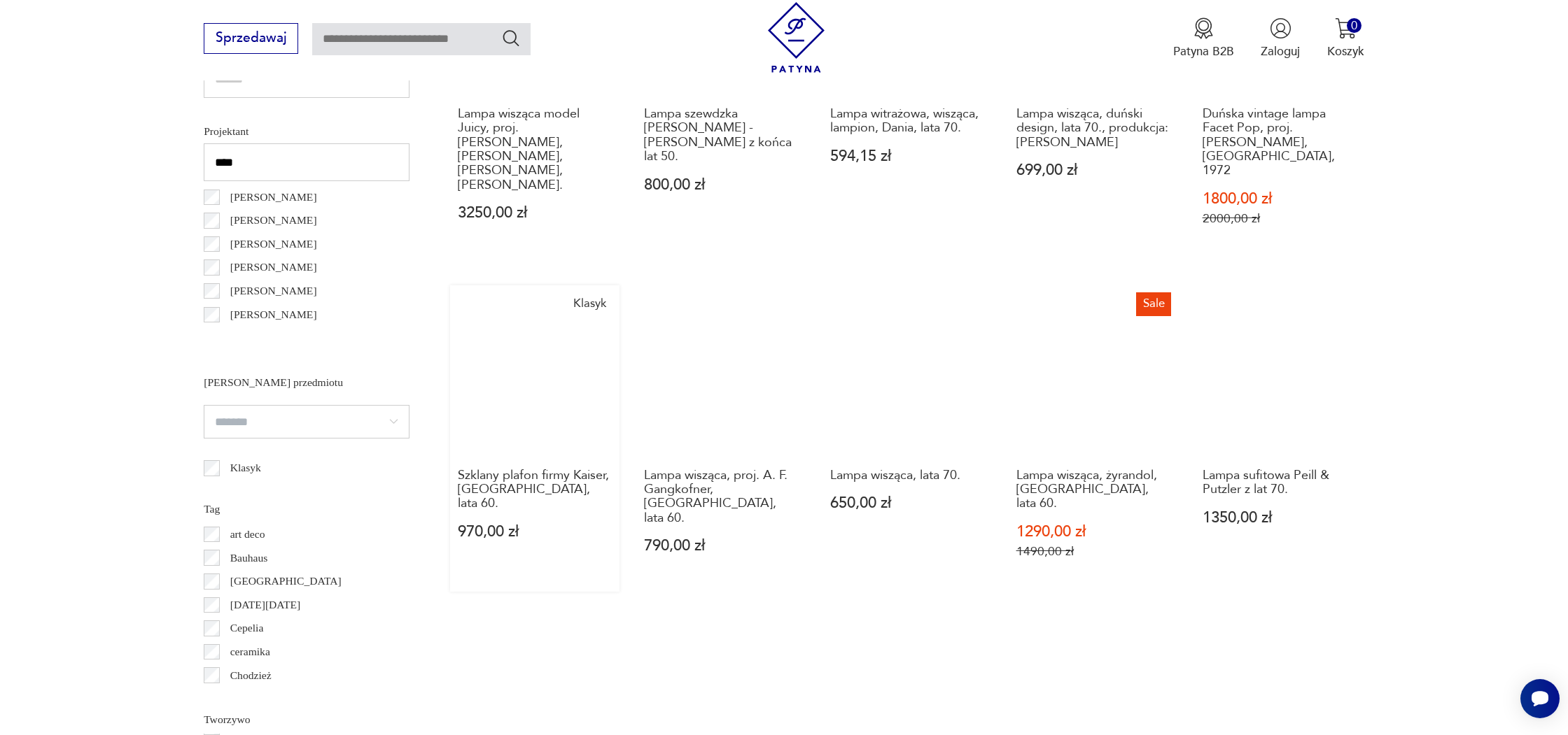
scroll to position [1111, 0]
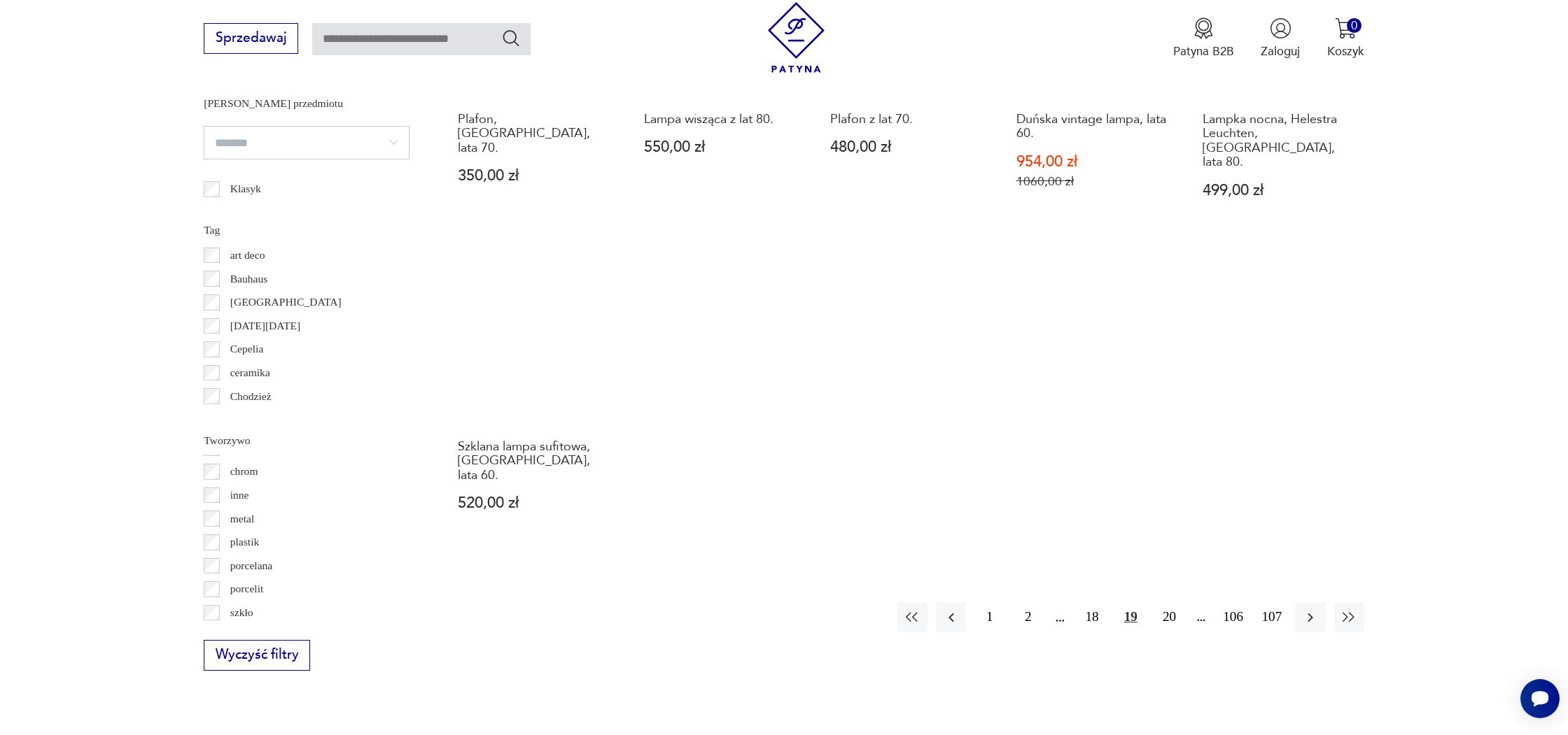
scroll to position [1399, 0]
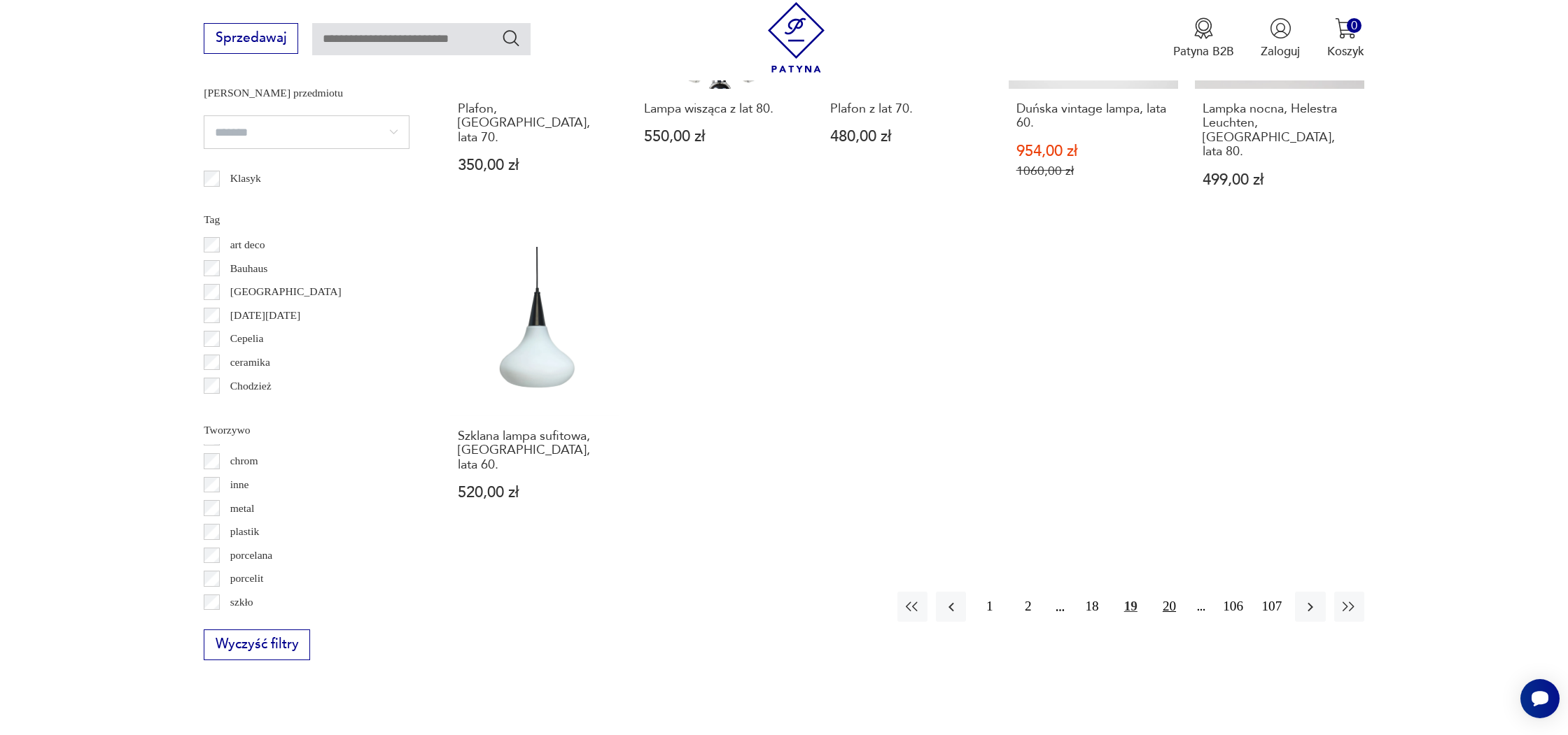
drag, startPoint x: 1164, startPoint y: 199, endPoint x: 1160, endPoint y: 226, distance: 27.3
click at [1165, 592] on button "20" at bounding box center [1169, 607] width 30 height 30
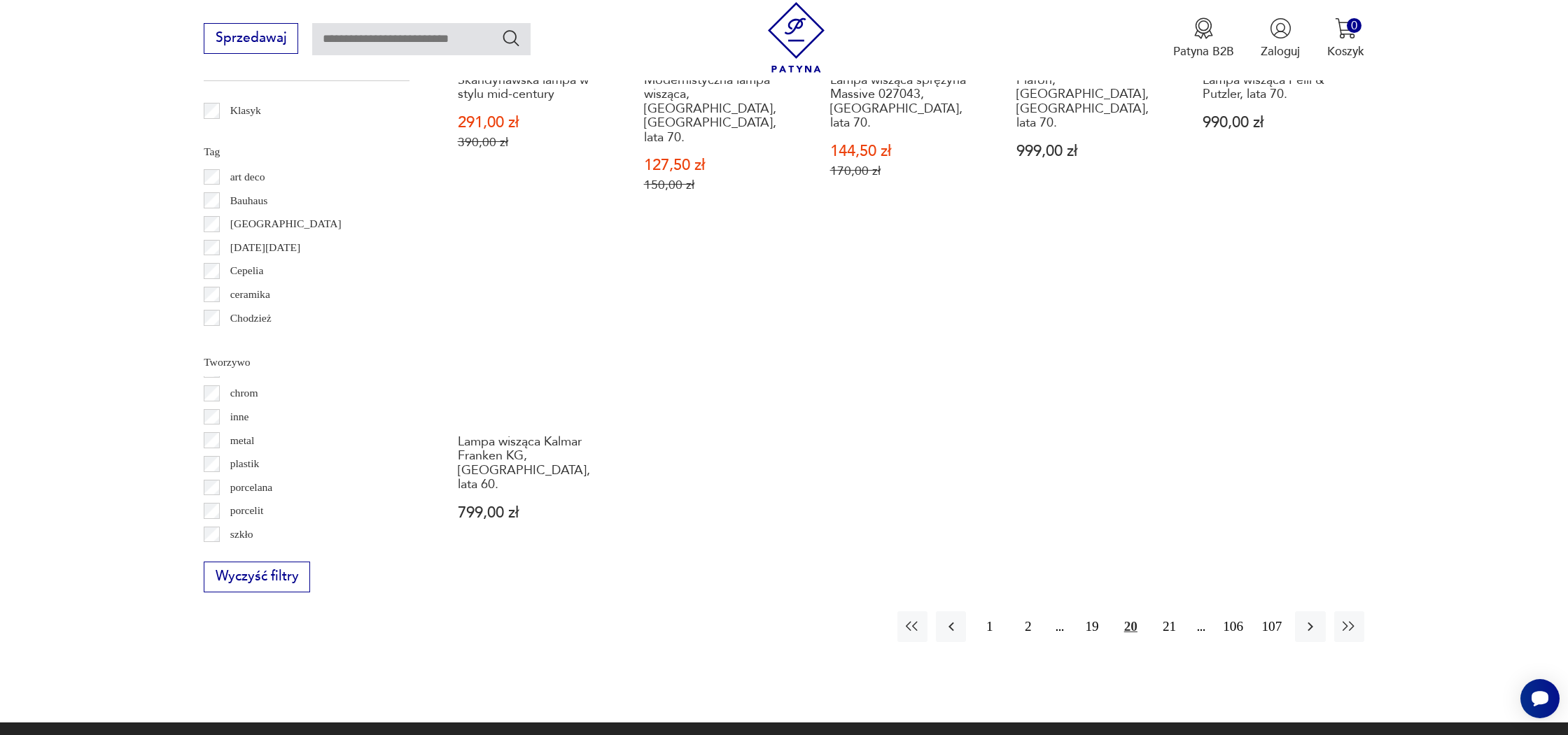
scroll to position [1470, 0]
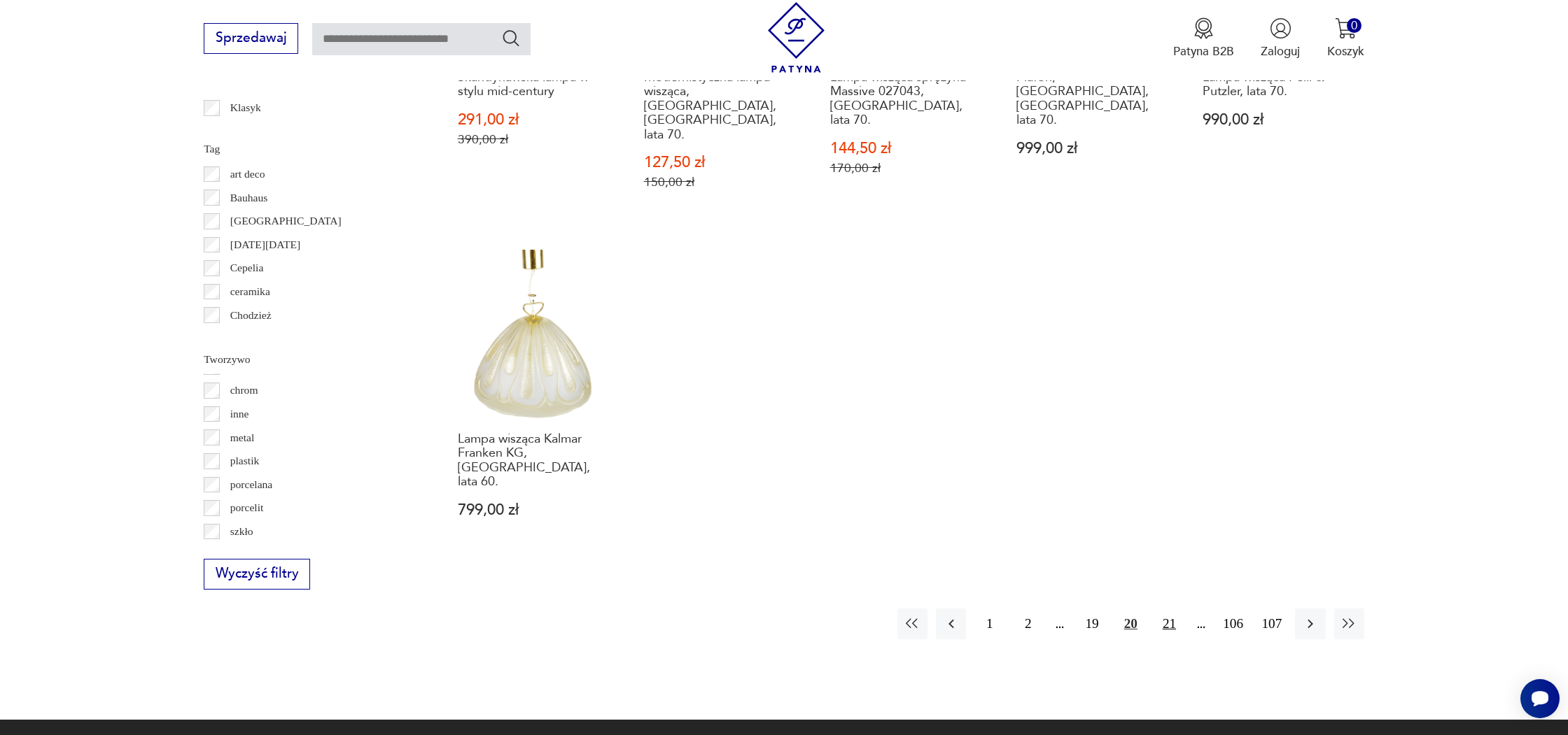
click at [1169, 609] on button "21" at bounding box center [1169, 623] width 30 height 30
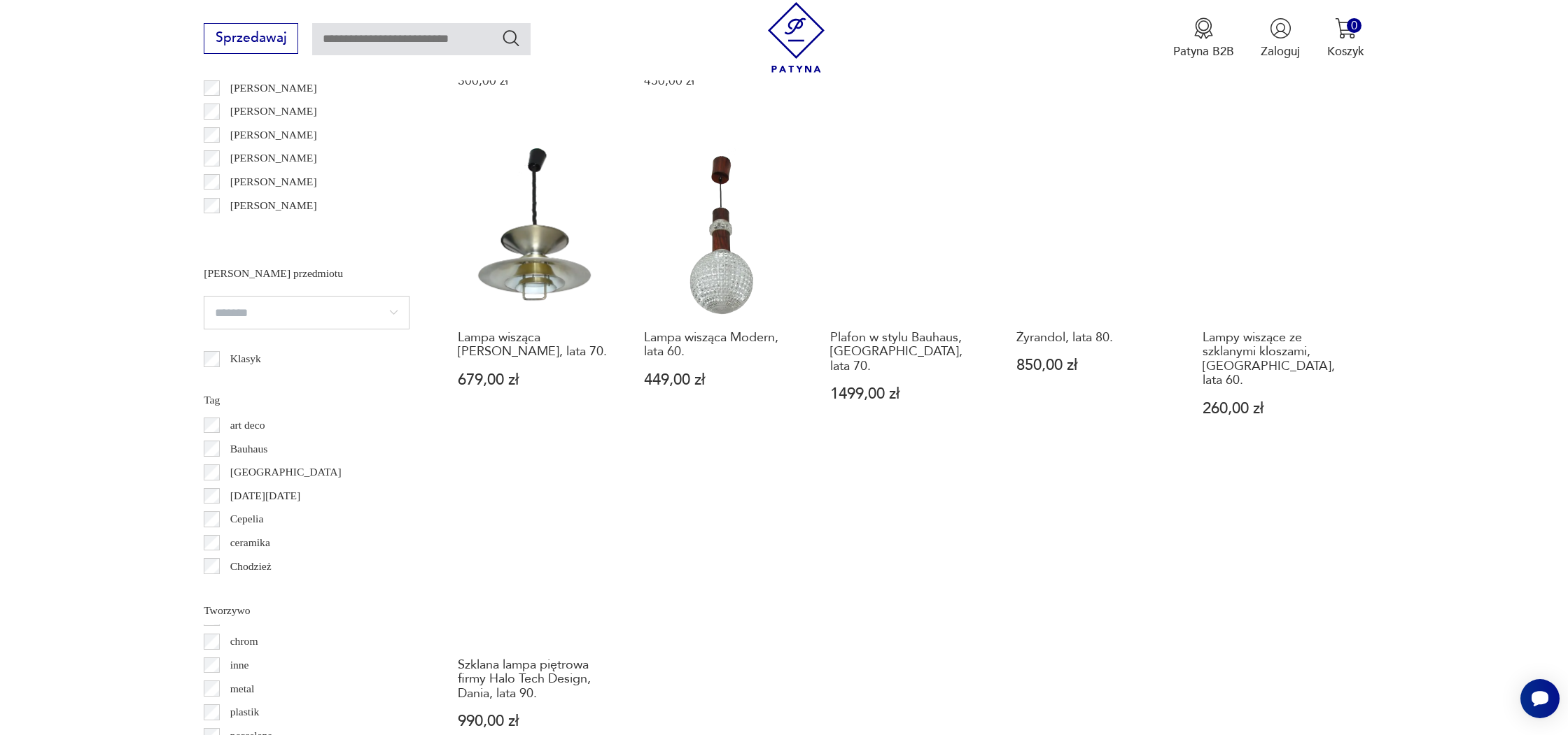
scroll to position [1219, 0]
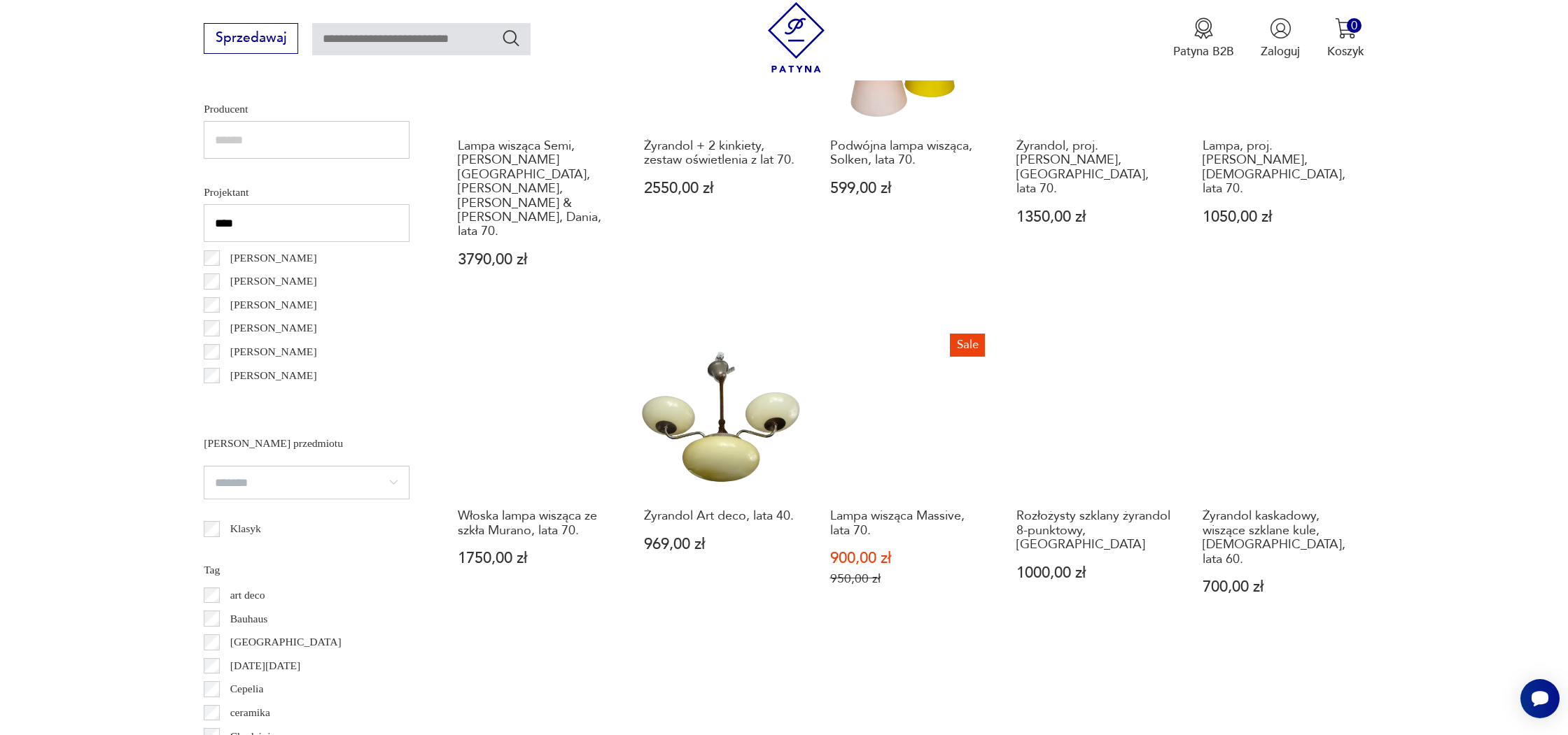
scroll to position [1050, 0]
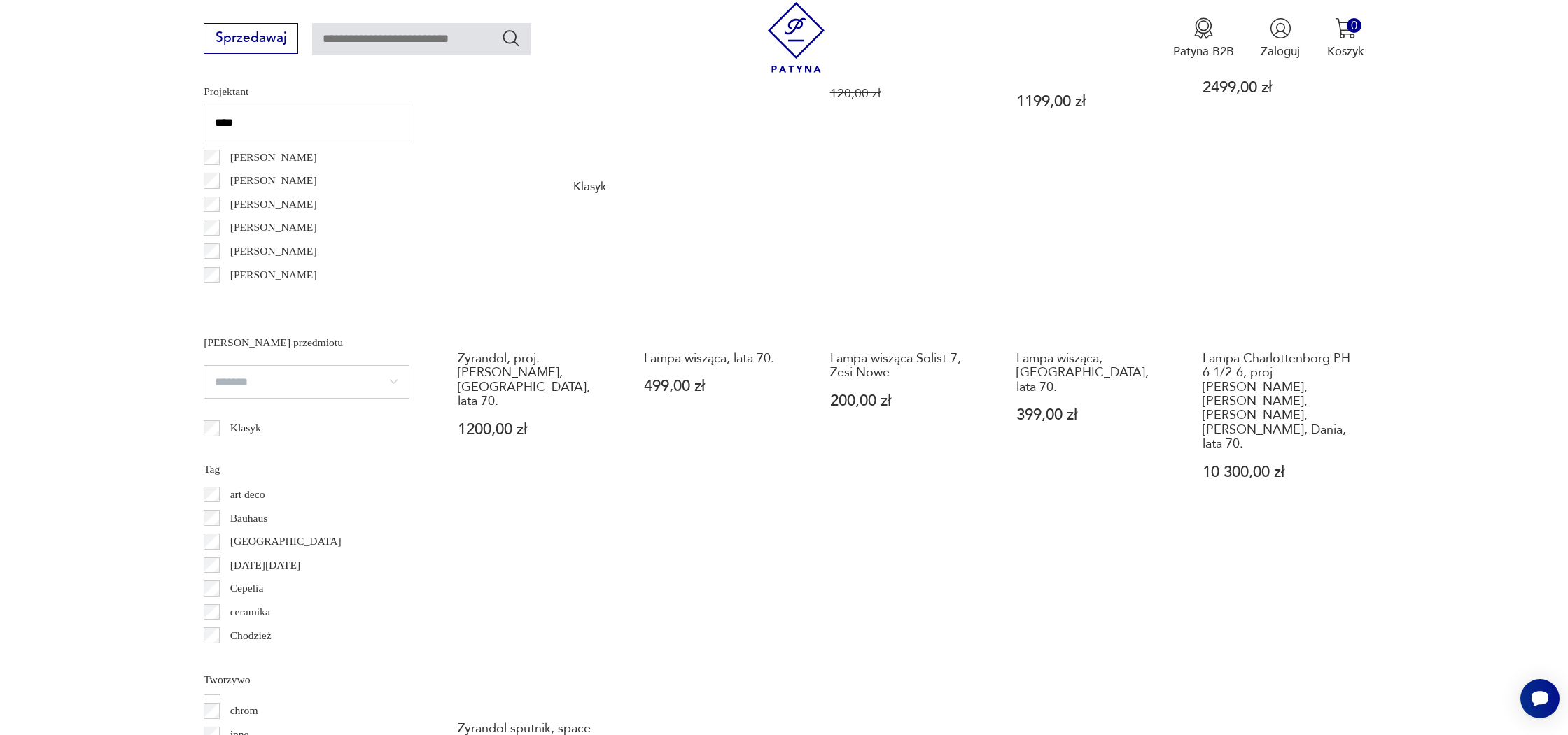
scroll to position [1151, 0]
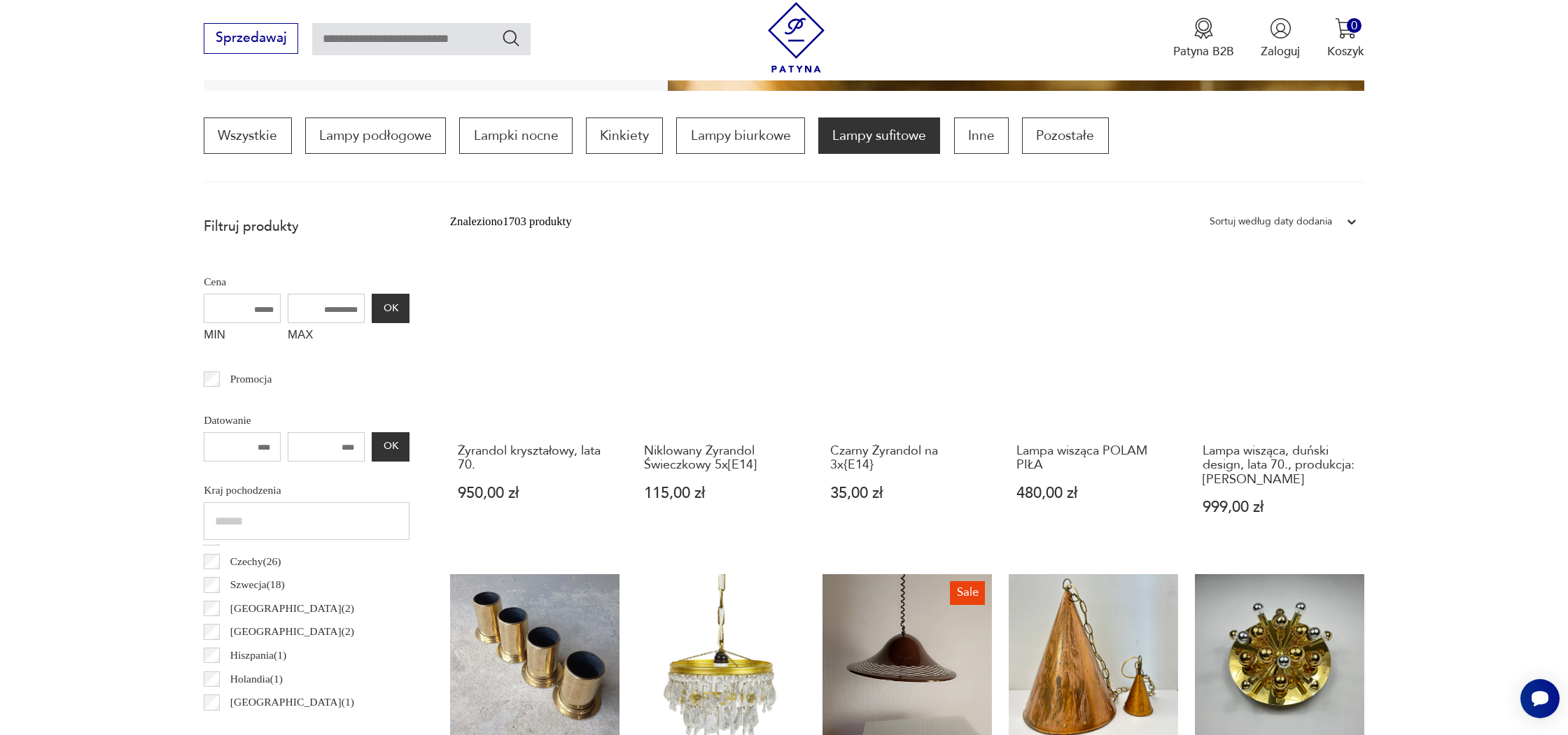
scroll to position [415, 0]
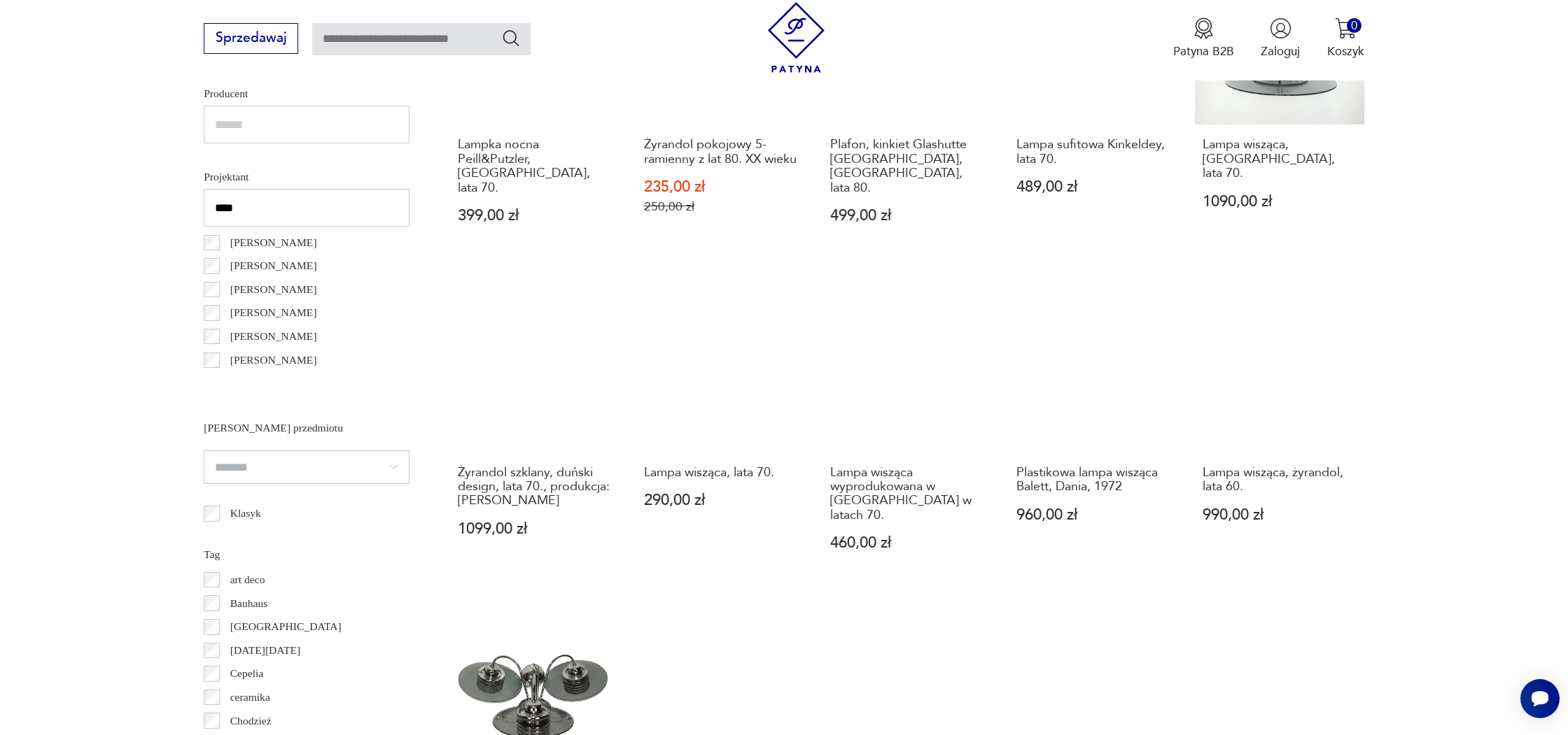
scroll to position [1066, 0]
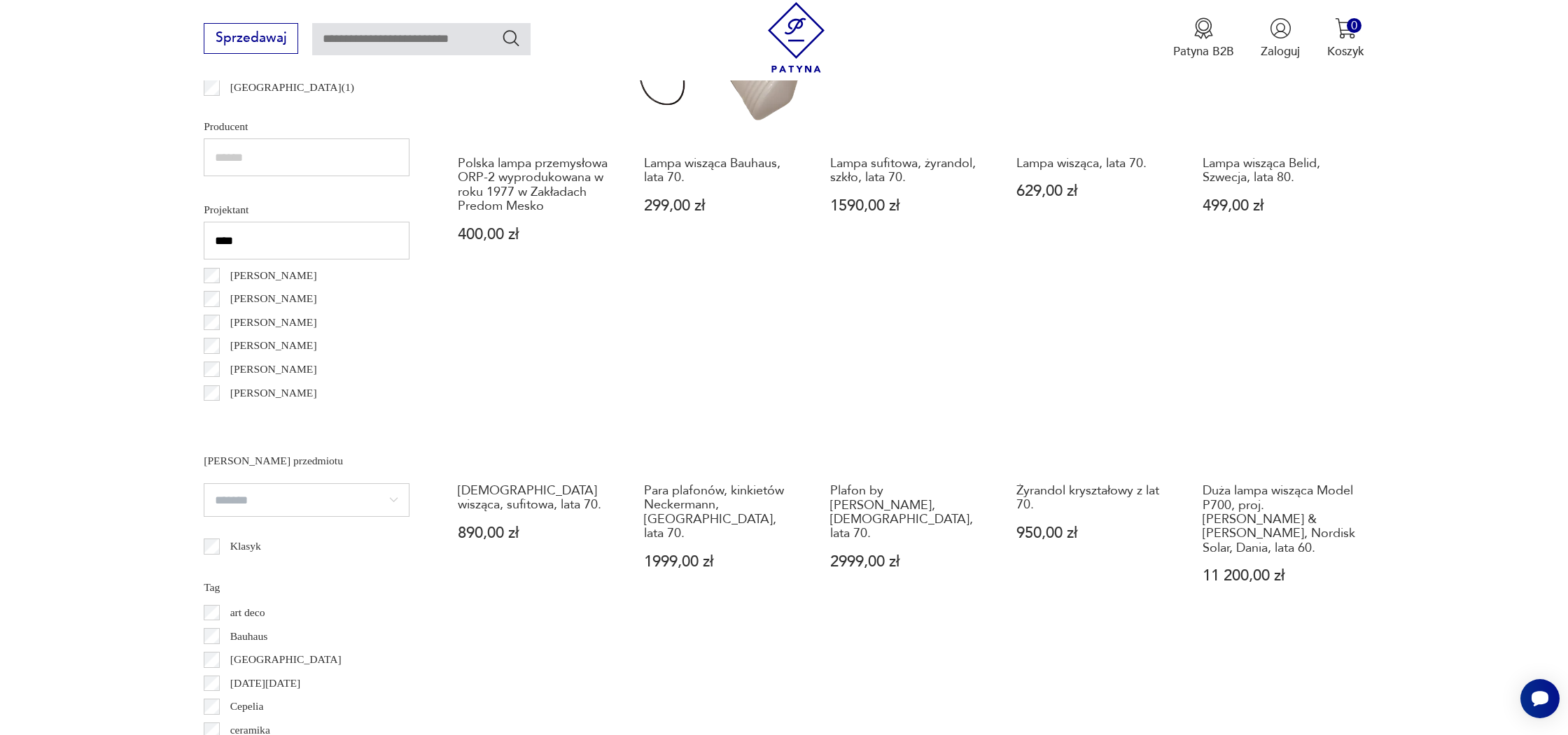
scroll to position [1033, 0]
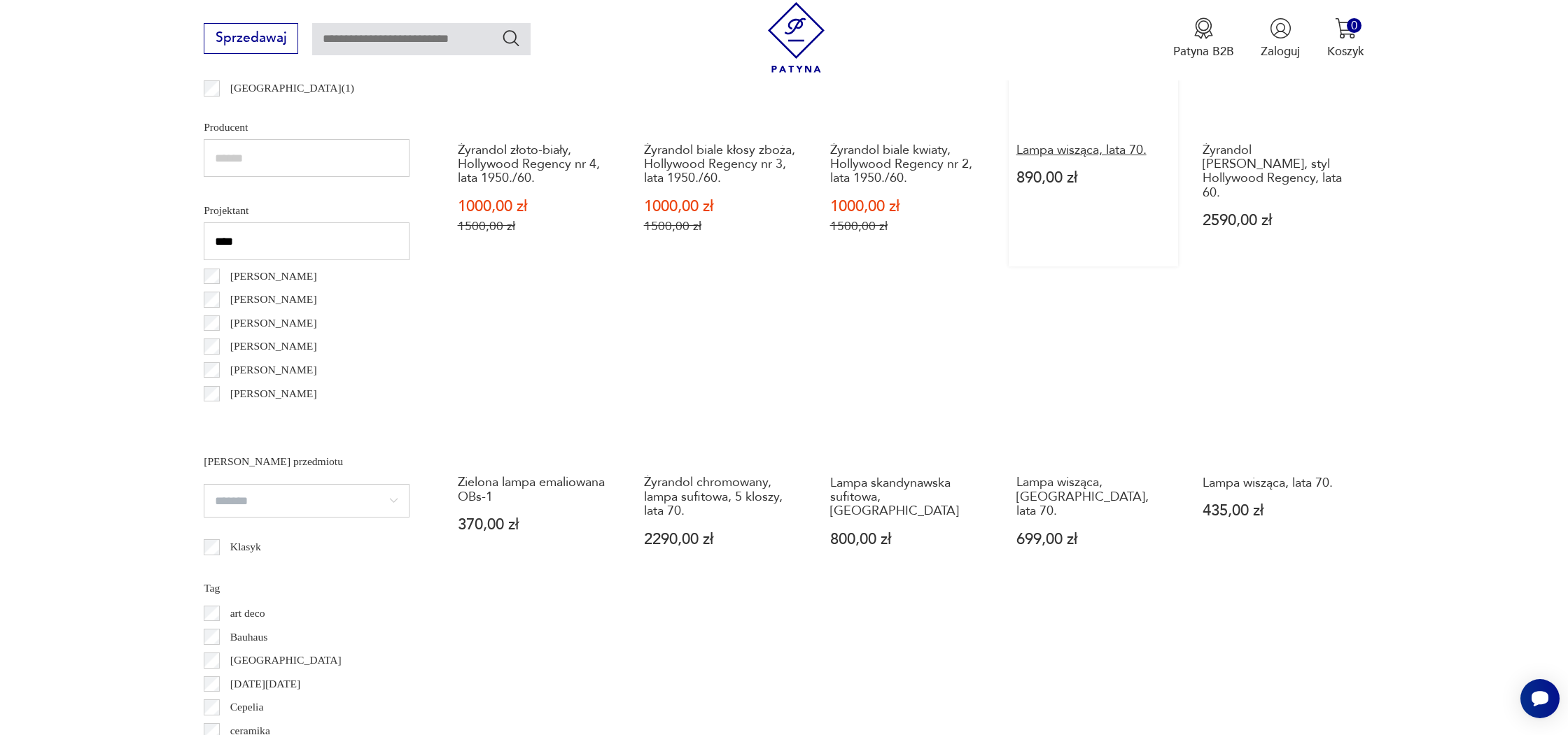
scroll to position [1031, 0]
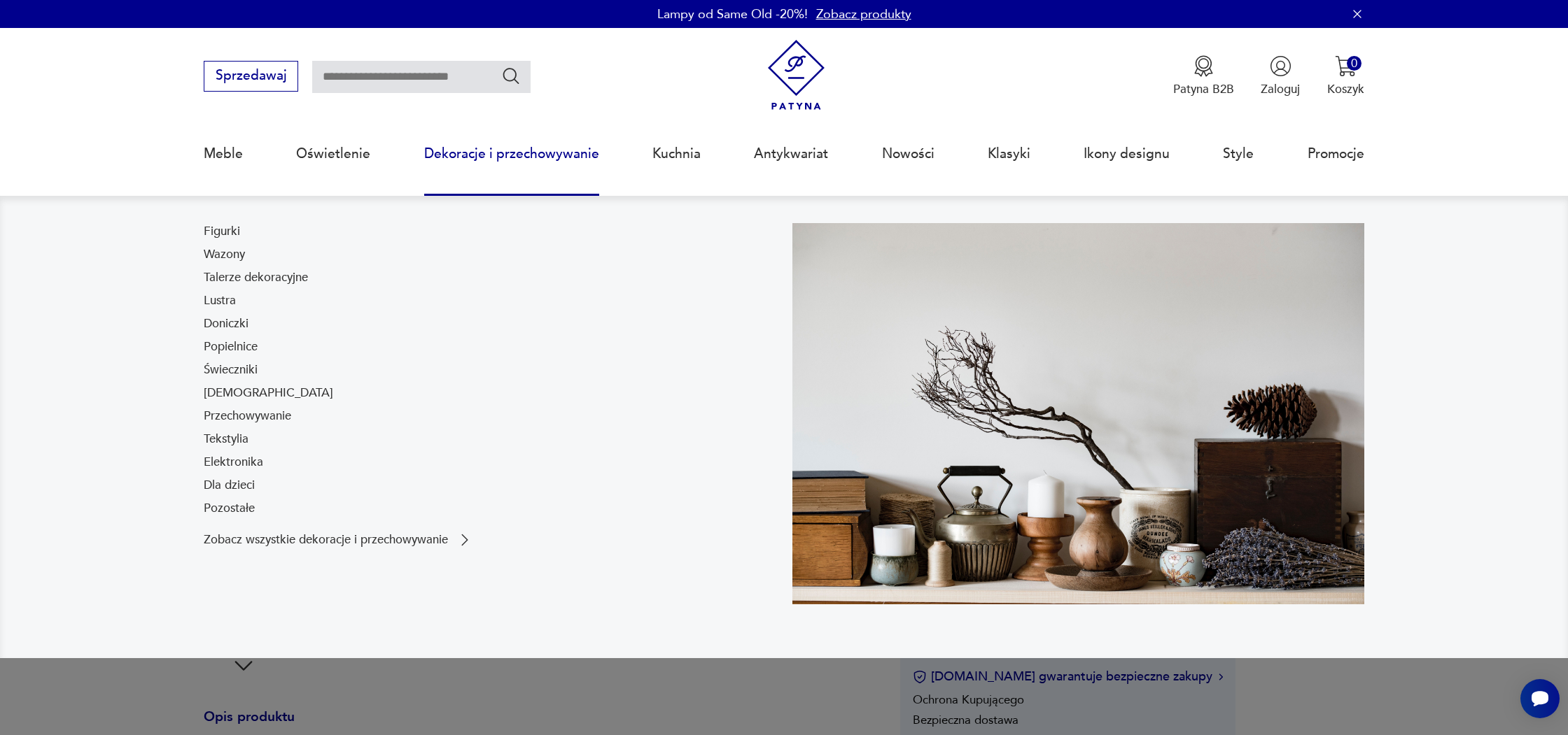
click at [17, 452] on nav "Figurki Wazony Talerze dekoracyjne Lustra Doniczki Popielnice Świeczniki Bibelo…" at bounding box center [784, 427] width 1568 height 462
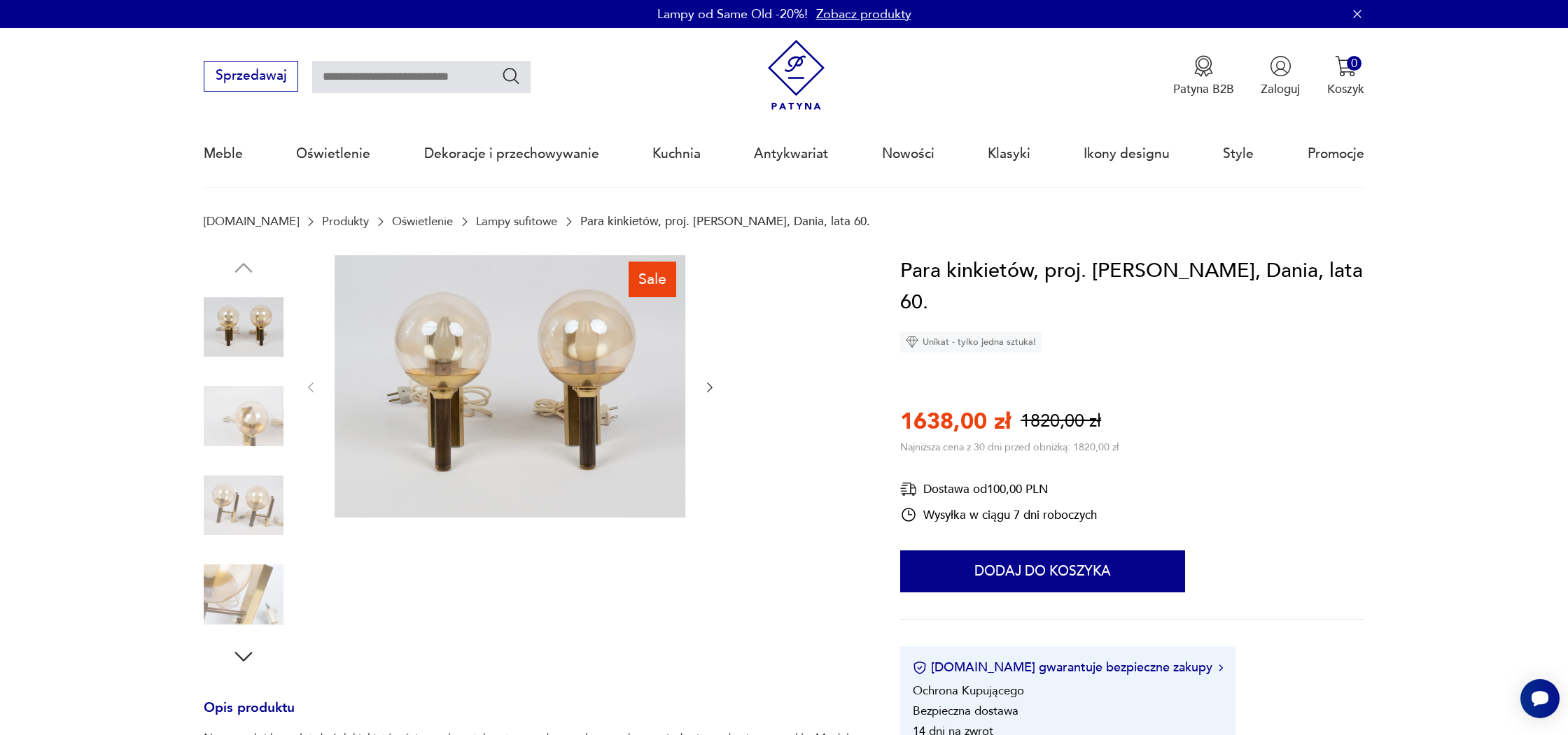
click at [244, 509] on img at bounding box center [244, 506] width 80 height 80
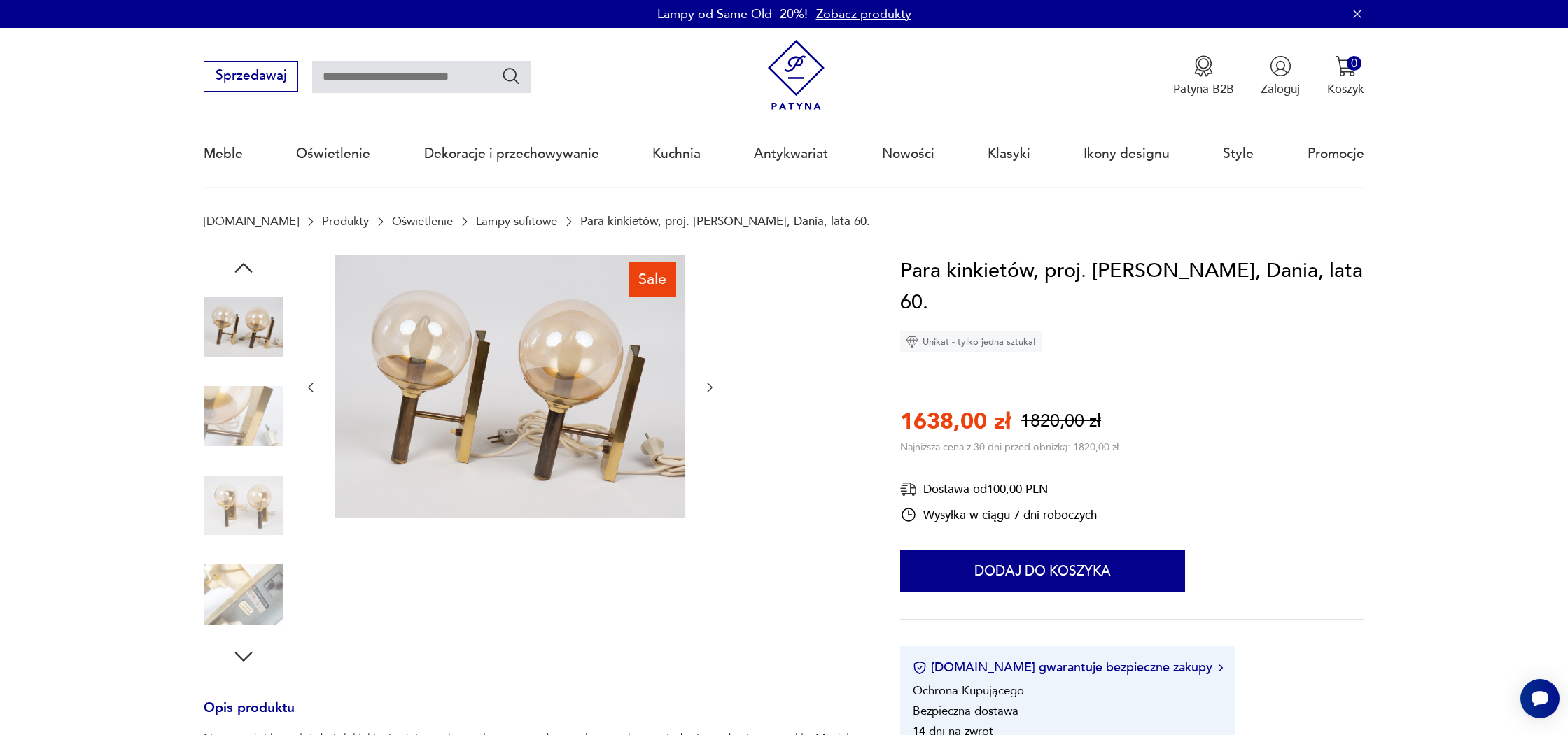
click at [260, 586] on img at bounding box center [244, 594] width 80 height 80
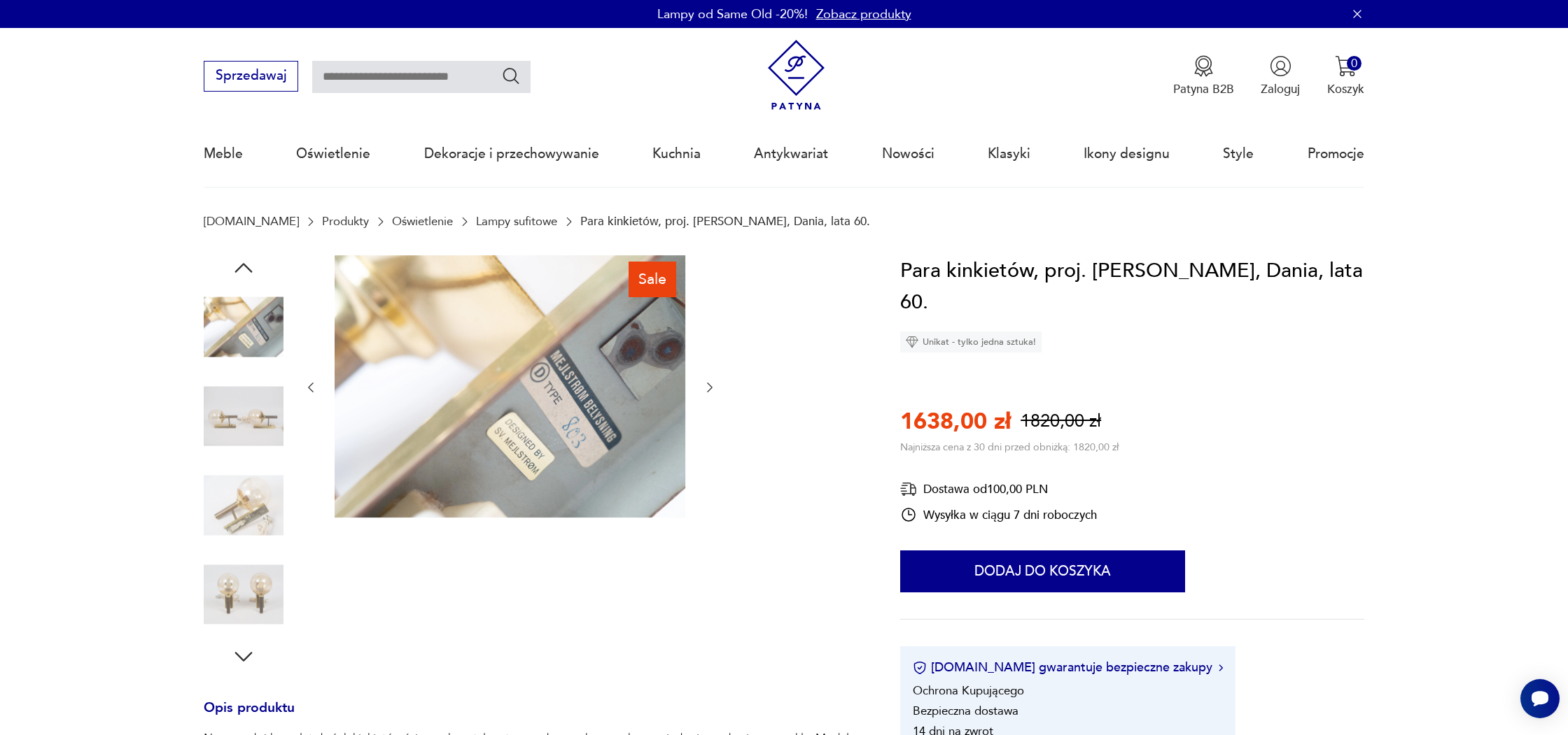
click at [229, 633] on img at bounding box center [244, 594] width 80 height 80
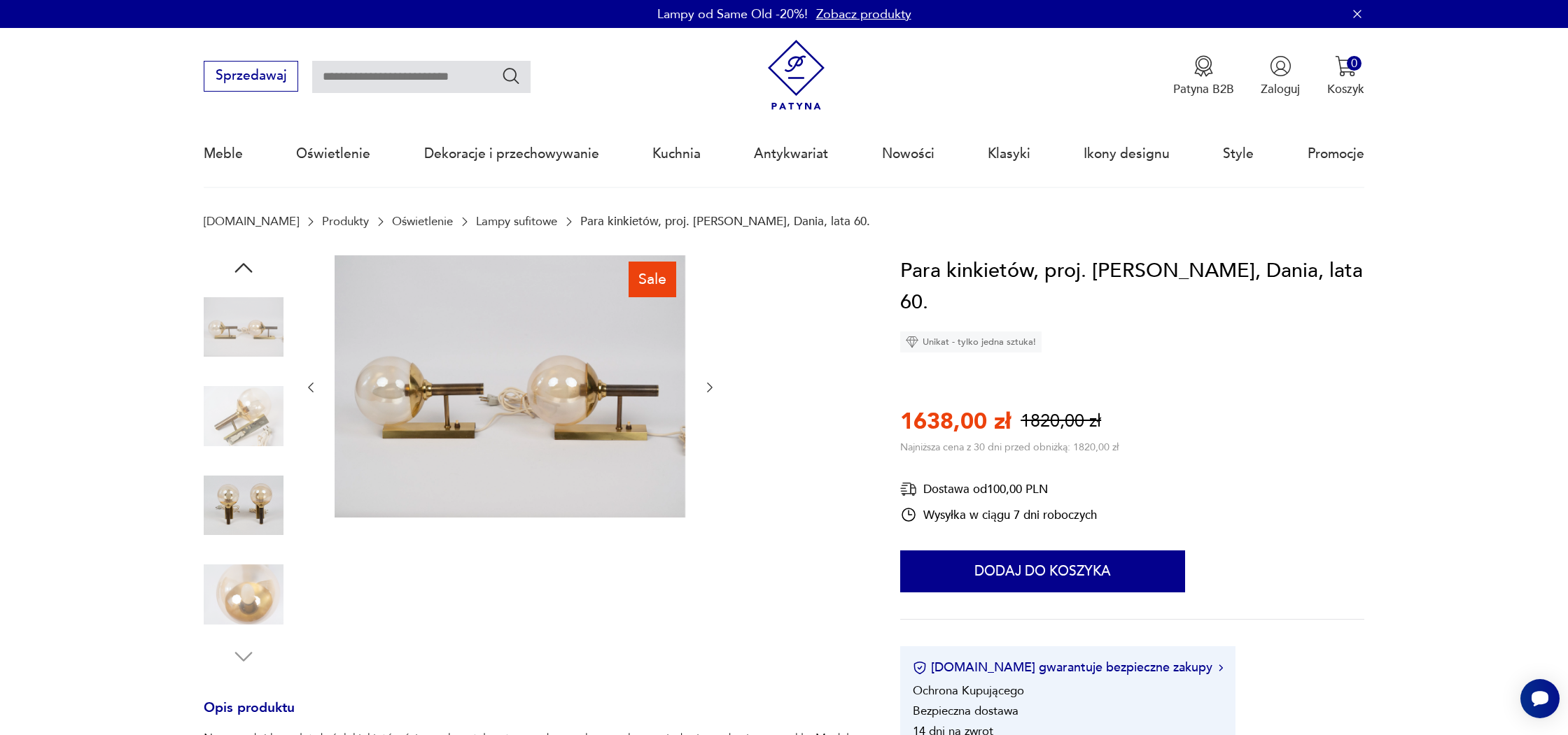
click at [243, 596] on img at bounding box center [244, 594] width 80 height 80
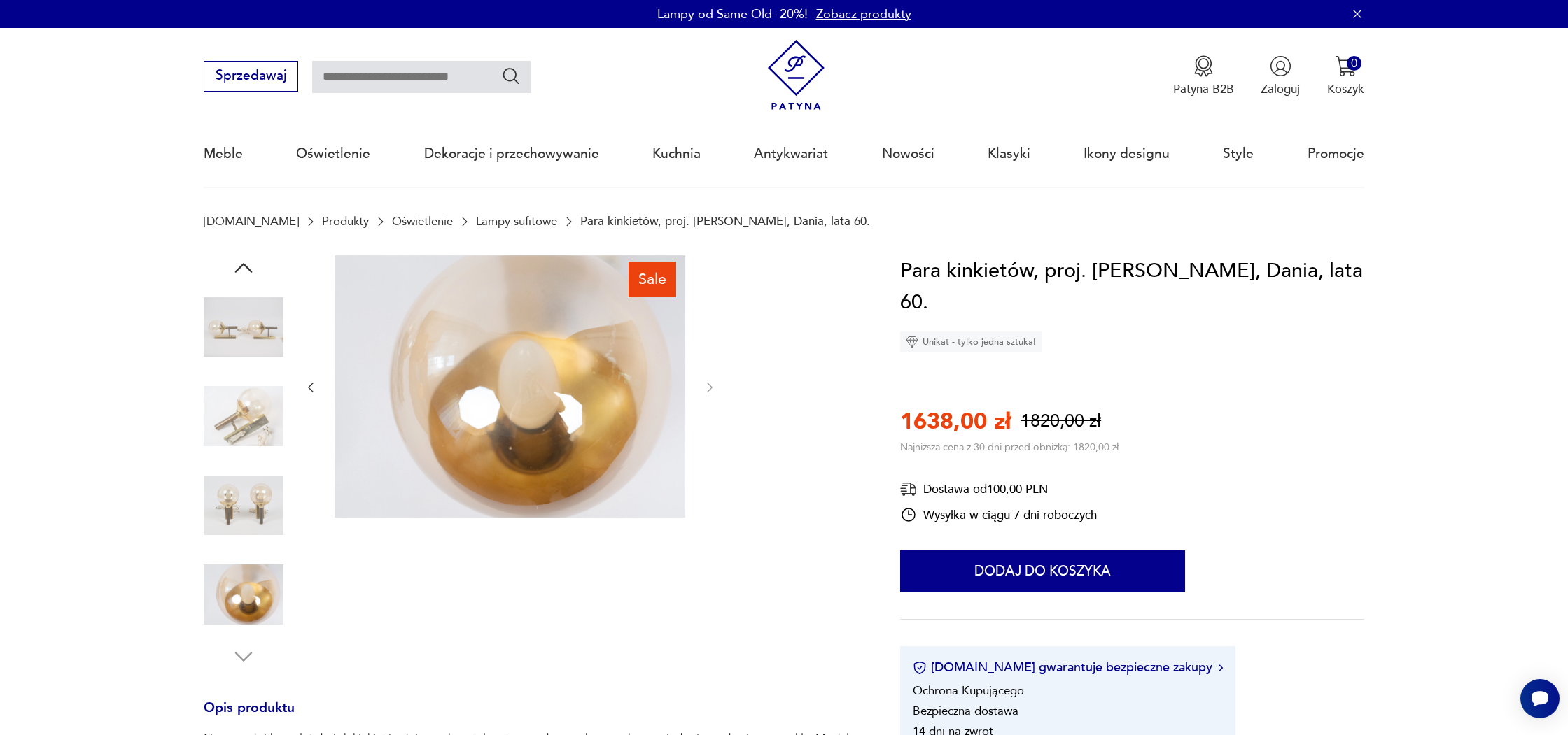
click at [250, 521] on img at bounding box center [244, 506] width 80 height 80
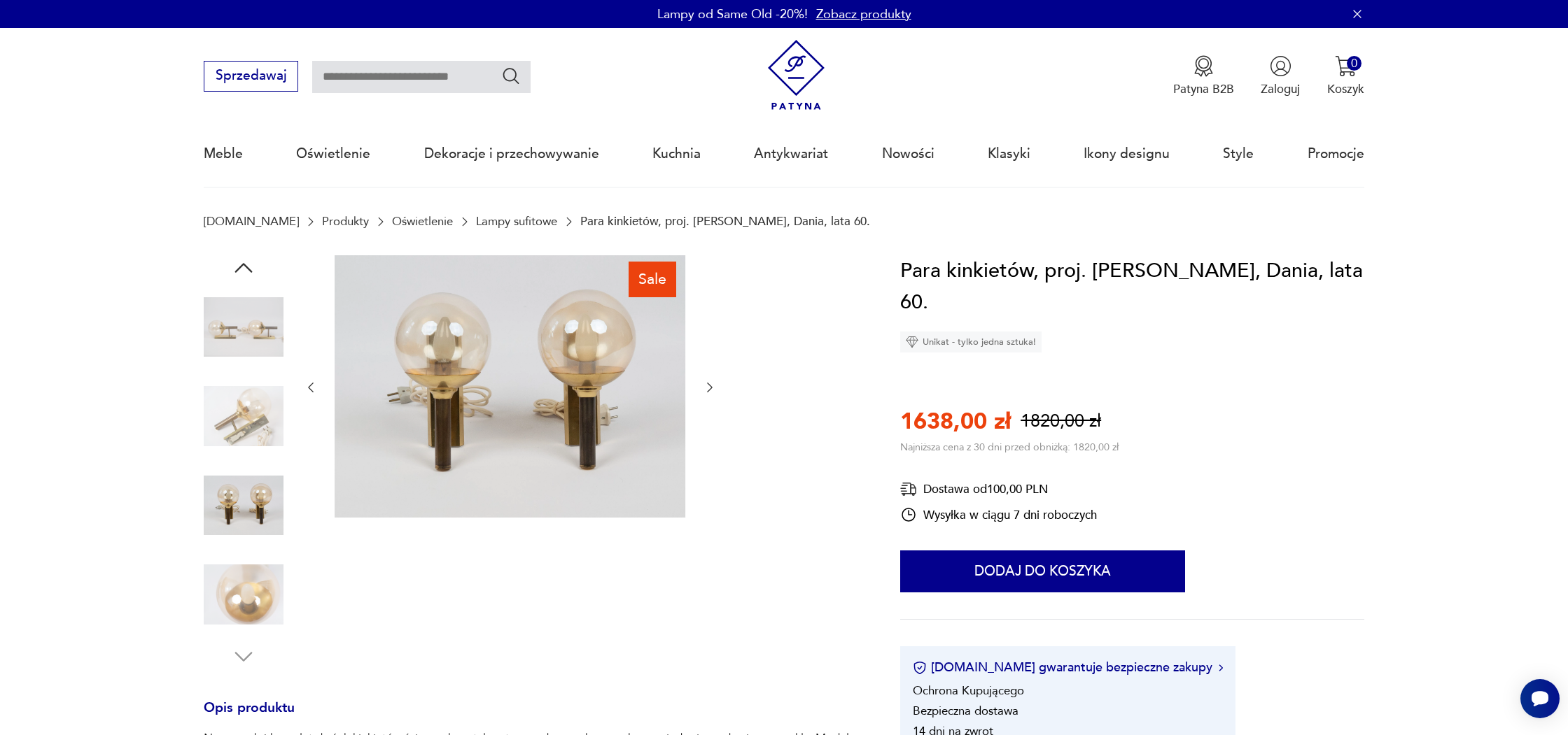
click at [545, 397] on img at bounding box center [509, 386] width 351 height 263
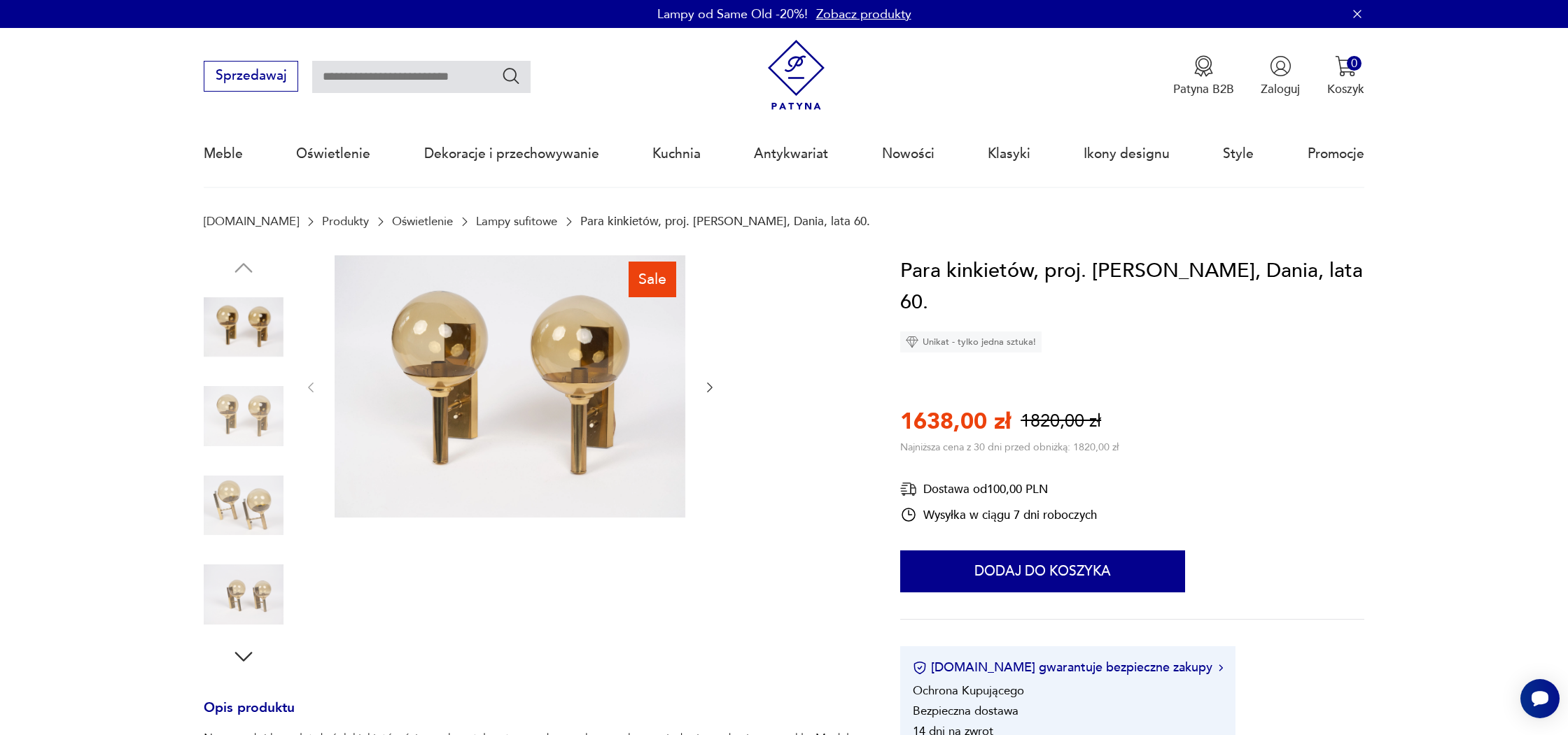
click at [243, 595] on img at bounding box center [244, 594] width 80 height 80
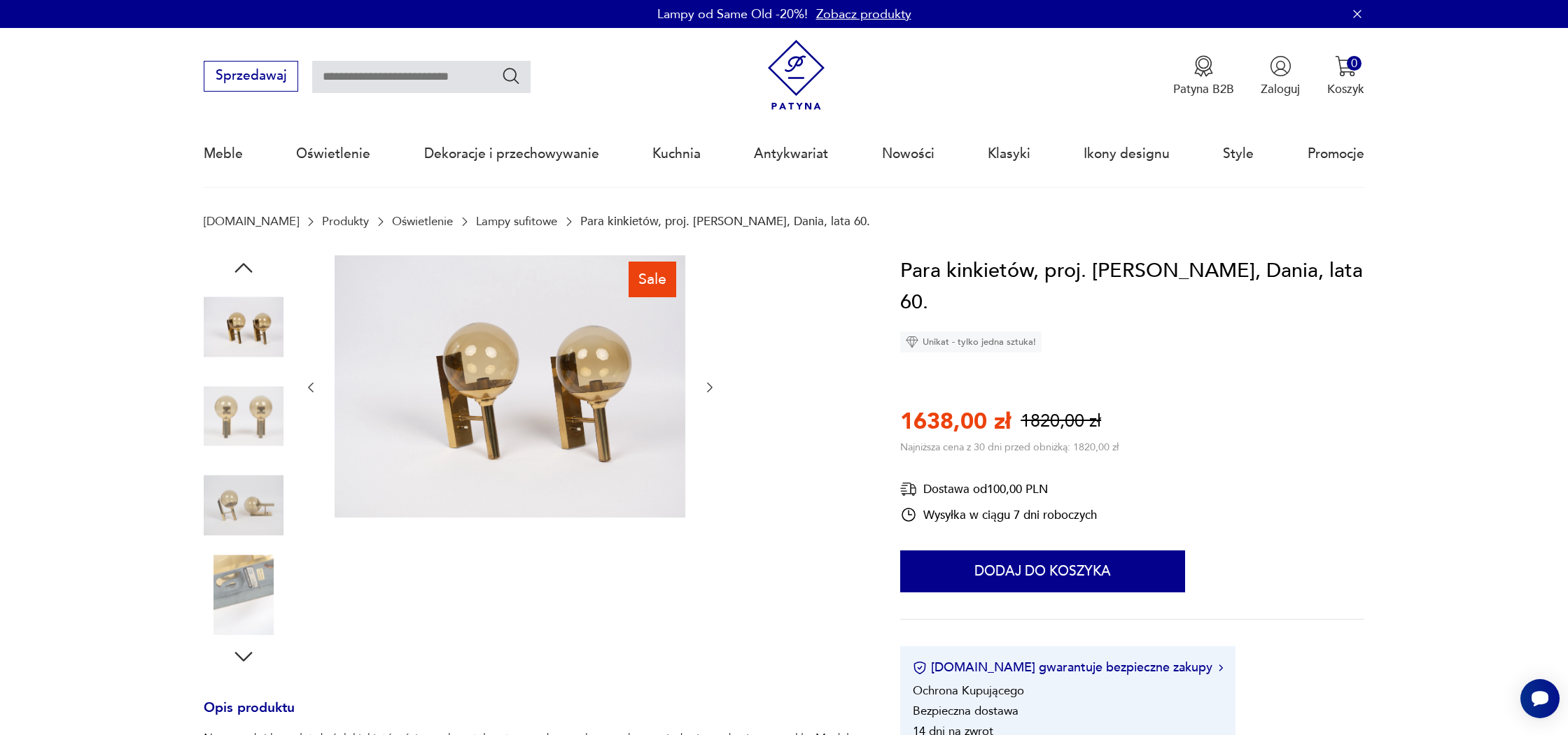
click at [241, 502] on img at bounding box center [244, 506] width 80 height 80
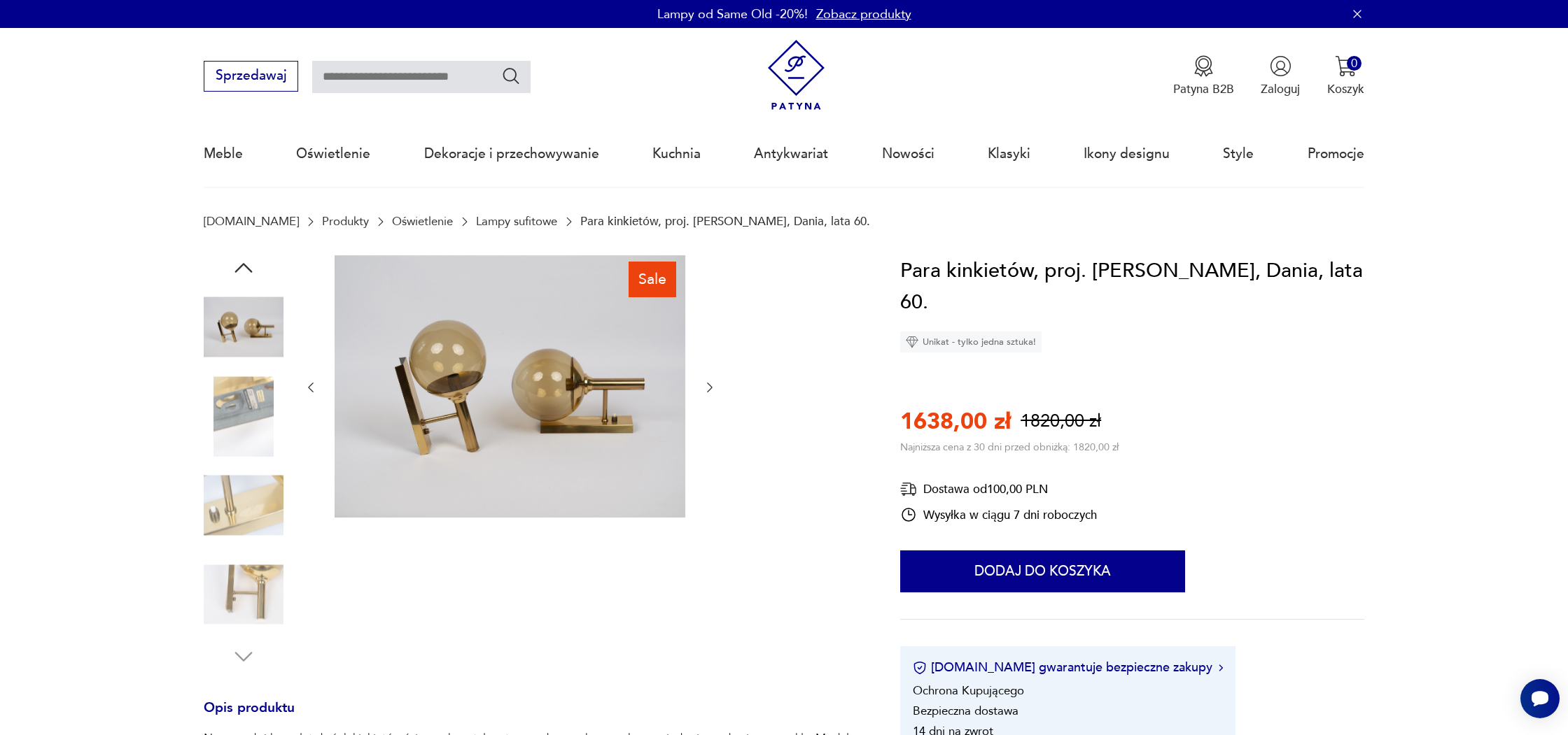
click at [247, 419] on img at bounding box center [244, 417] width 80 height 80
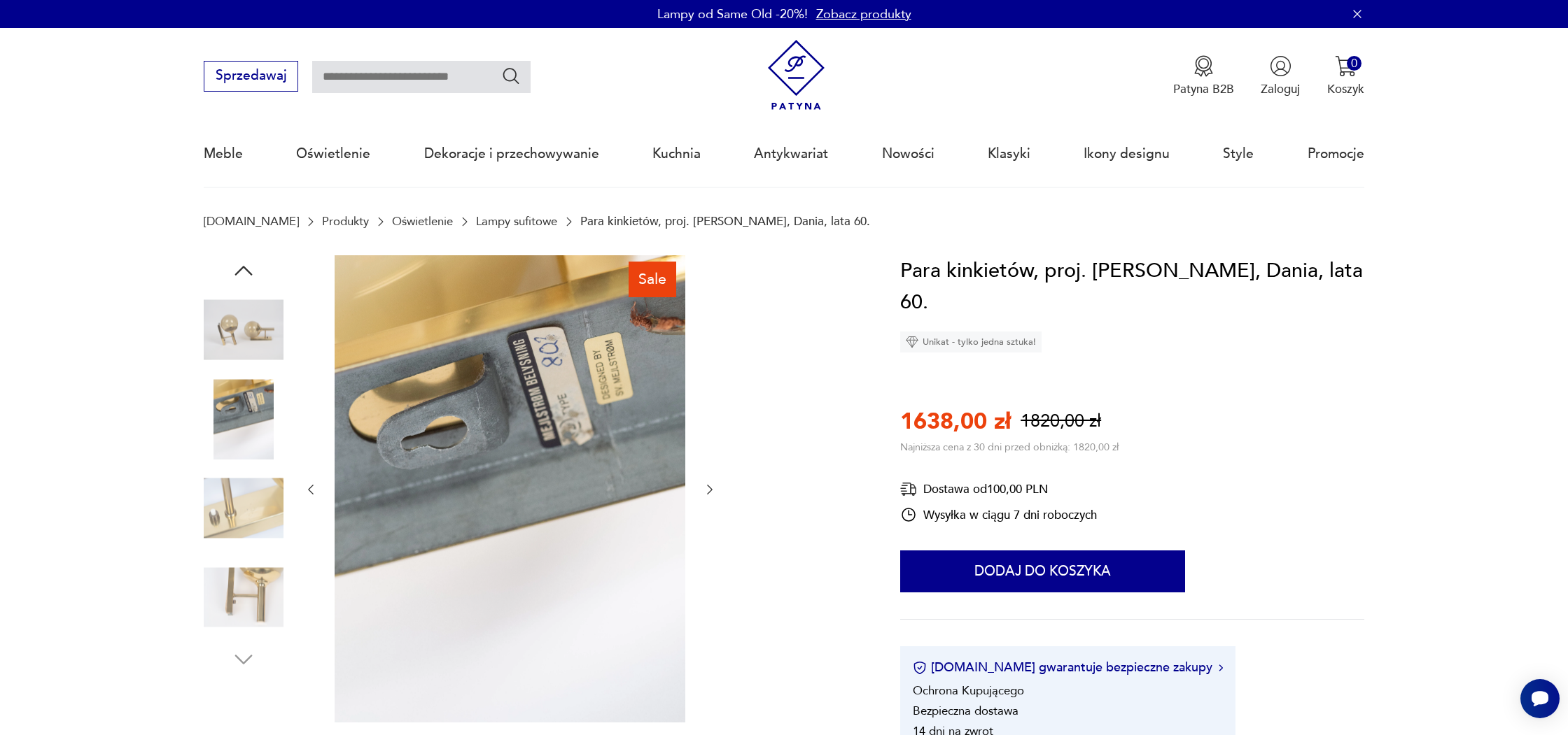
click at [261, 333] on img at bounding box center [244, 330] width 80 height 80
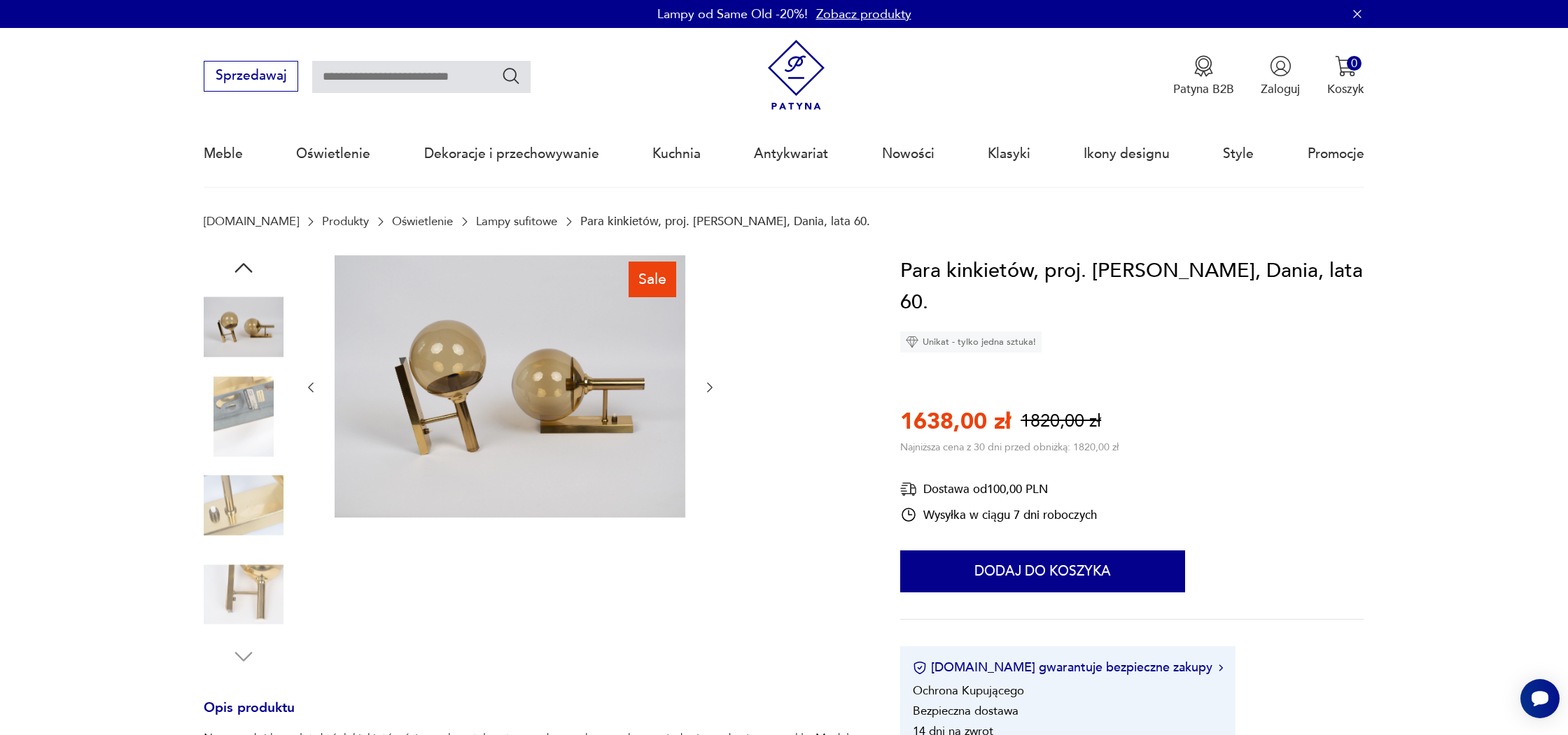
click at [511, 389] on img at bounding box center [509, 386] width 351 height 263
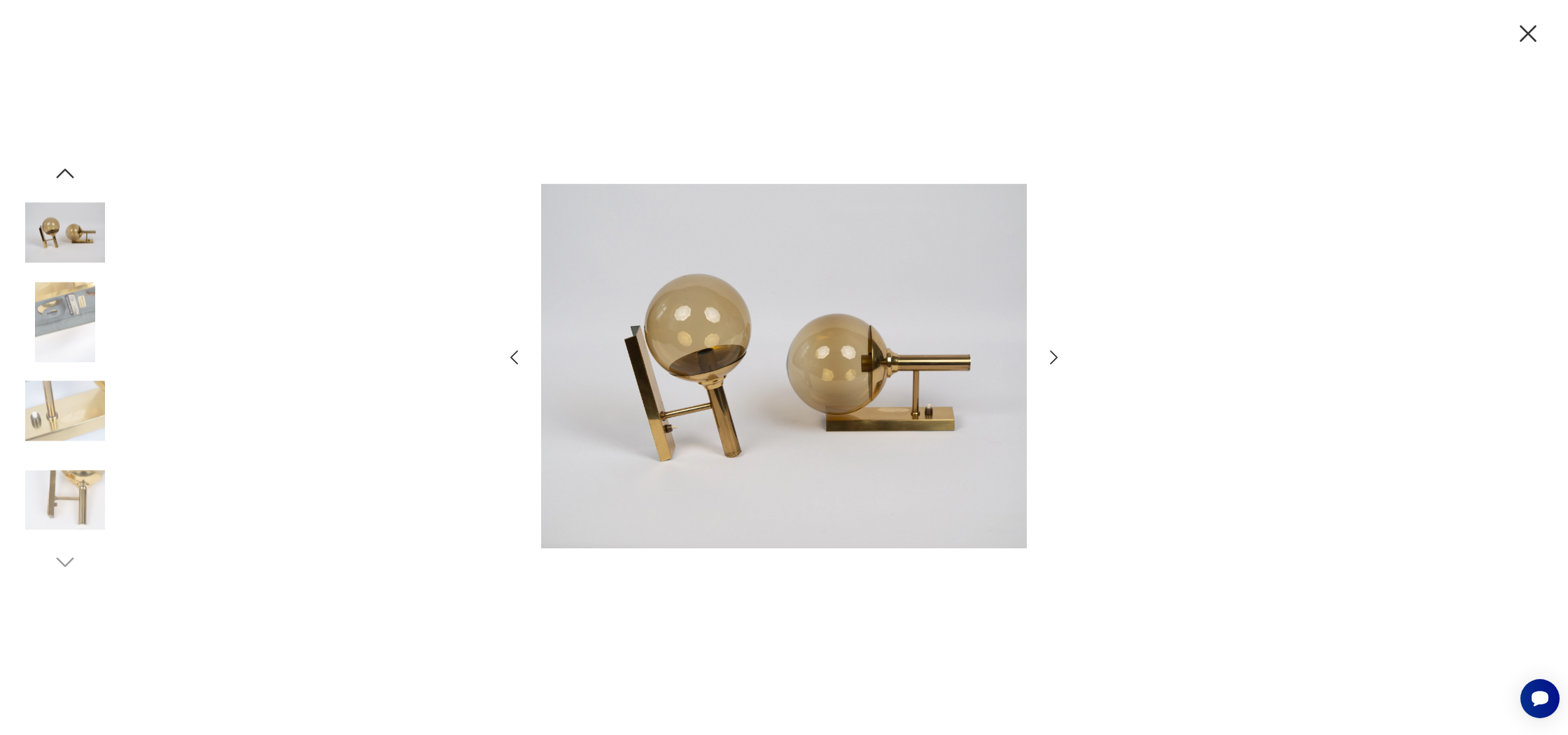
click at [825, 375] on img at bounding box center [784, 366] width 486 height 588
click at [1532, 26] on icon "button" at bounding box center [1528, 33] width 29 height 29
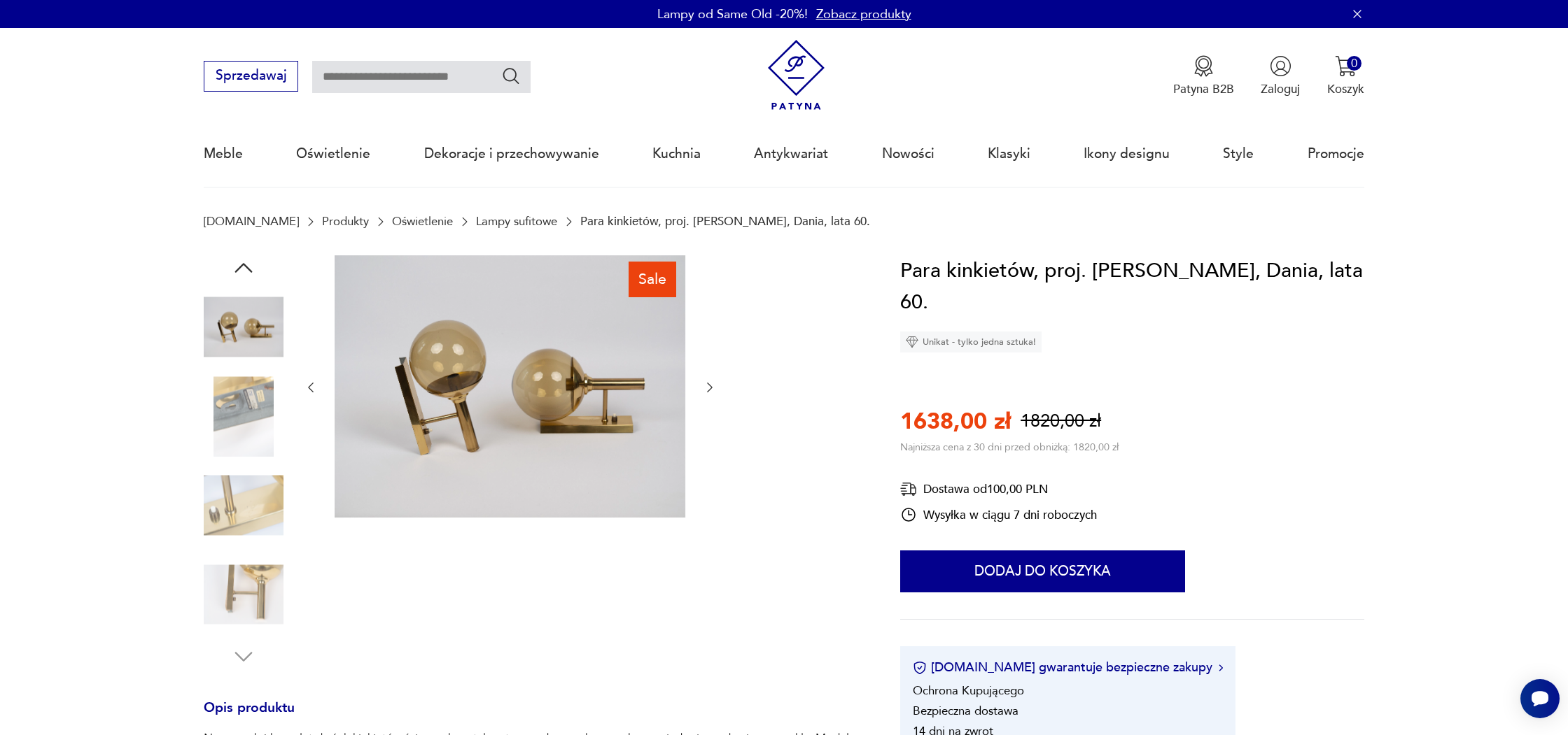
click at [824, 0] on div "Lampy od Same Old -20%! Zobacz produkty" at bounding box center [784, 14] width 1568 height 28
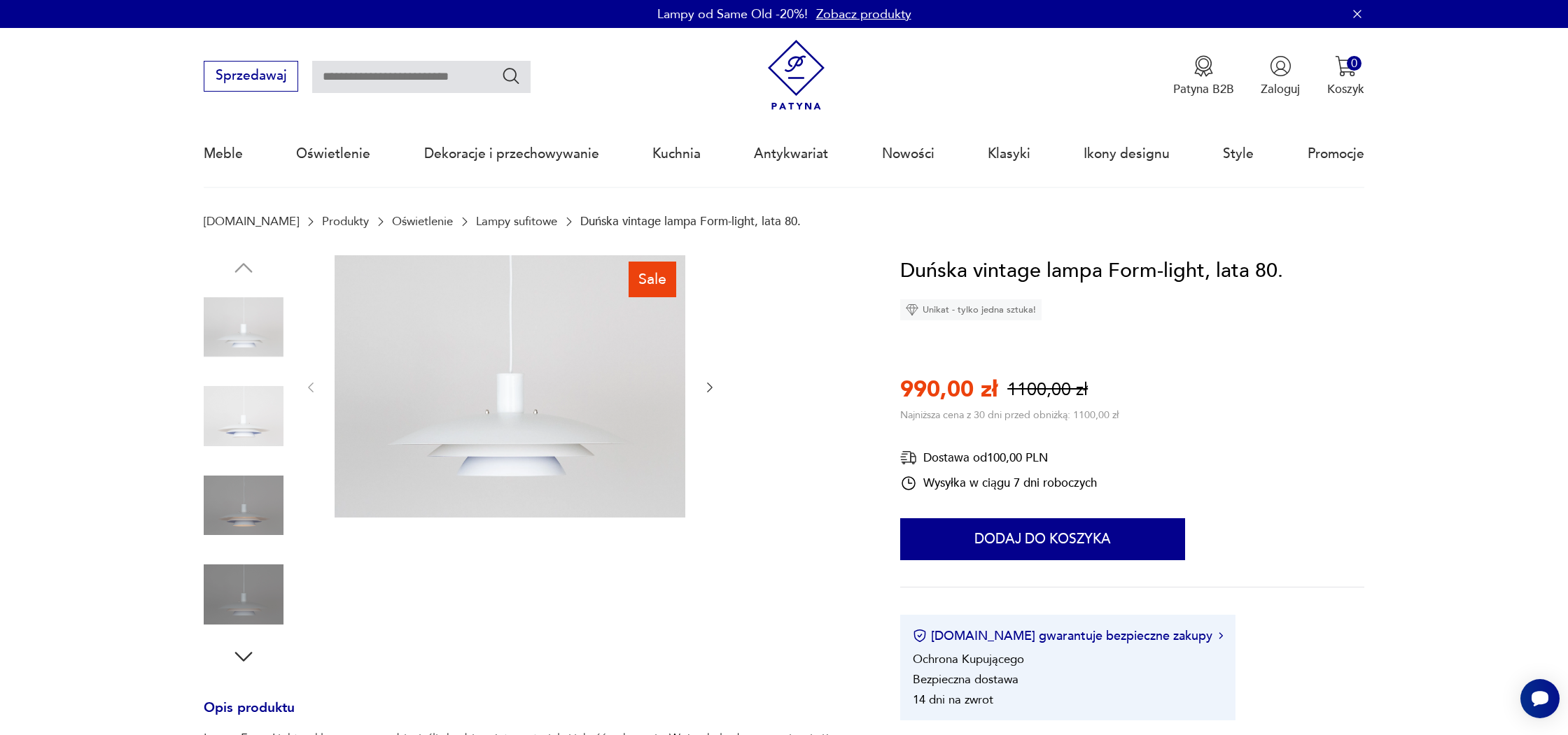
click at [255, 518] on img at bounding box center [244, 506] width 80 height 80
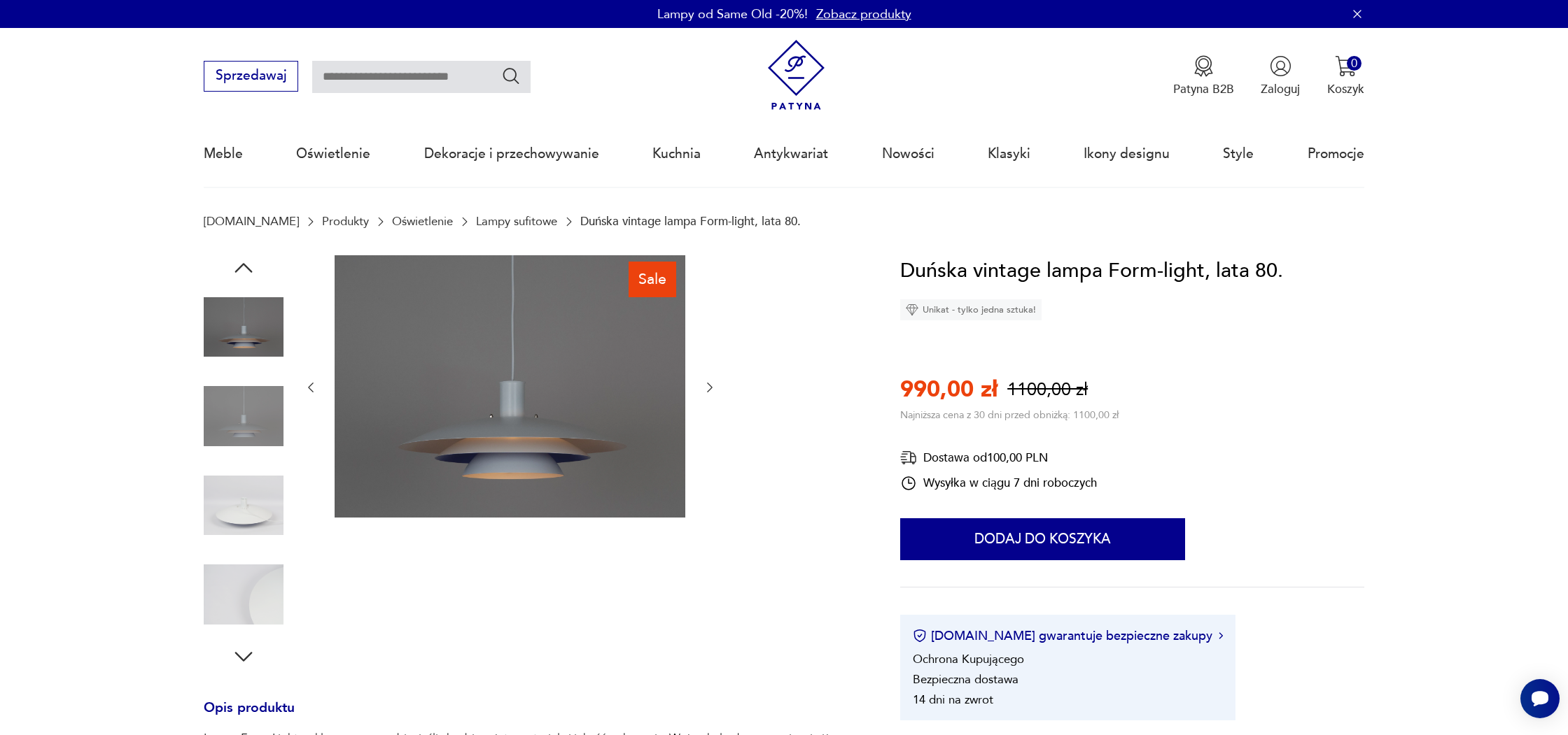
click at [221, 415] on img at bounding box center [244, 417] width 80 height 80
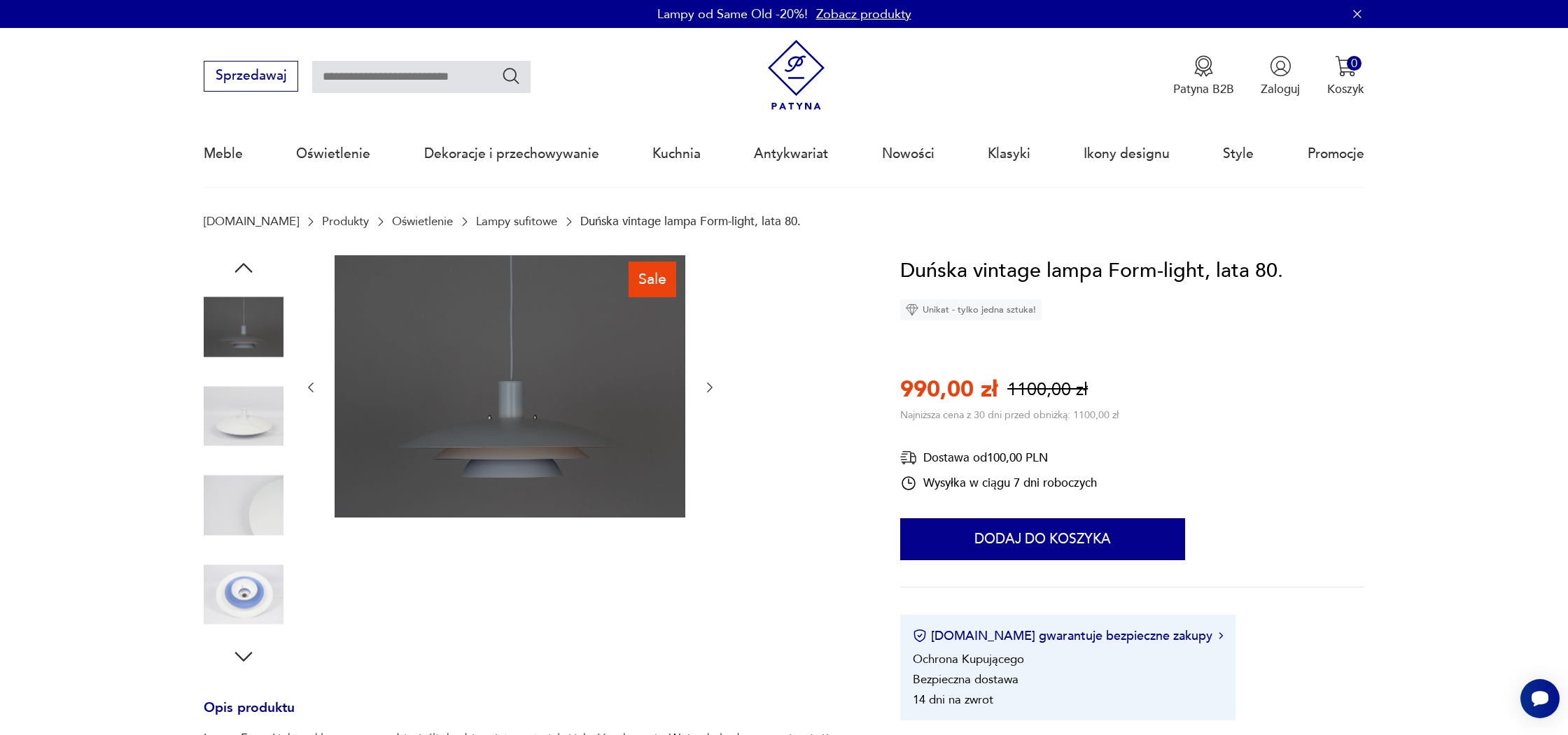
click at [239, 327] on img at bounding box center [244, 327] width 80 height 80
click at [262, 586] on img at bounding box center [244, 594] width 80 height 80
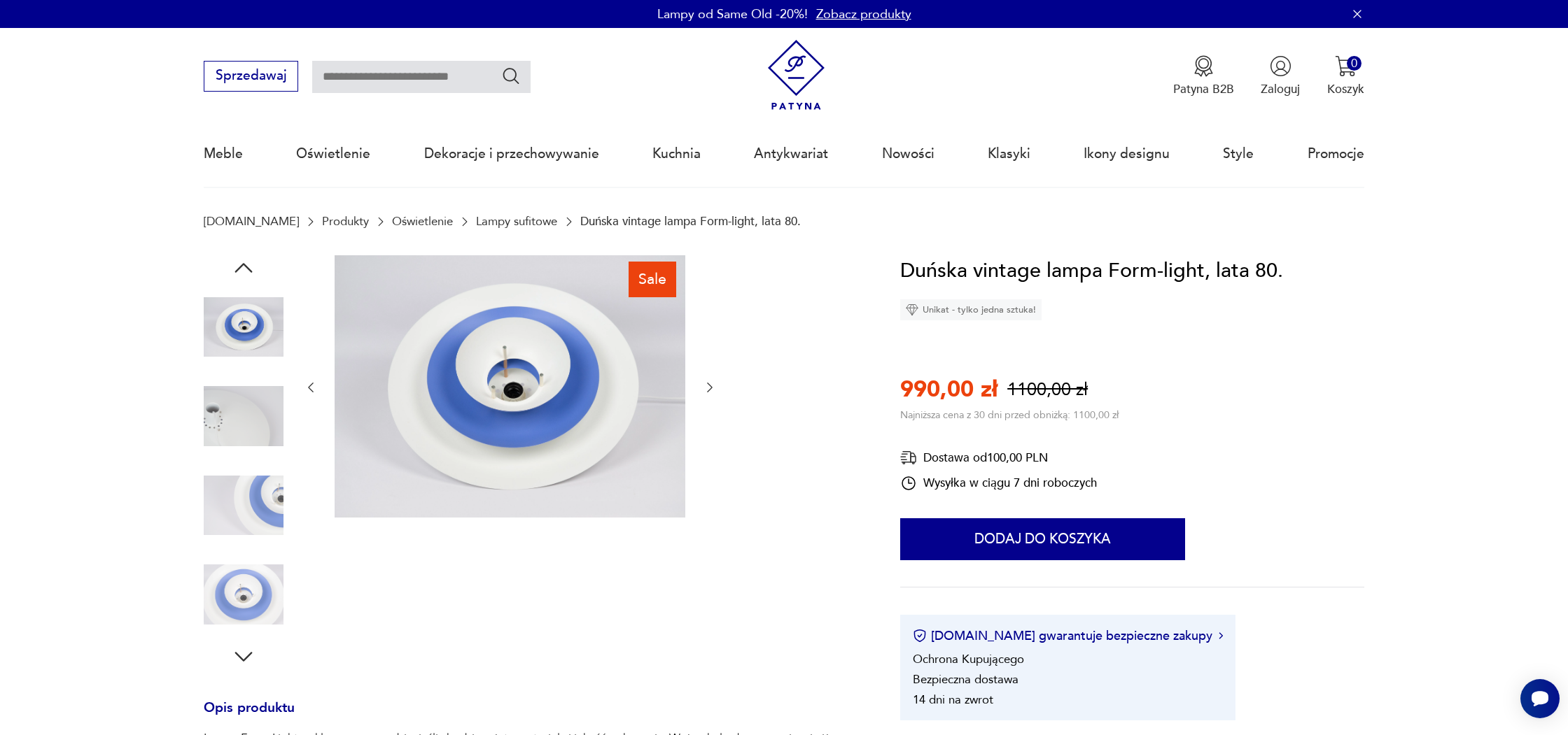
click at [256, 570] on img at bounding box center [244, 594] width 80 height 80
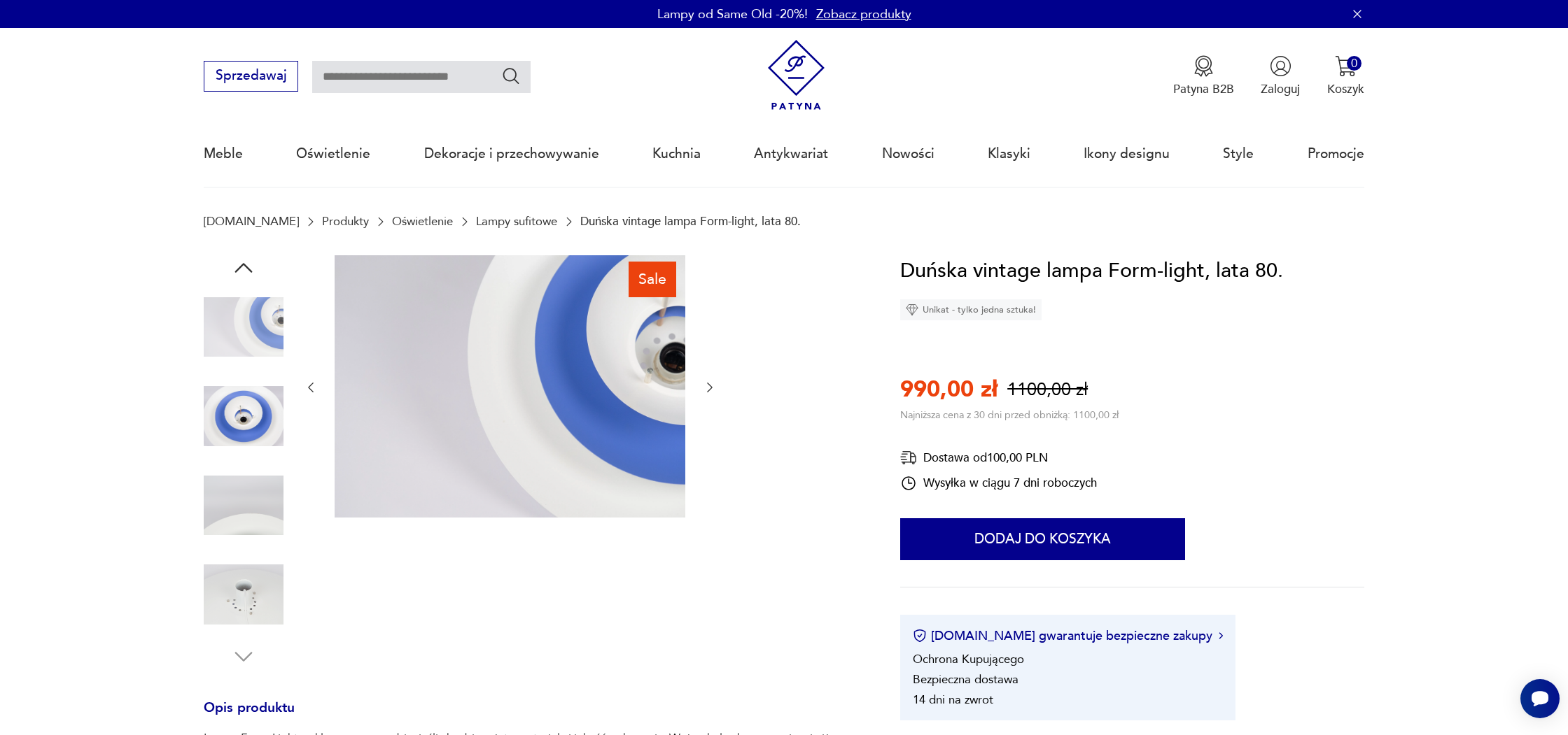
click at [256, 604] on img at bounding box center [244, 594] width 80 height 80
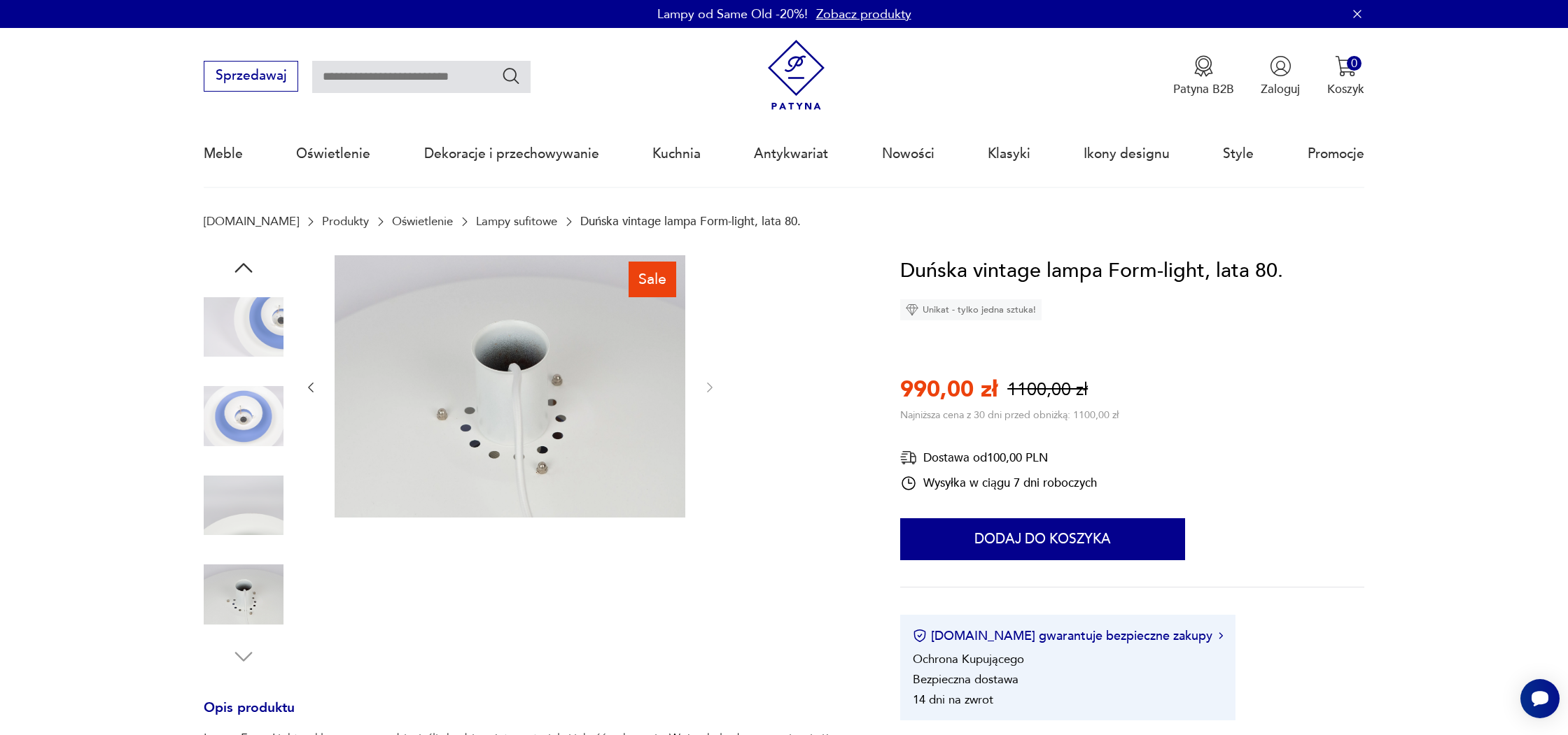
scroll to position [-1, 0]
click at [240, 270] on icon "button" at bounding box center [244, 268] width 25 height 25
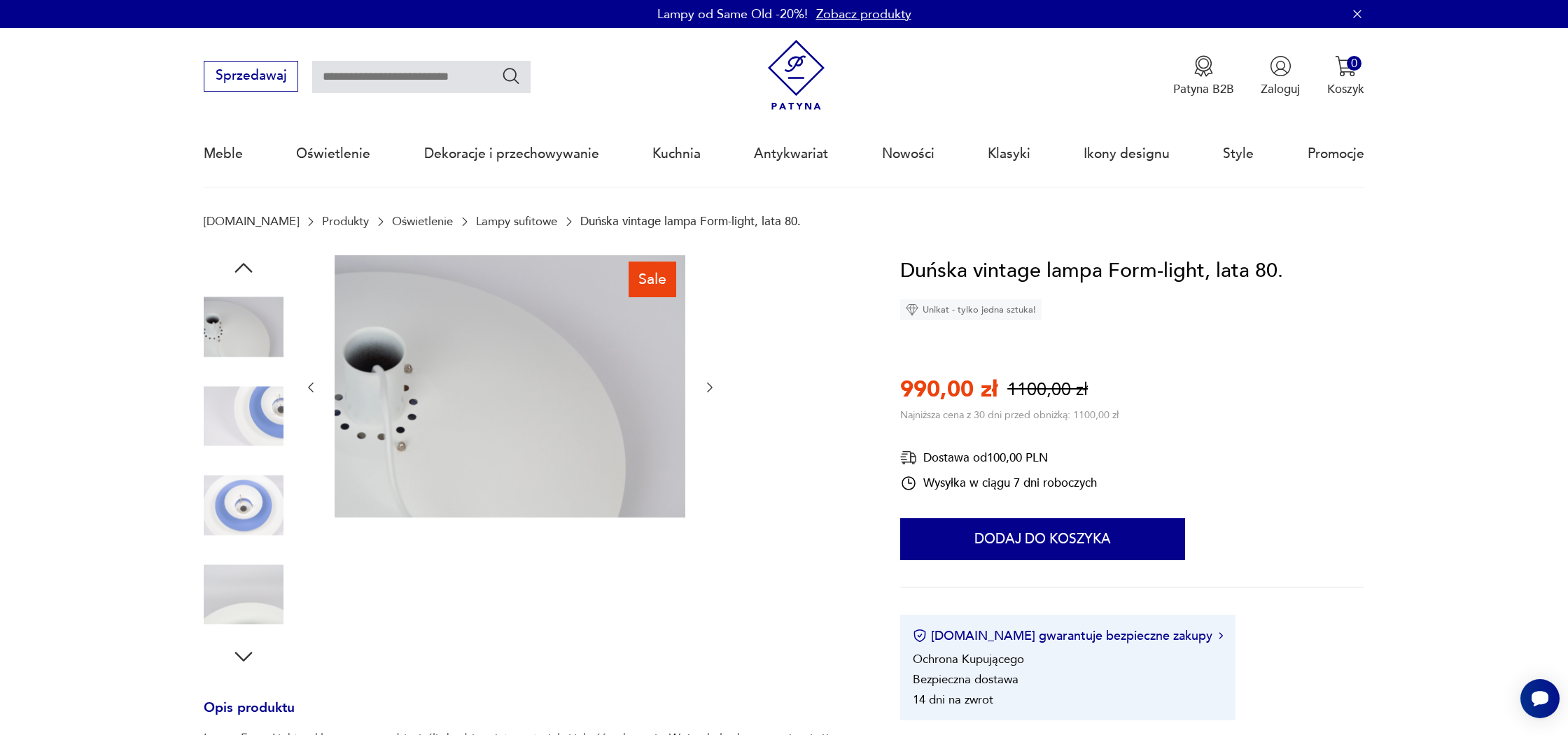
scroll to position [0, 0]
click at [240, 270] on icon "button" at bounding box center [244, 268] width 25 height 25
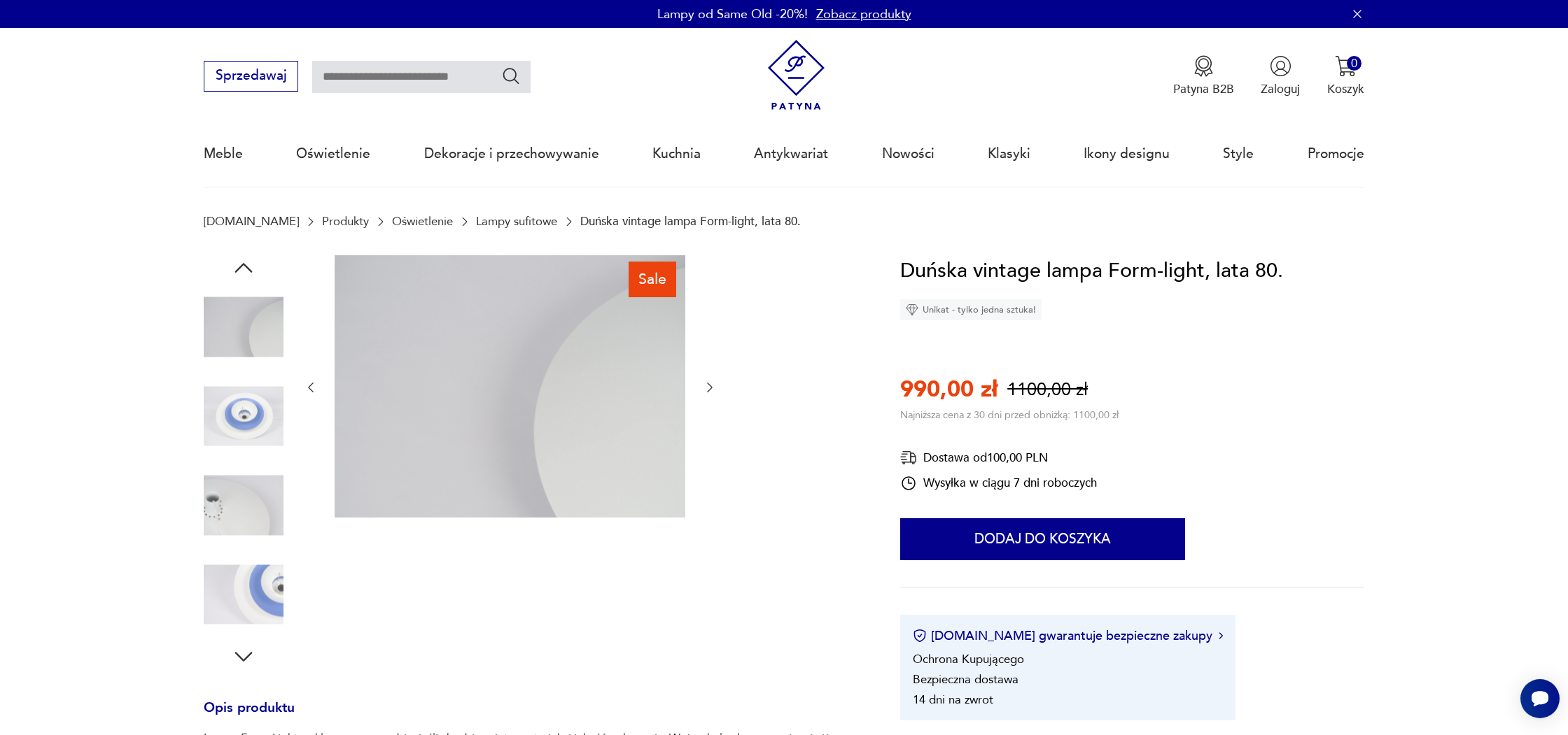
click at [240, 270] on icon "button" at bounding box center [244, 268] width 25 height 25
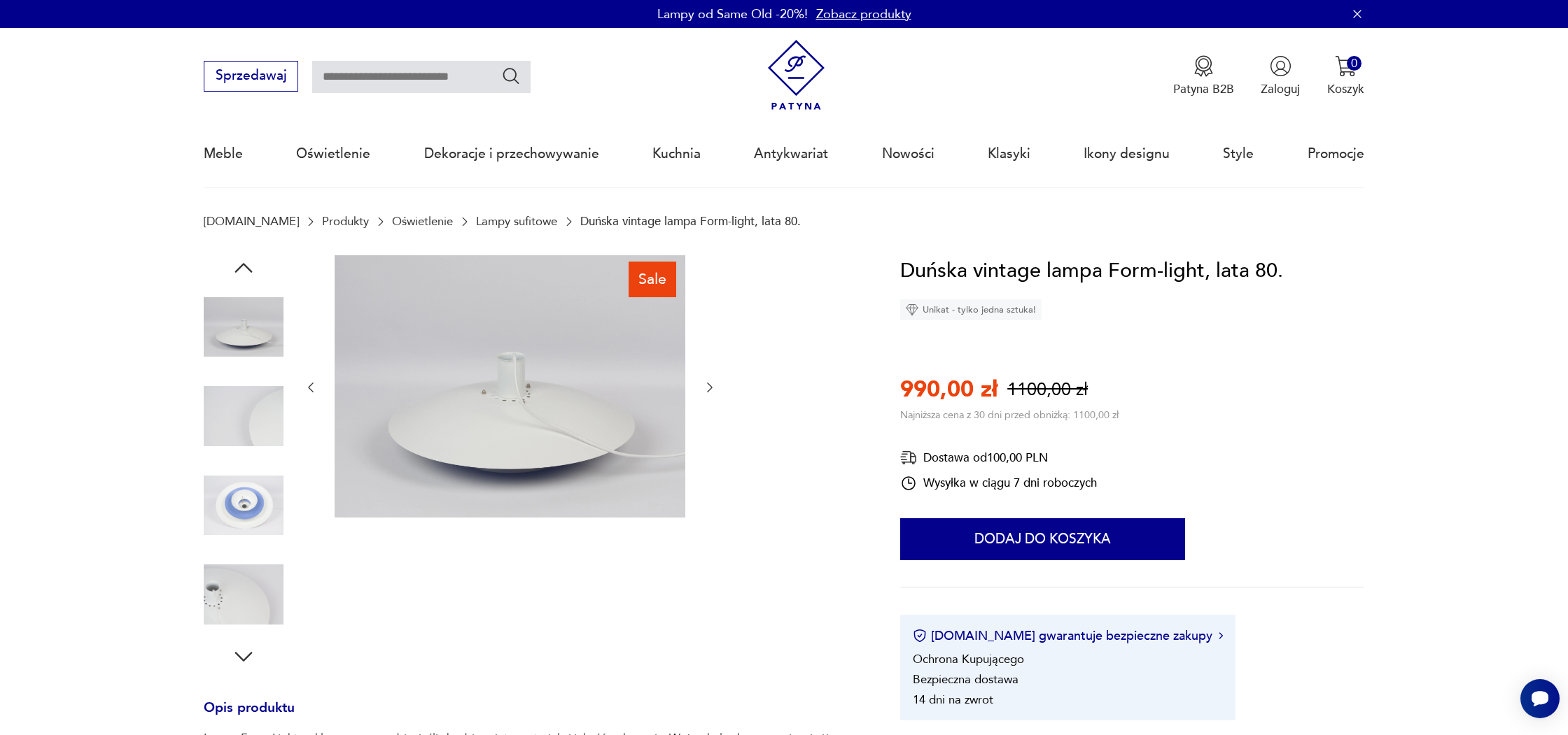
click at [240, 270] on icon "button" at bounding box center [244, 268] width 25 height 25
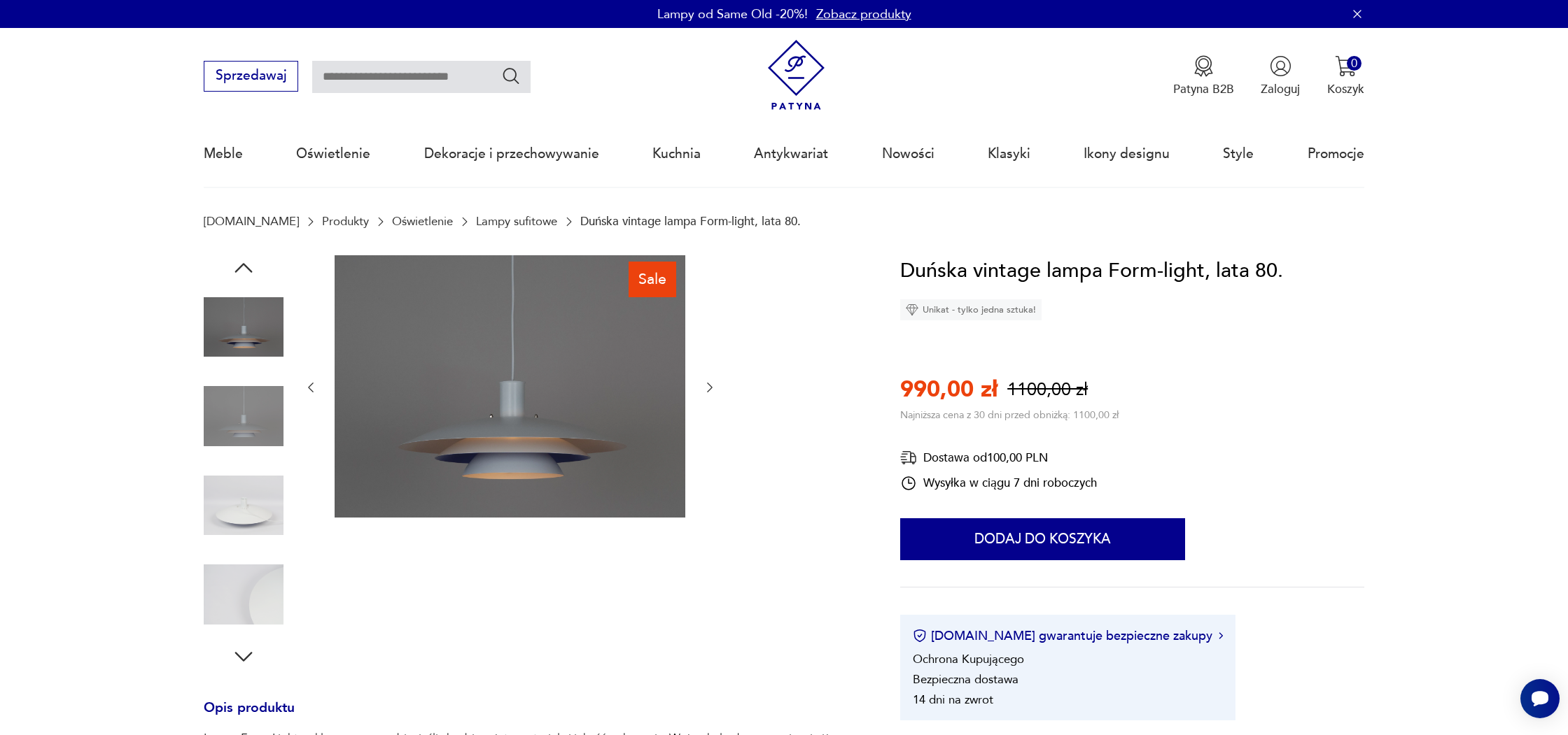
click at [237, 423] on img at bounding box center [244, 417] width 80 height 80
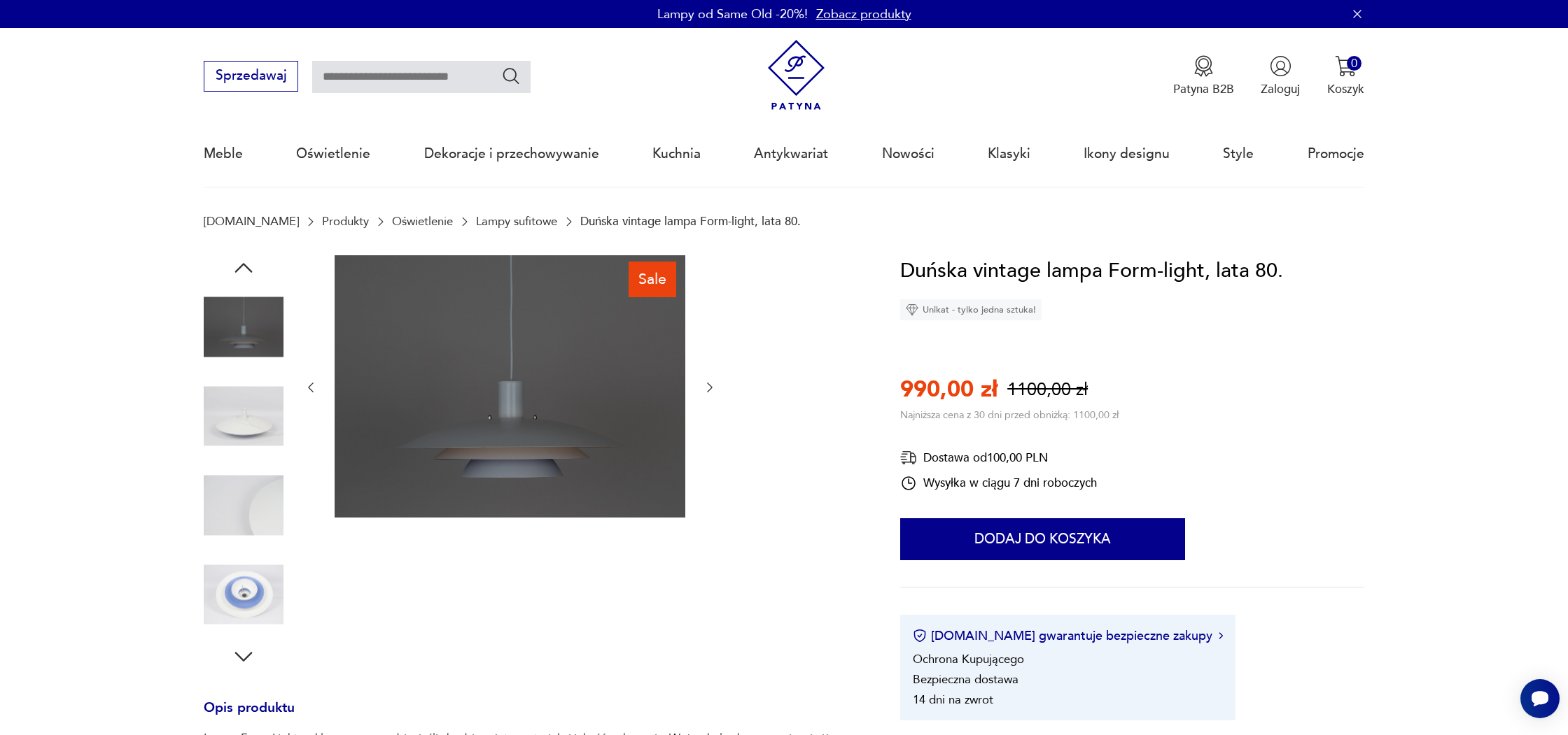
click at [733, 548] on div "Sale" at bounding box center [531, 462] width 656 height 415
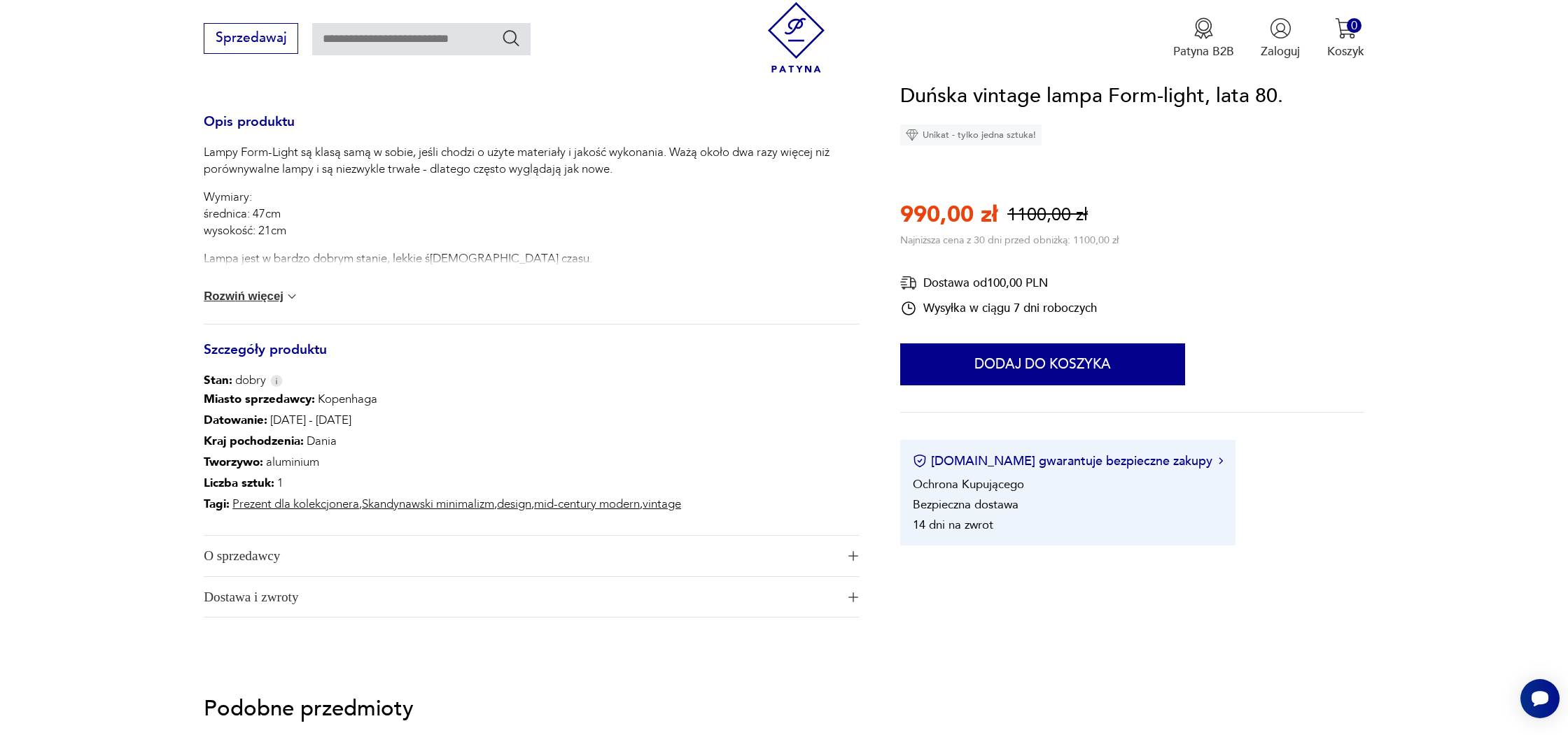
scroll to position [592, 0]
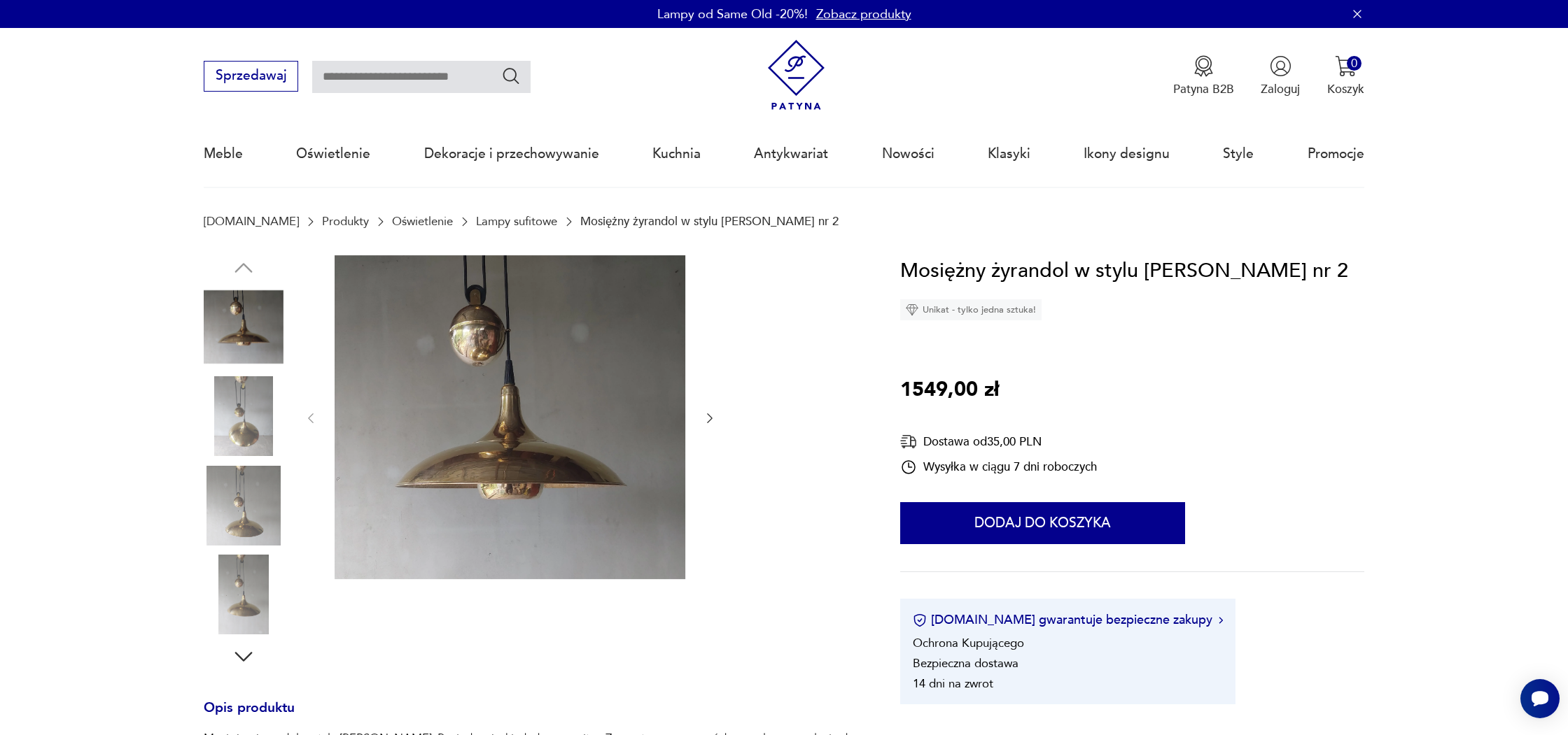
click at [234, 414] on img at bounding box center [244, 417] width 80 height 80
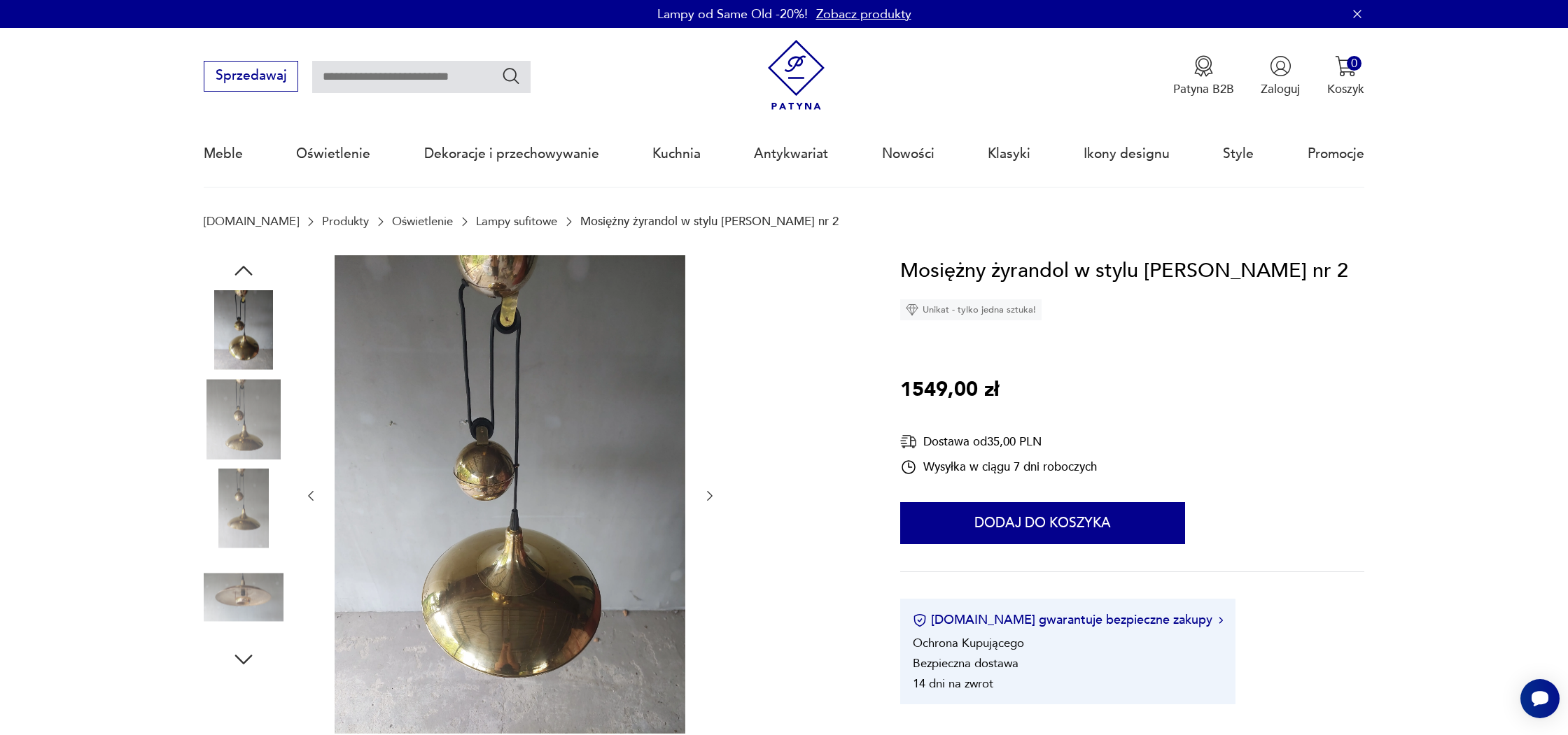
click at [249, 465] on div at bounding box center [244, 376] width 80 height 350
click at [251, 489] on img at bounding box center [244, 509] width 80 height 80
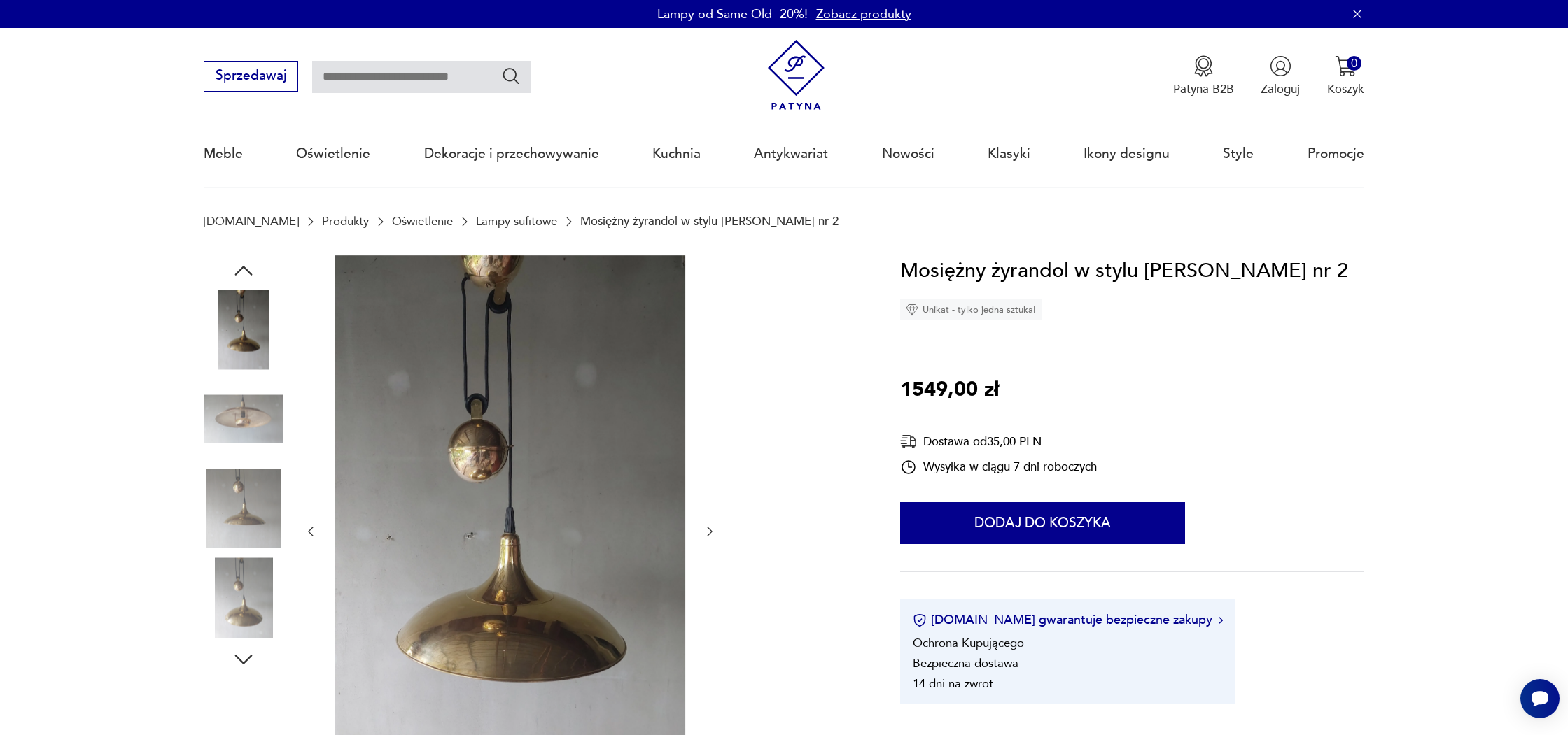
click at [239, 586] on img at bounding box center [244, 597] width 80 height 80
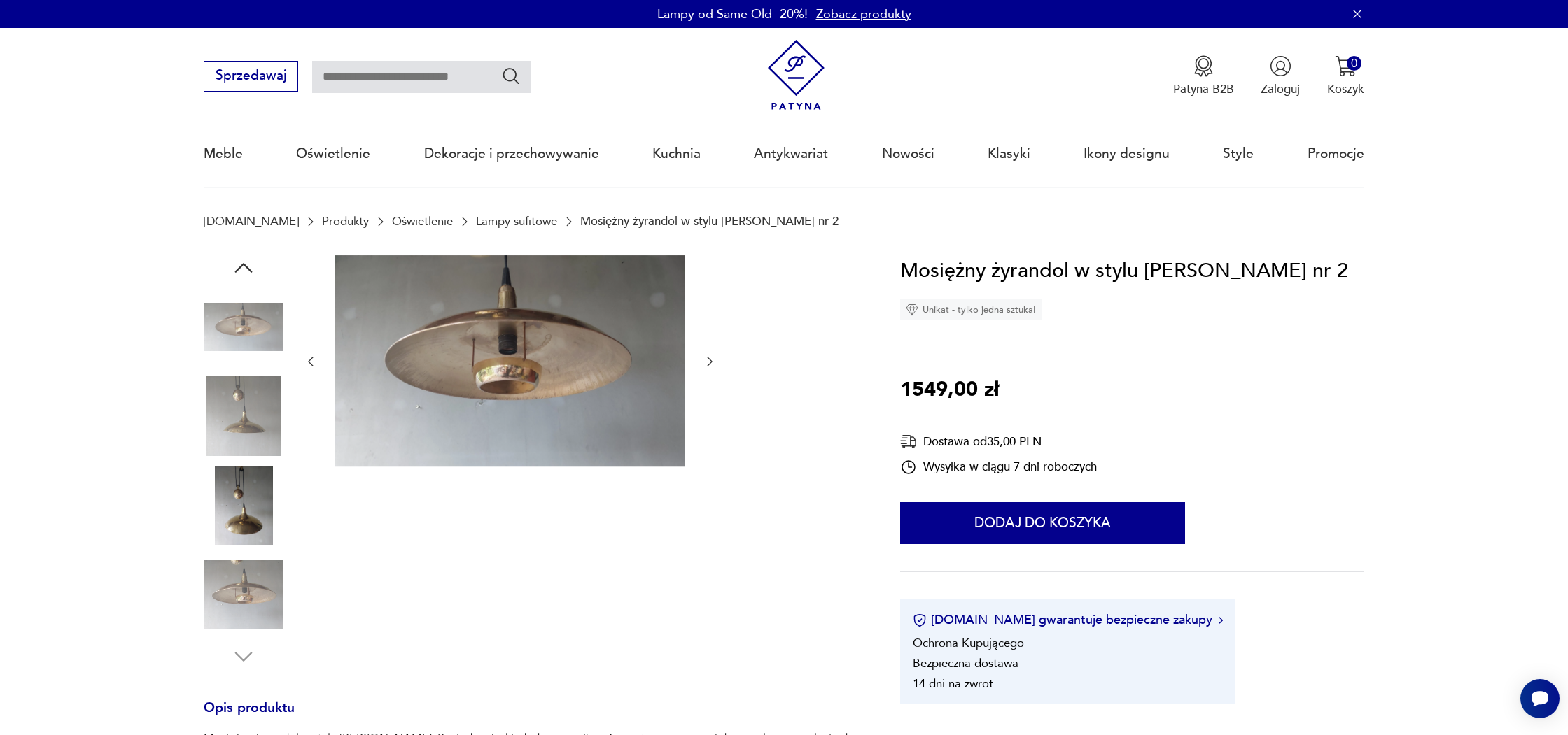
click at [243, 502] on img at bounding box center [244, 506] width 80 height 80
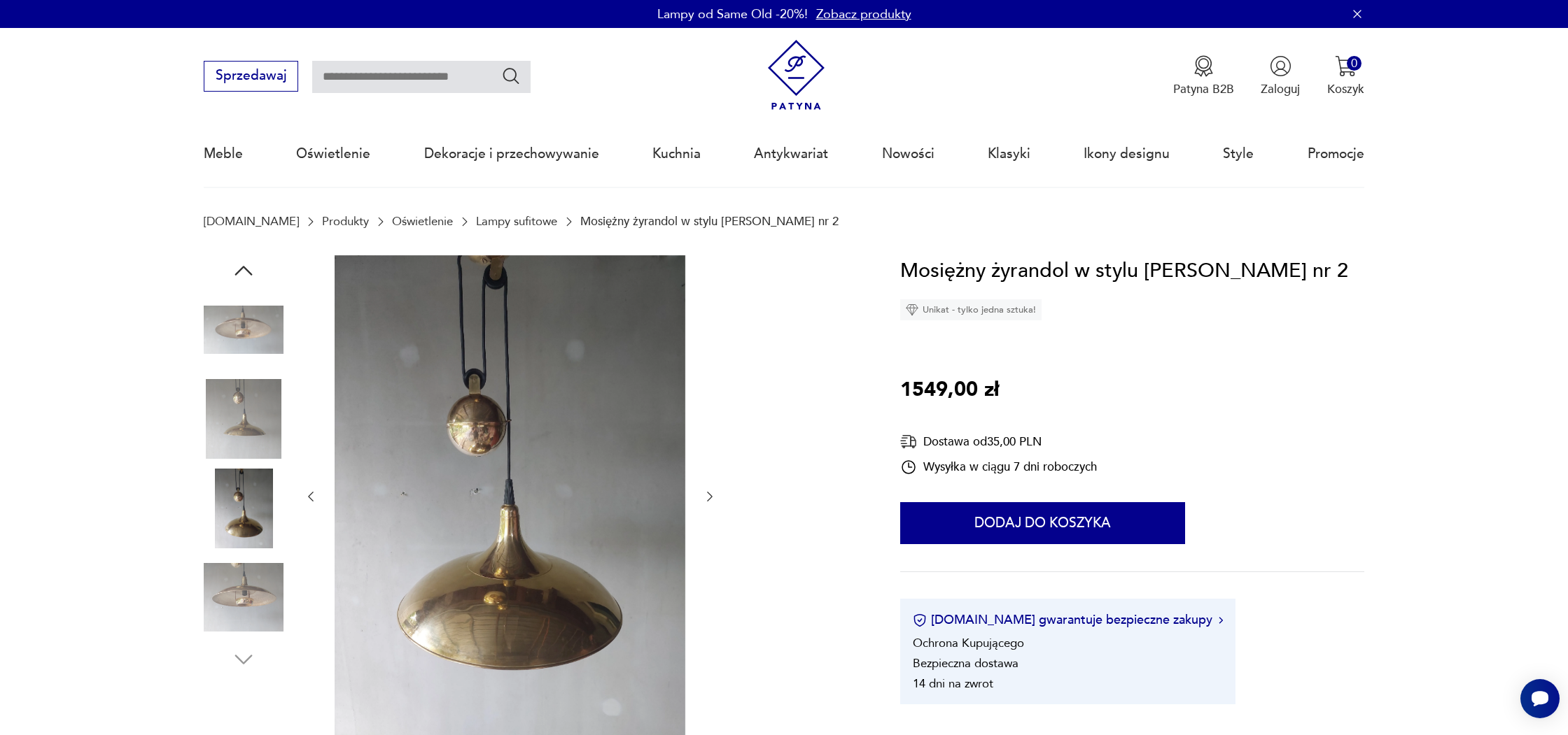
click at [245, 394] on img at bounding box center [244, 419] width 80 height 80
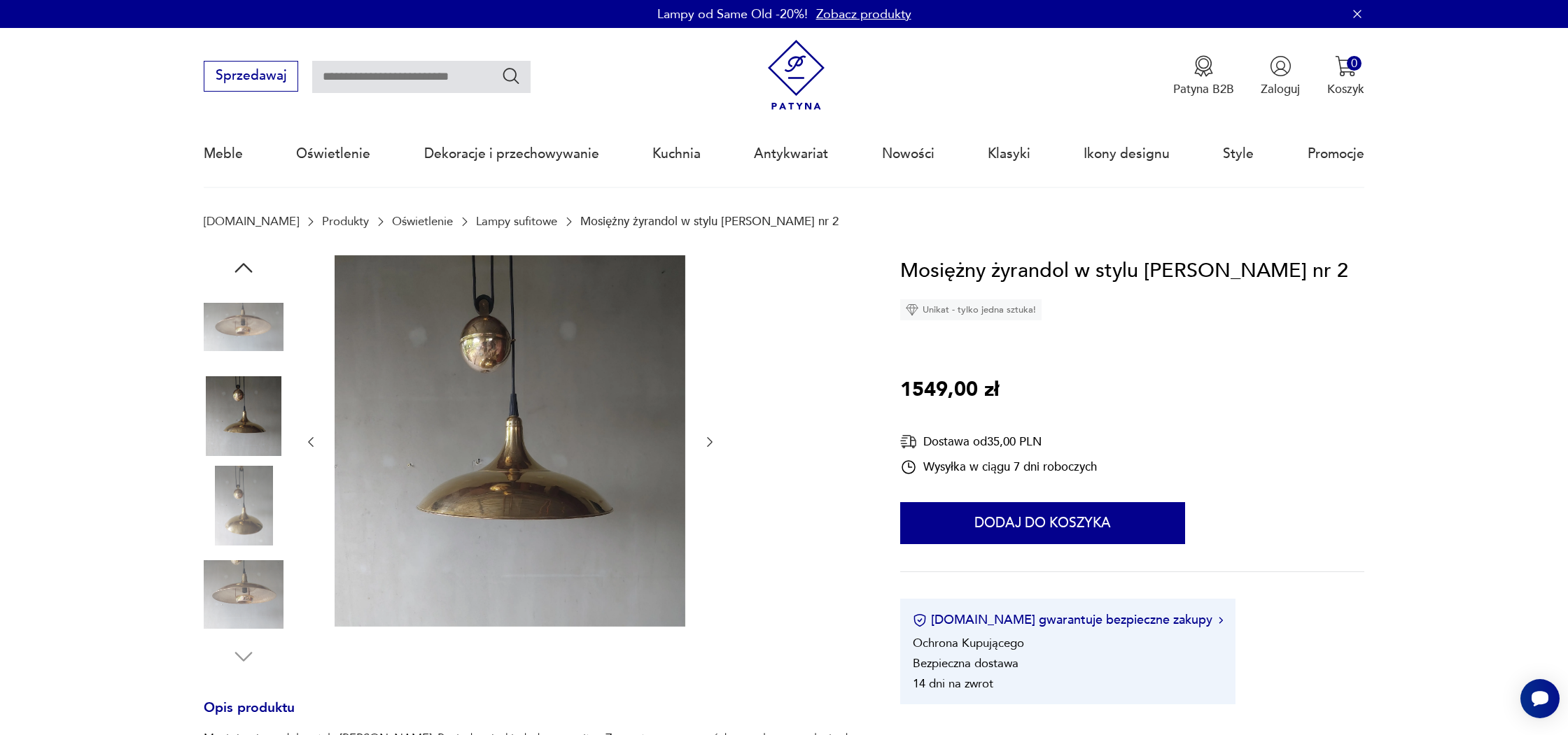
click at [232, 340] on img at bounding box center [244, 327] width 80 height 80
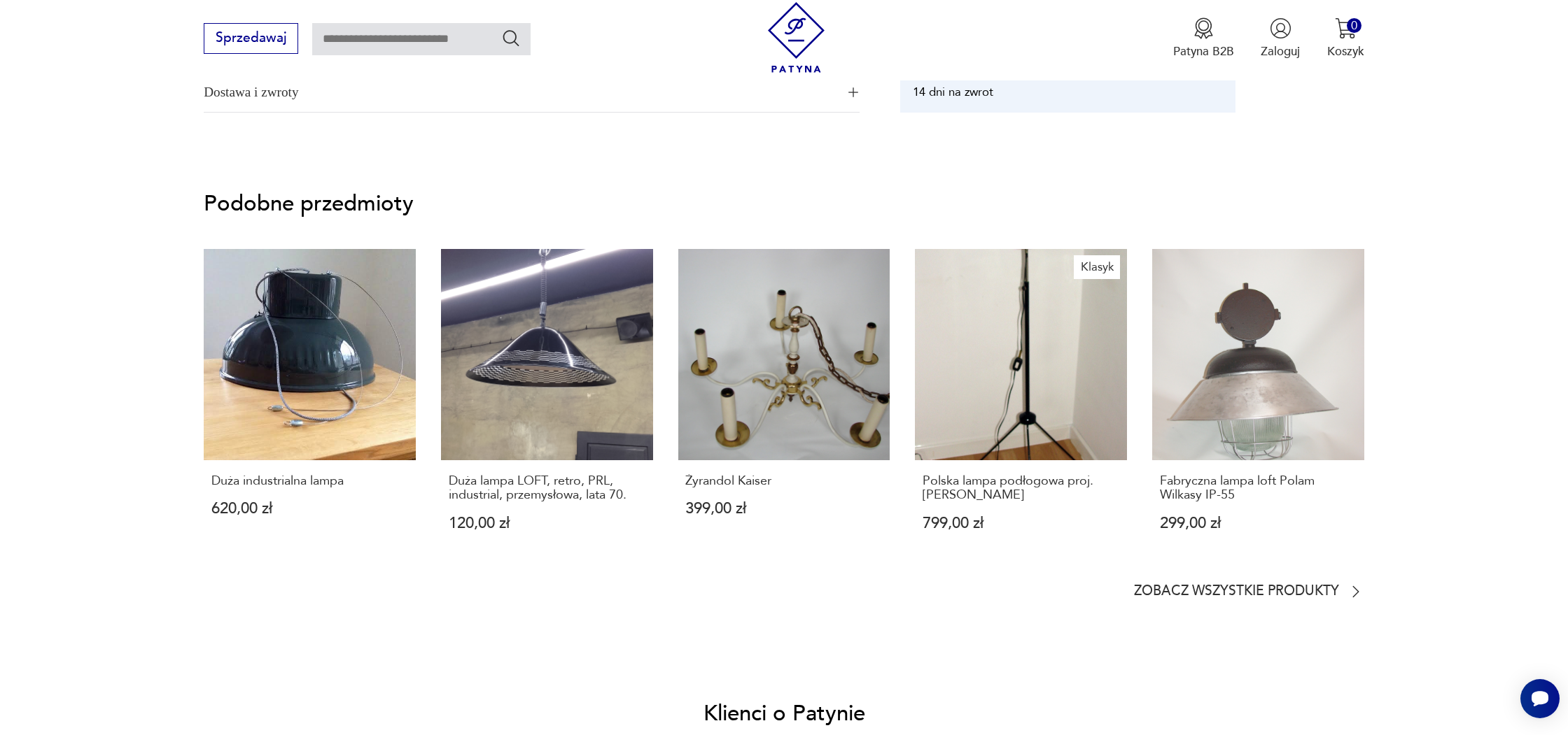
scroll to position [878, 0]
